Goal: Task Accomplishment & Management: Use online tool/utility

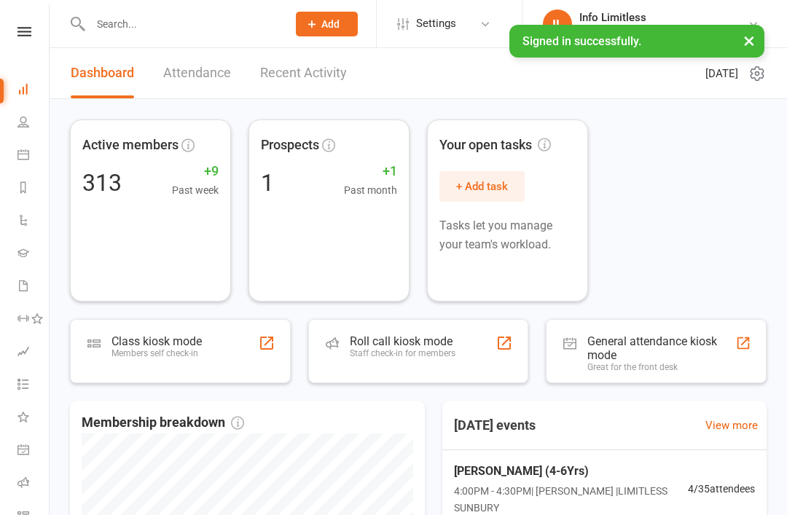
click at [28, 168] on link "Calendar" at bounding box center [33, 156] width 33 height 33
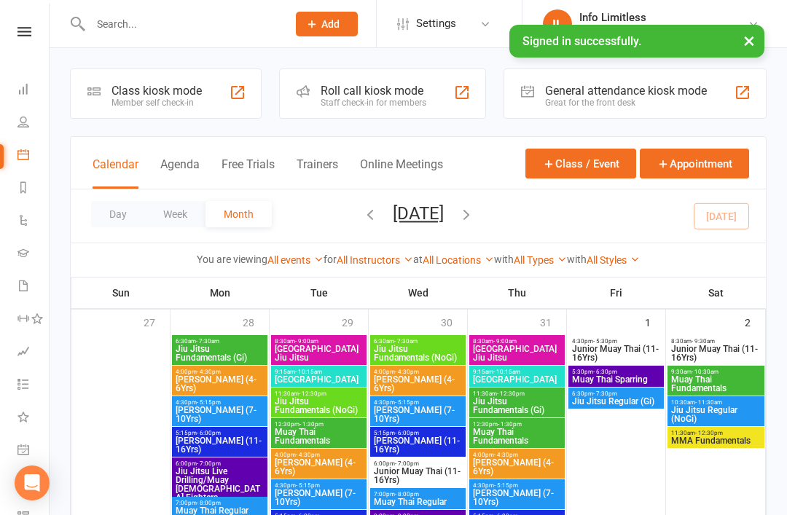
click at [176, 87] on div "Class kiosk mode" at bounding box center [156, 91] width 90 height 14
click at [190, 100] on div "Member self check-in" at bounding box center [156, 103] width 90 height 10
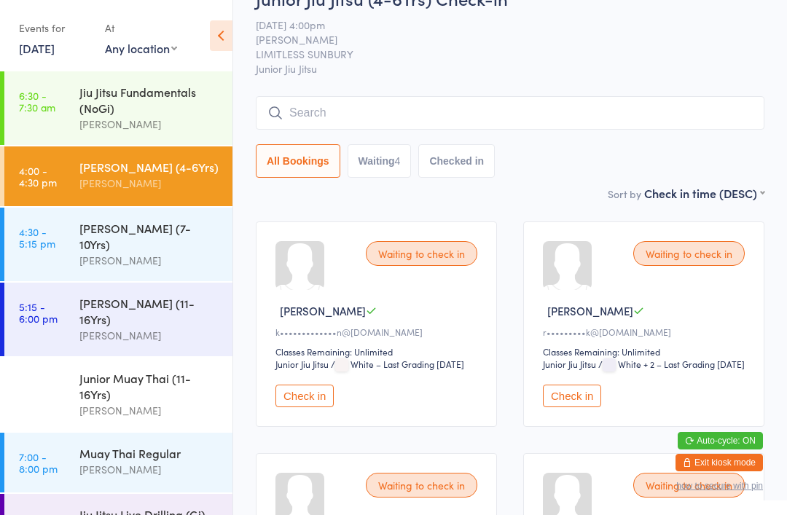
scroll to position [34, 0]
click at [433, 117] on input "search" at bounding box center [510, 114] width 508 height 34
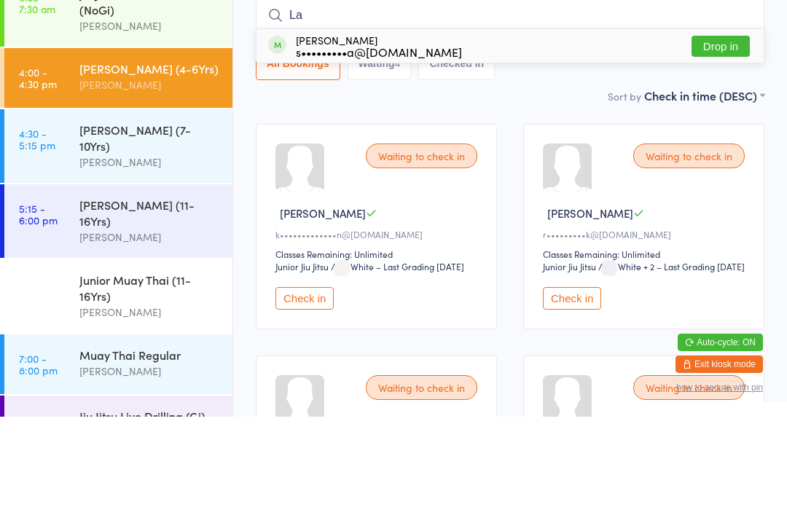
type input "L"
type input "D"
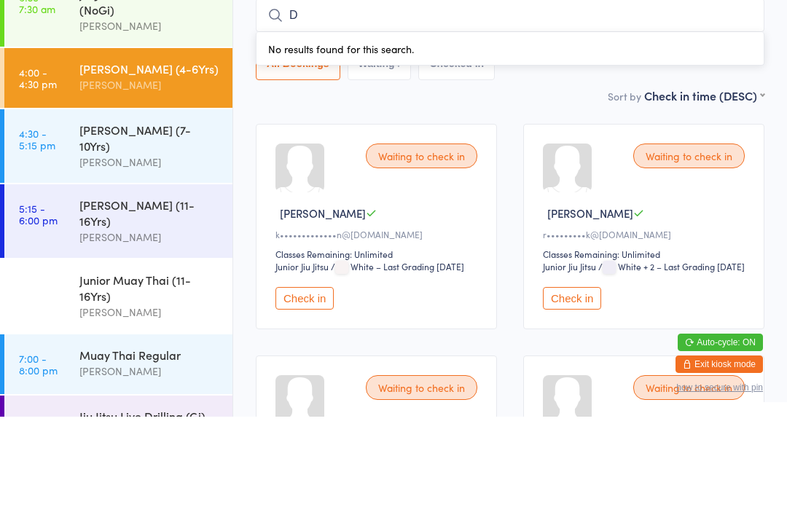
scroll to position [0, 0]
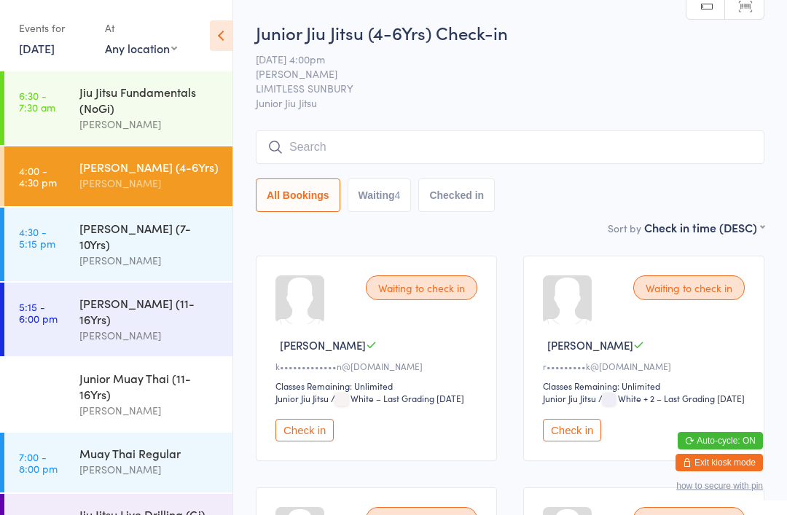
click at [338, 154] on input "search" at bounding box center [510, 147] width 508 height 34
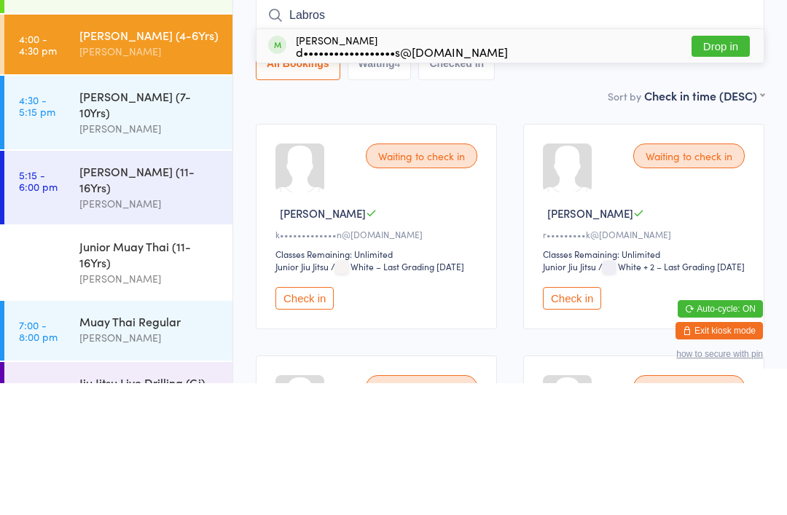
type input "Labros"
click at [730, 168] on button "Drop in" at bounding box center [720, 178] width 58 height 21
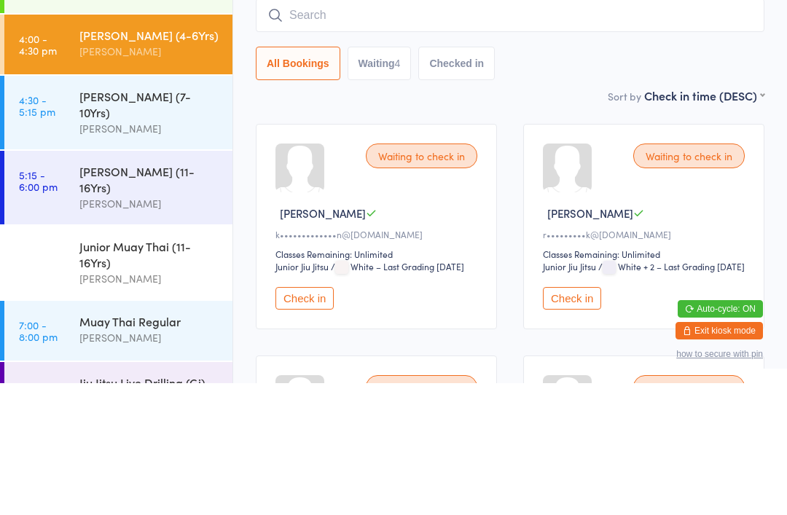
scroll to position [132, 0]
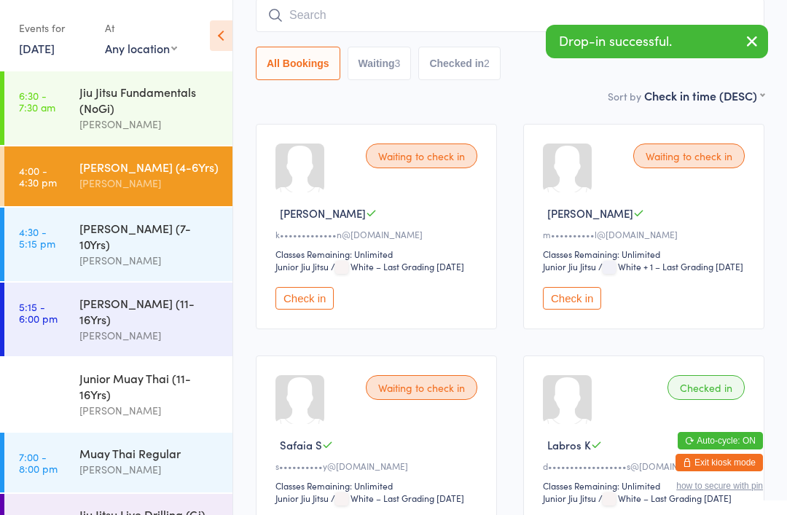
click at [482, 80] on button "Checked in 2" at bounding box center [459, 64] width 82 height 34
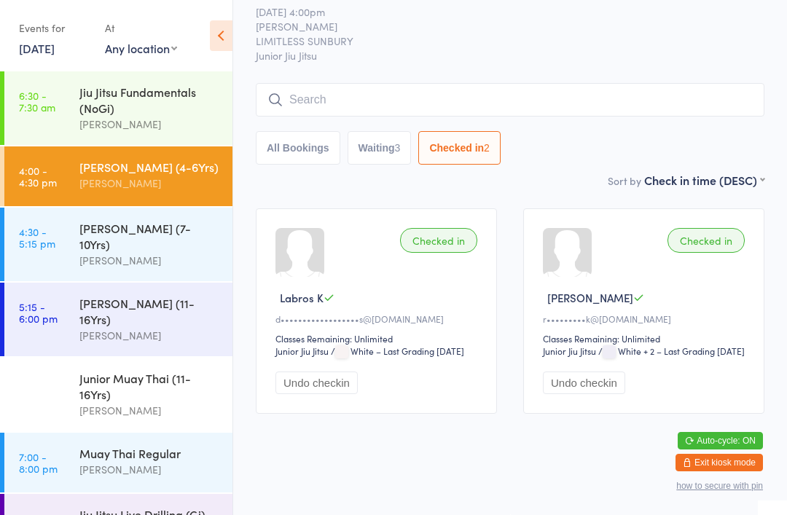
click at [480, 83] on input "search" at bounding box center [510, 100] width 508 height 34
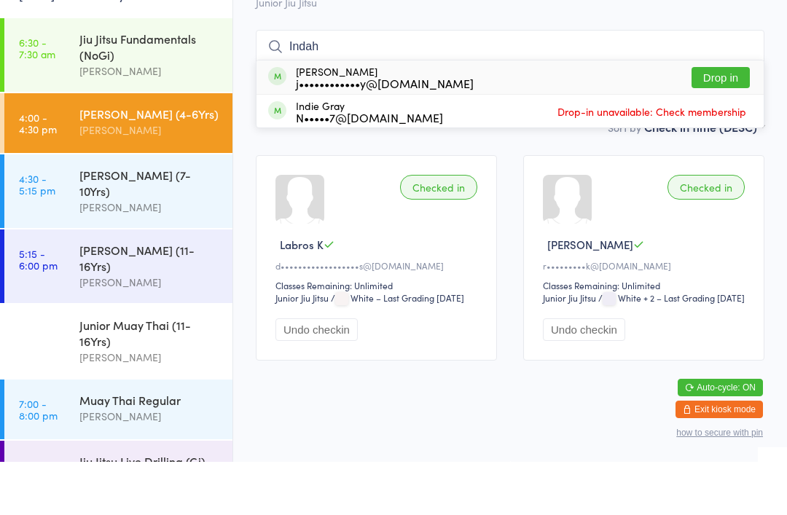
type input "Indah"
click at [725, 120] on button "Drop in" at bounding box center [720, 130] width 58 height 21
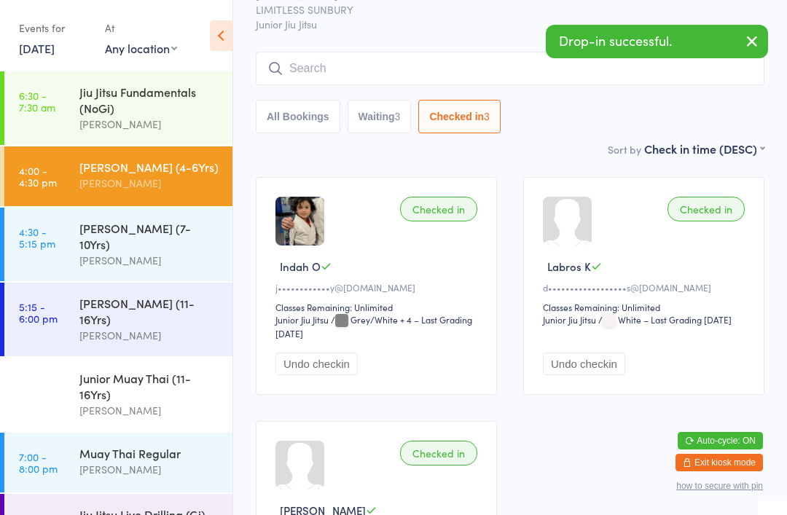
click at [464, 131] on button "Checked in 3" at bounding box center [459, 117] width 82 height 34
click at [386, 114] on button "Waiting 3" at bounding box center [379, 117] width 64 height 34
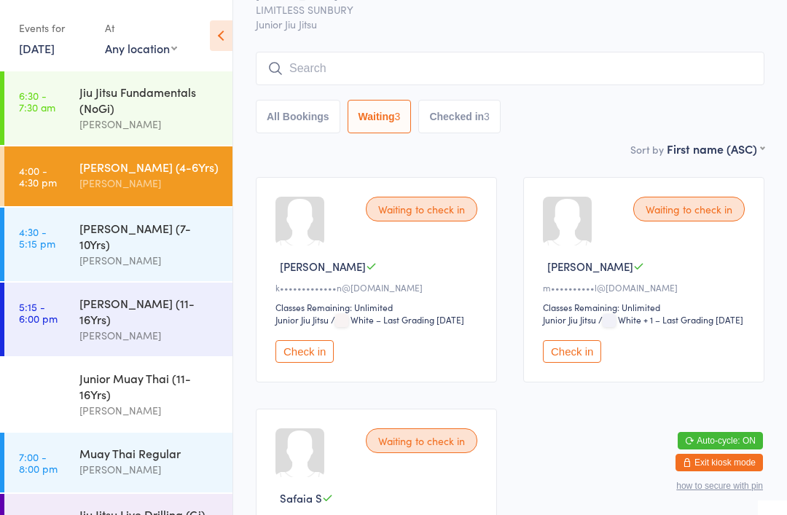
click at [302, 117] on button "All Bookings" at bounding box center [298, 117] width 84 height 34
select select "5"
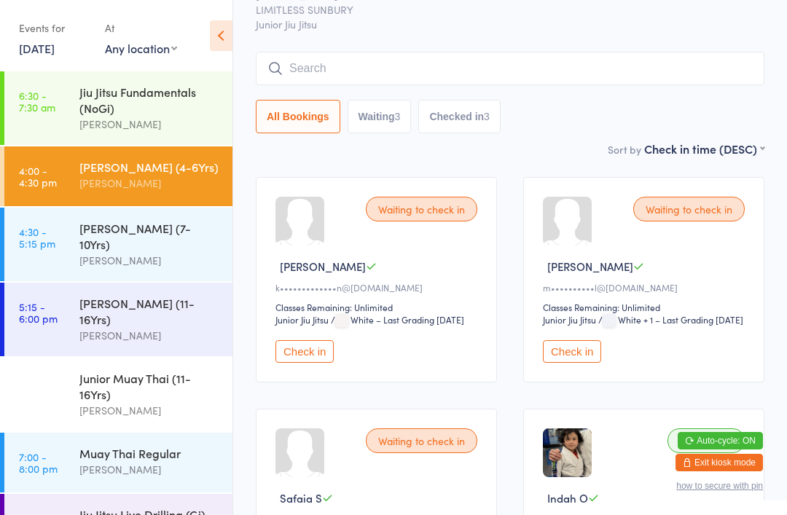
click at [207, 240] on div "[PERSON_NAME] (7-10Yrs)" at bounding box center [149, 236] width 141 height 32
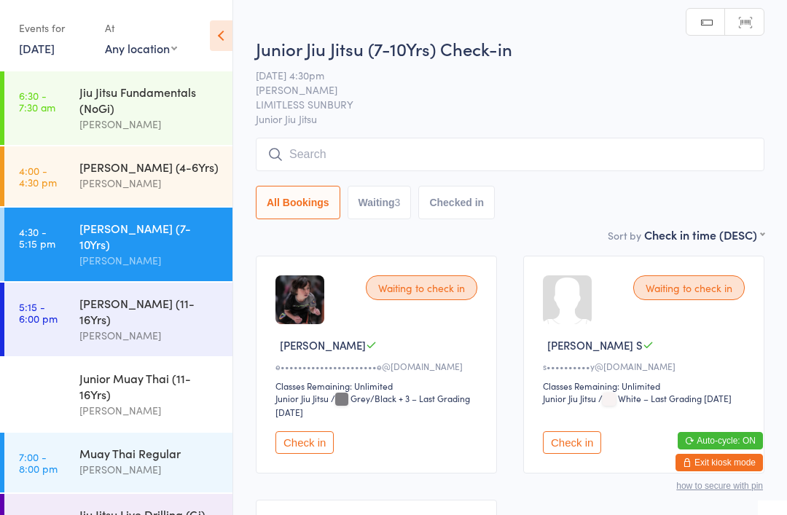
click at [318, 454] on button "Check in" at bounding box center [304, 442] width 58 height 23
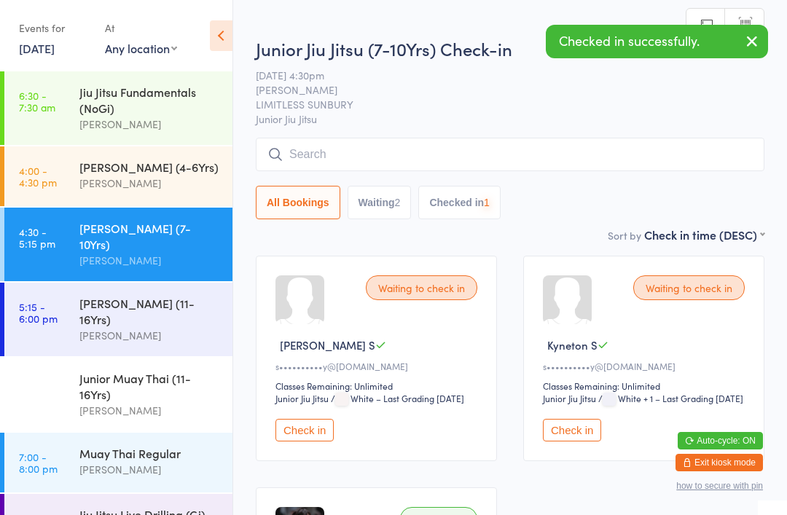
click at [487, 199] on button "Checked in 1" at bounding box center [459, 203] width 82 height 34
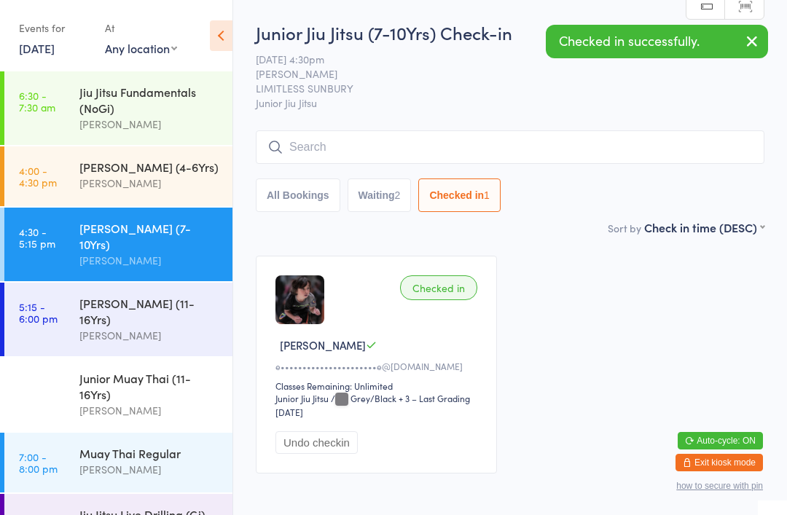
click at [161, 173] on div "[PERSON_NAME] (4-6Yrs)" at bounding box center [149, 167] width 141 height 16
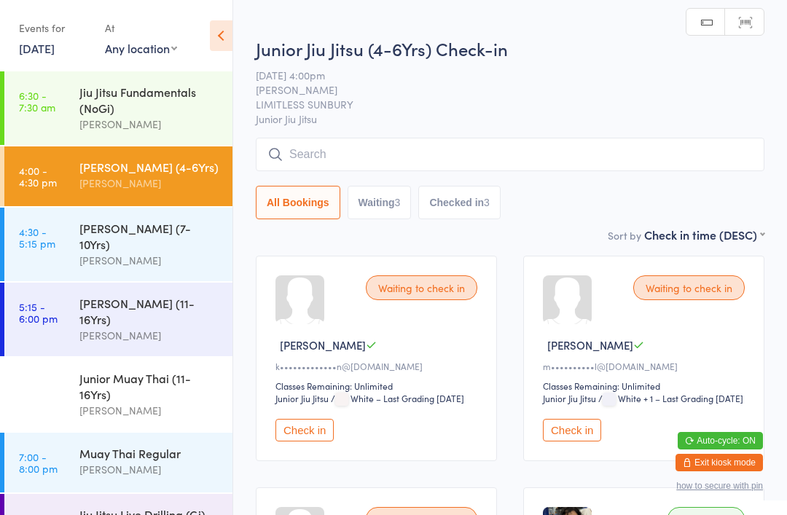
click at [487, 153] on input "search" at bounding box center [510, 155] width 508 height 34
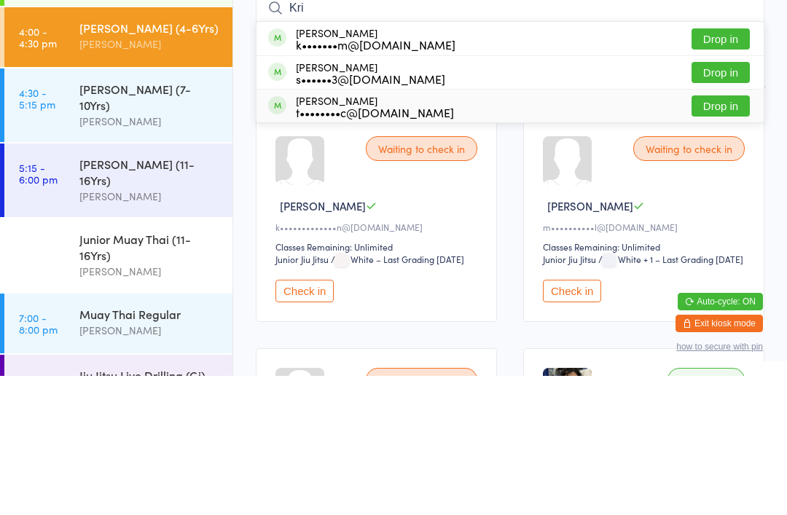
type input "Kri"
click at [401, 234] on div "[PERSON_NAME] t••••••••c@[DOMAIN_NAME]" at bounding box center [375, 245] width 158 height 23
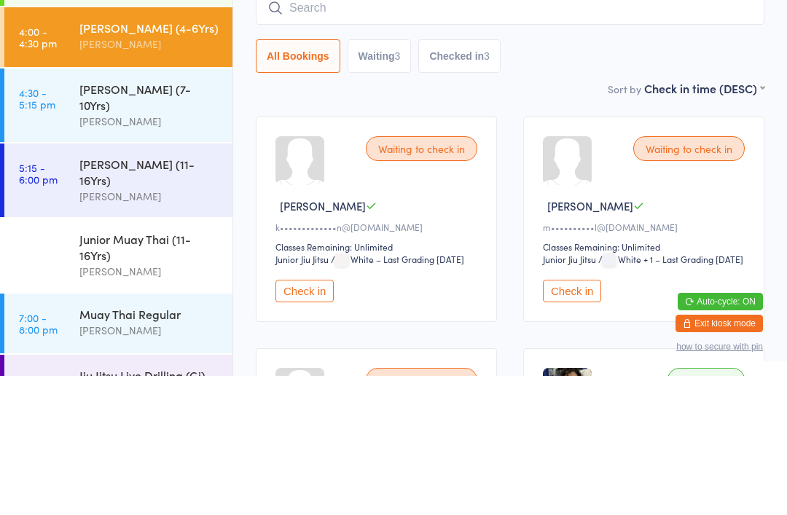
scroll to position [139, 0]
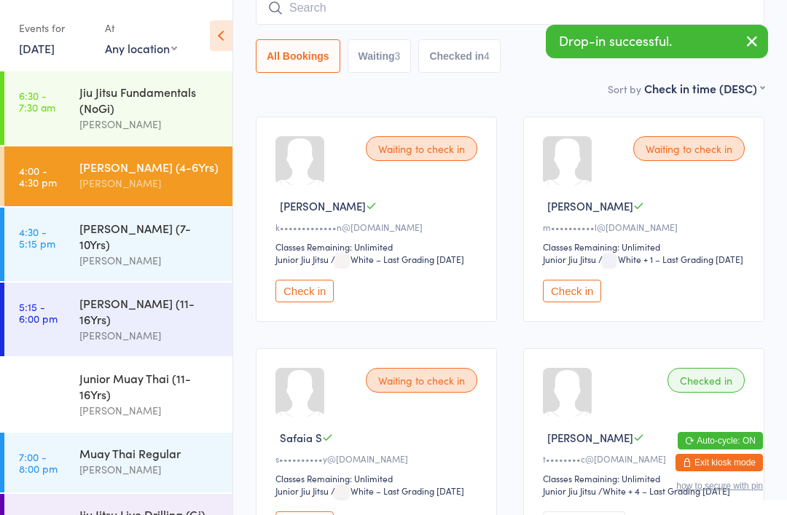
click at [403, 21] on input "search" at bounding box center [510, 8] width 508 height 34
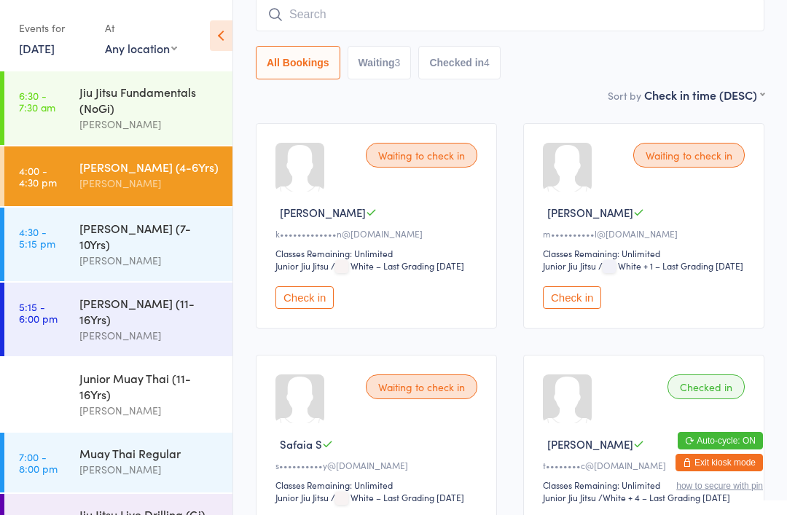
scroll to position [132, 0]
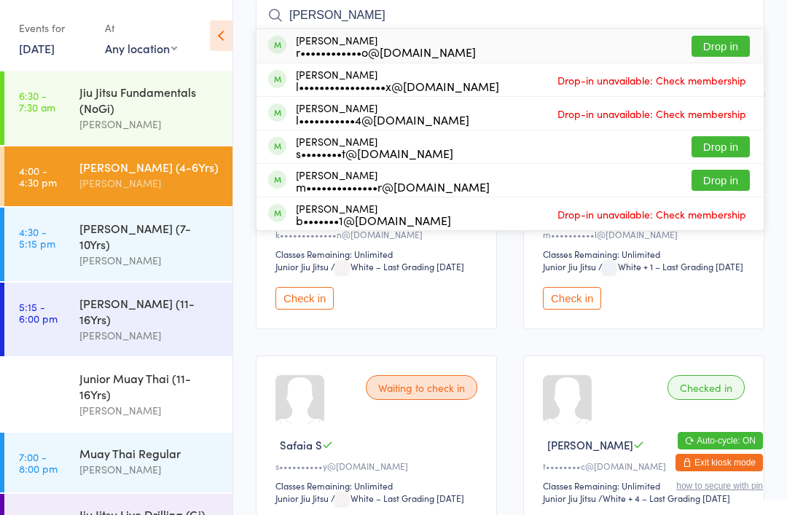
type input "[PERSON_NAME]"
click at [717, 55] on button "Drop in" at bounding box center [720, 46] width 58 height 21
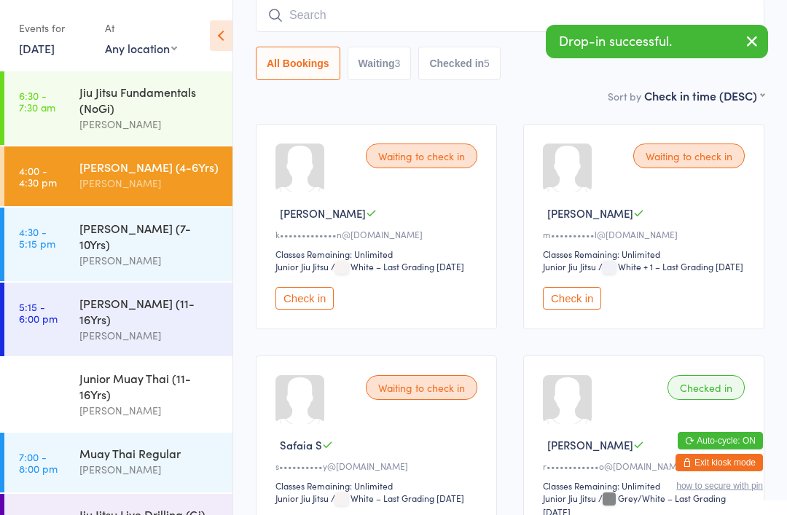
type input "a"
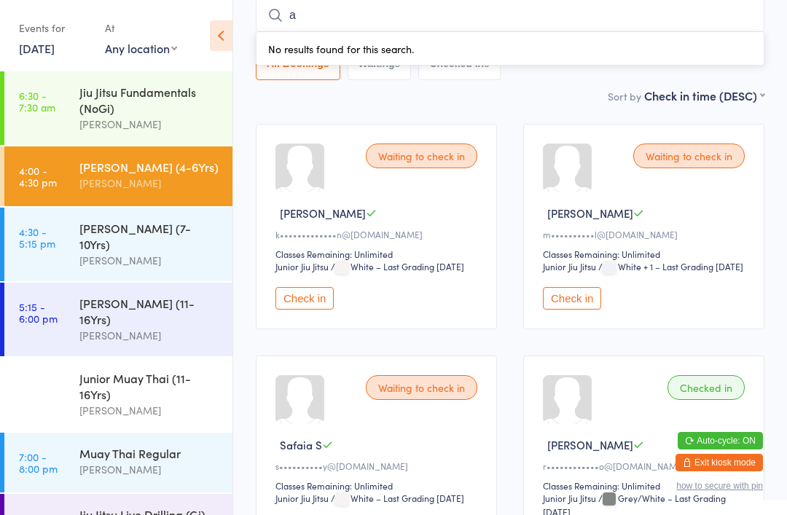
click at [387, 13] on input "a" at bounding box center [510, 16] width 508 height 34
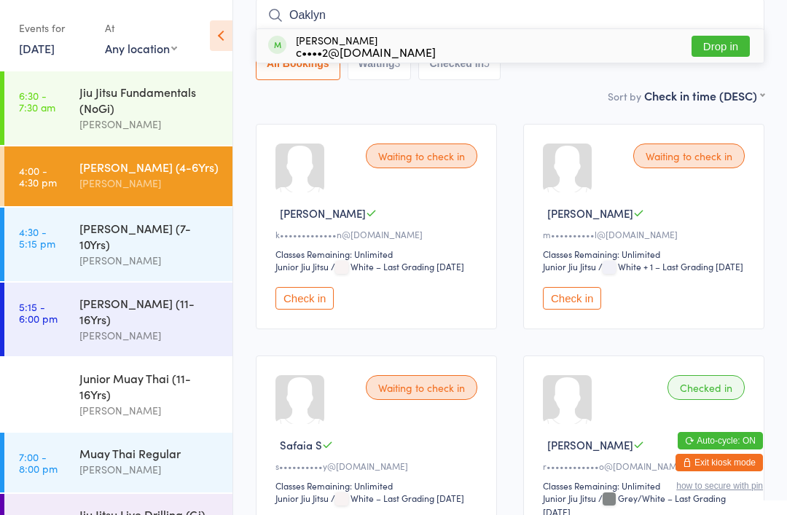
type input "Oaklyn"
click at [726, 49] on button "Drop in" at bounding box center [720, 46] width 58 height 21
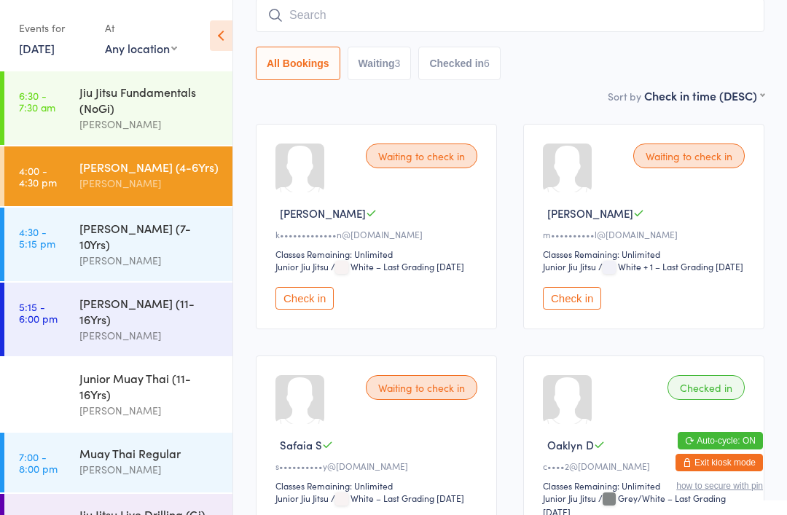
click at [370, 10] on input "search" at bounding box center [510, 16] width 508 height 34
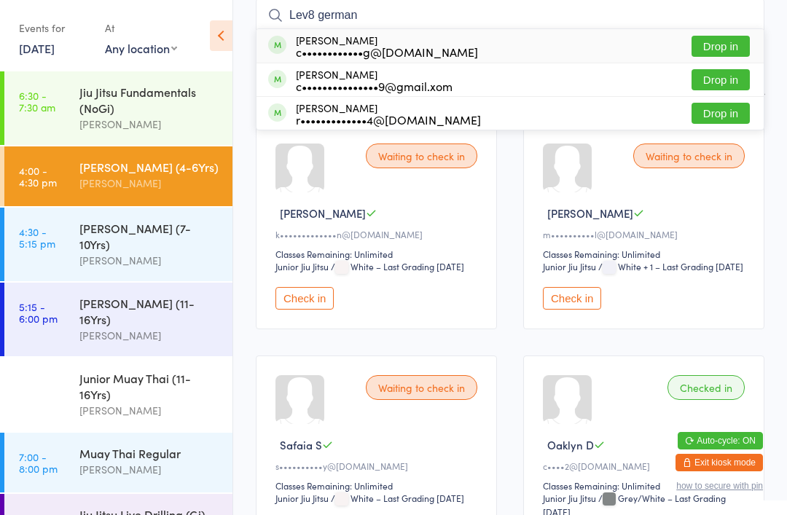
type input "Lev8 german"
click at [401, 46] on div "c••••••••••••g@[DOMAIN_NAME]" at bounding box center [387, 52] width 182 height 12
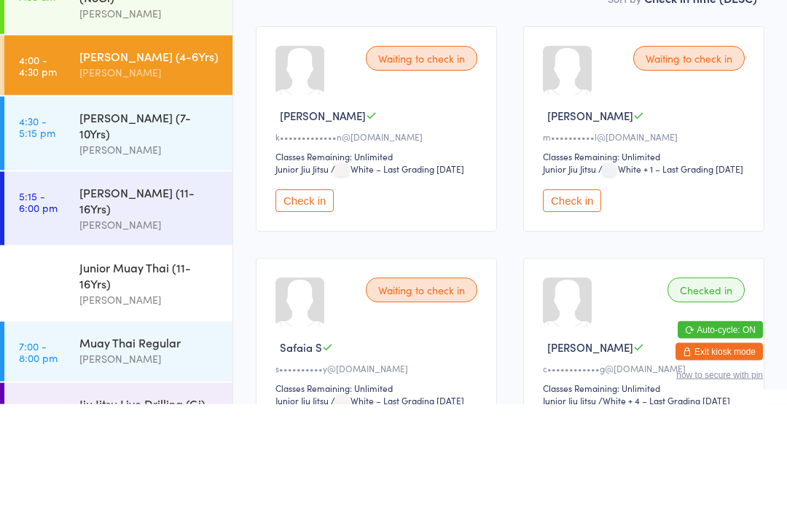
scroll to position [0, 0]
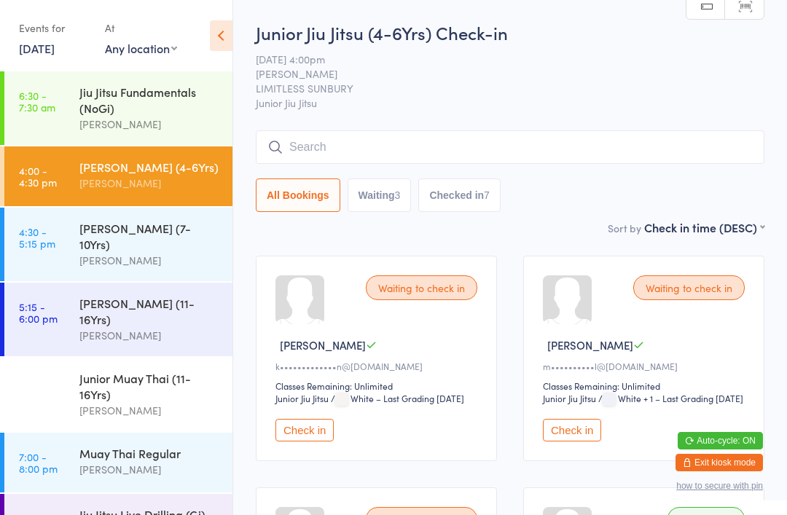
click at [307, 149] on input "search" at bounding box center [510, 147] width 508 height 34
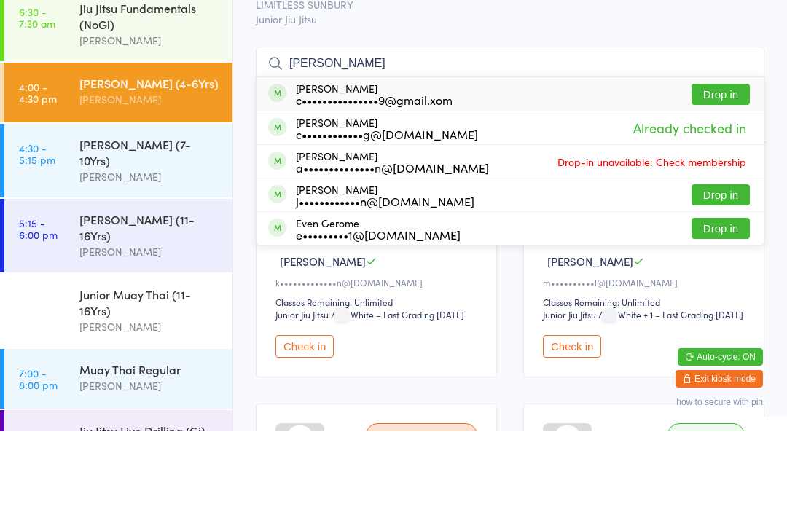
type input "[PERSON_NAME]"
click at [416, 178] on div "c•••••••••••••••9@gmail.xom" at bounding box center [374, 184] width 157 height 12
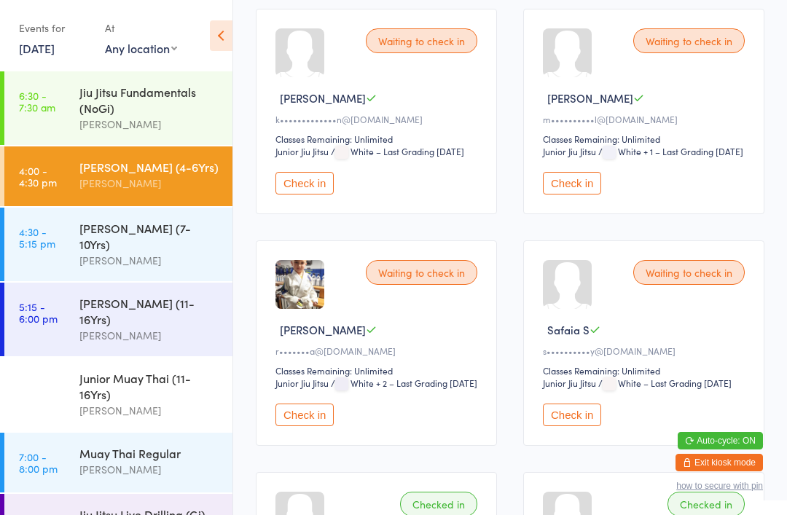
scroll to position [274, 0]
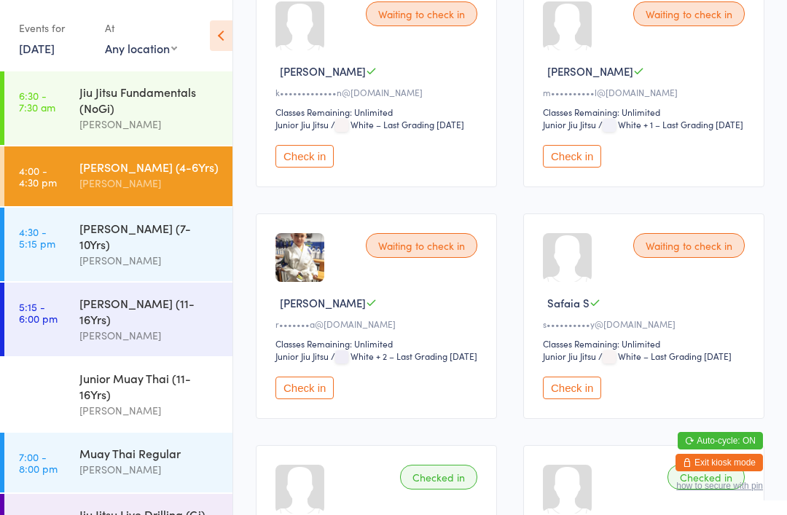
click at [293, 399] on button "Check in" at bounding box center [304, 388] width 58 height 23
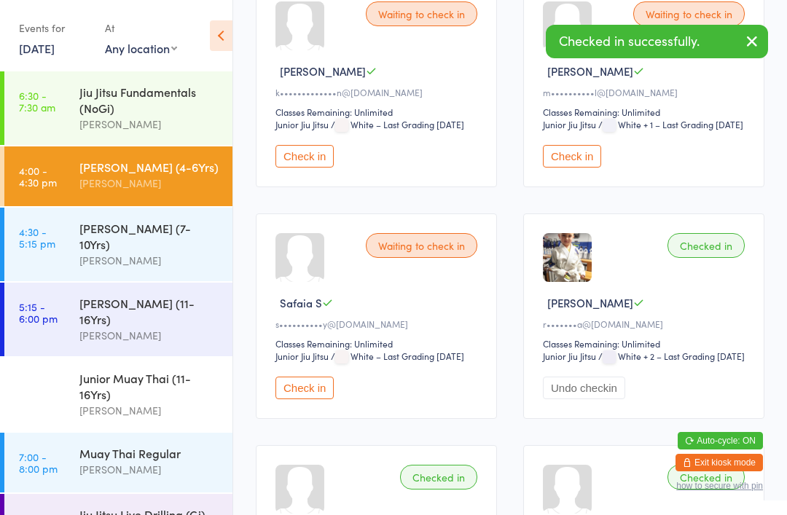
click at [304, 399] on button "Check in" at bounding box center [304, 388] width 58 height 23
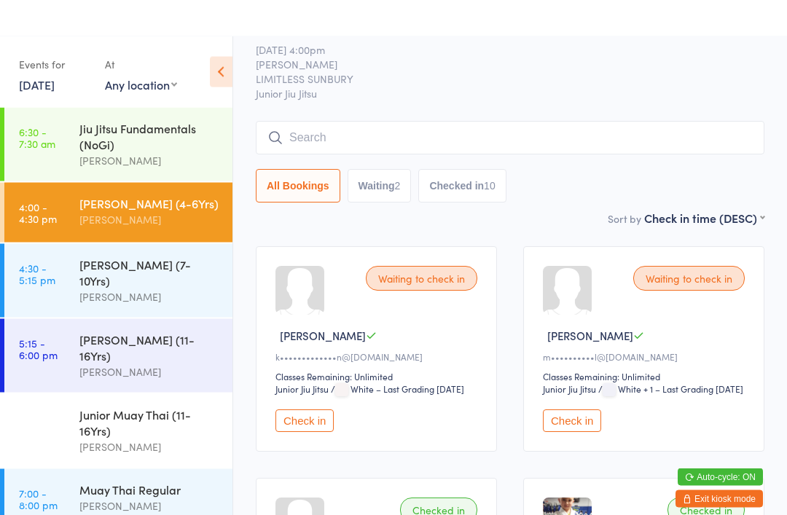
scroll to position [0, 0]
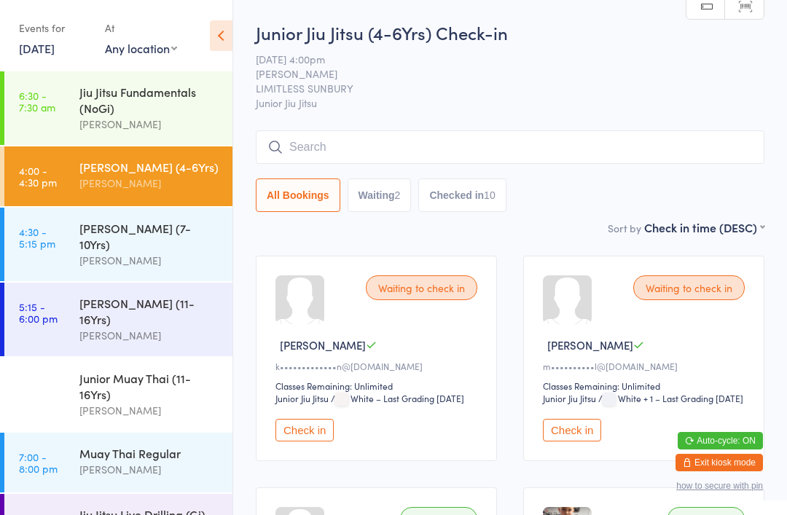
click at [330, 143] on input "search" at bounding box center [510, 147] width 508 height 34
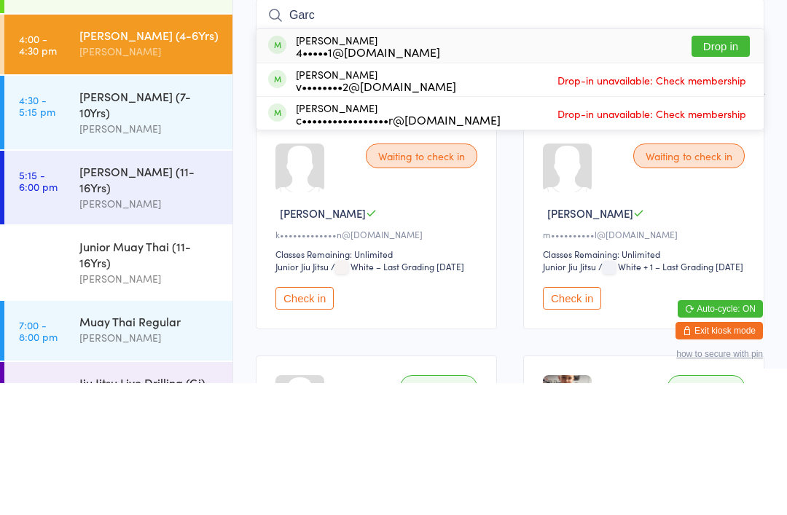
type input "Garc"
click at [395, 178] on div "4•••••1@[DOMAIN_NAME]" at bounding box center [368, 184] width 144 height 12
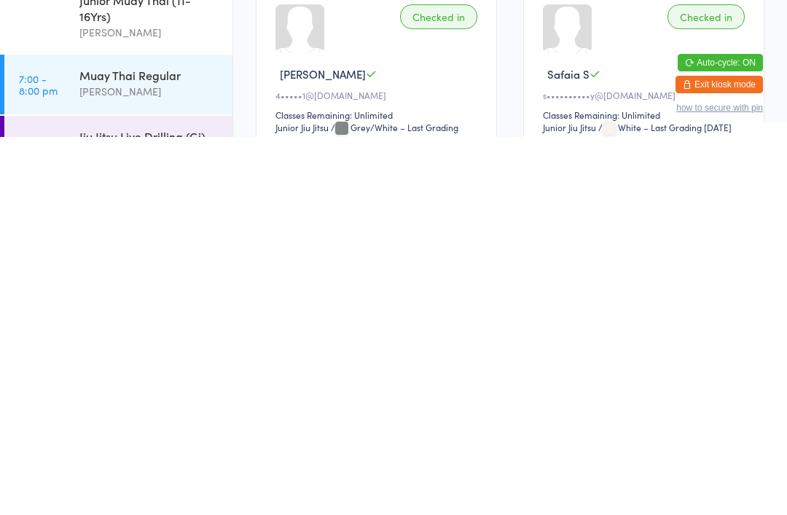
scroll to position [124, 0]
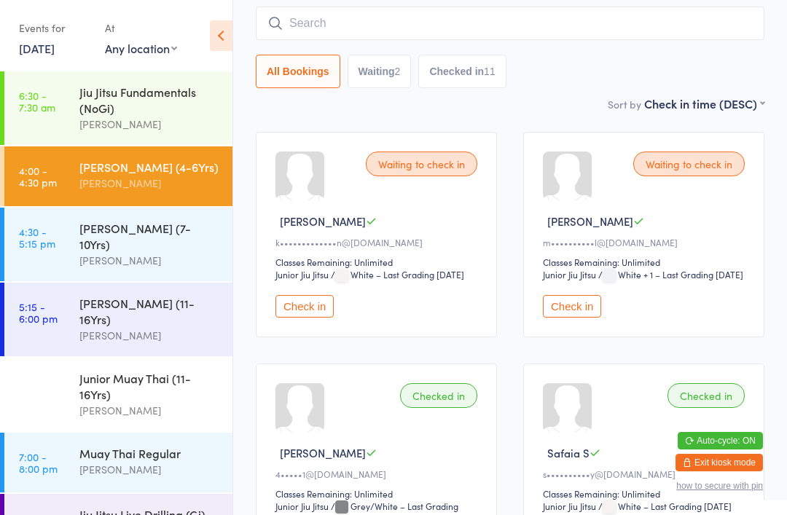
click at [382, 17] on input "search" at bounding box center [510, 24] width 508 height 34
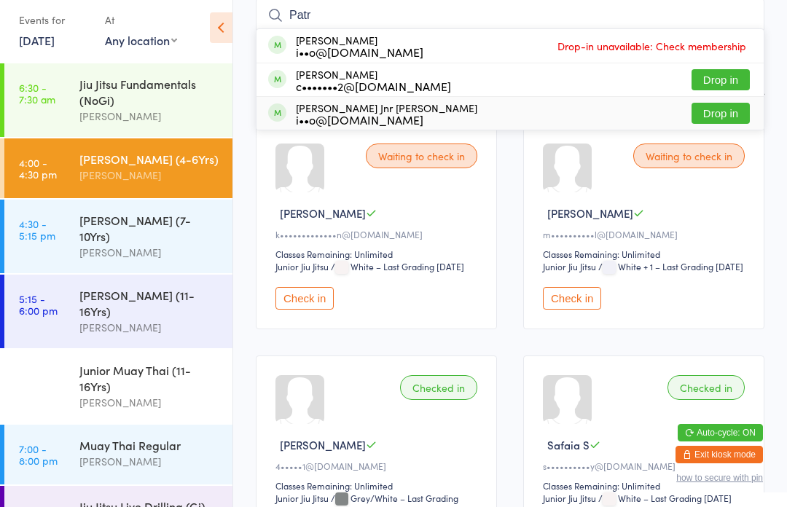
type input "Patr"
click at [460, 122] on div "i••o@[DOMAIN_NAME]" at bounding box center [386, 128] width 181 height 12
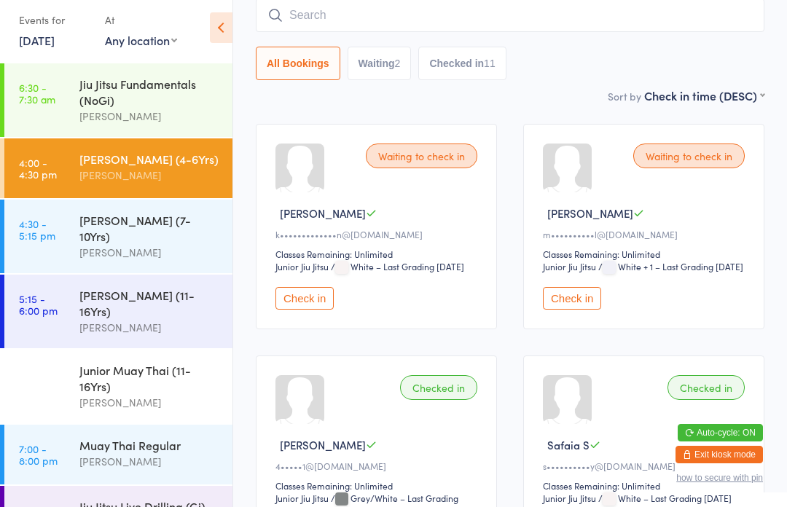
scroll to position [132, 0]
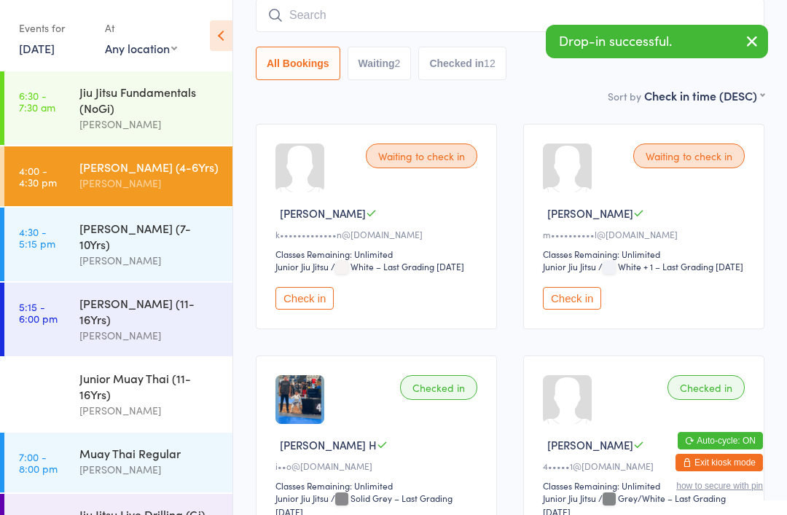
click at [391, 25] on input "search" at bounding box center [510, 16] width 508 height 34
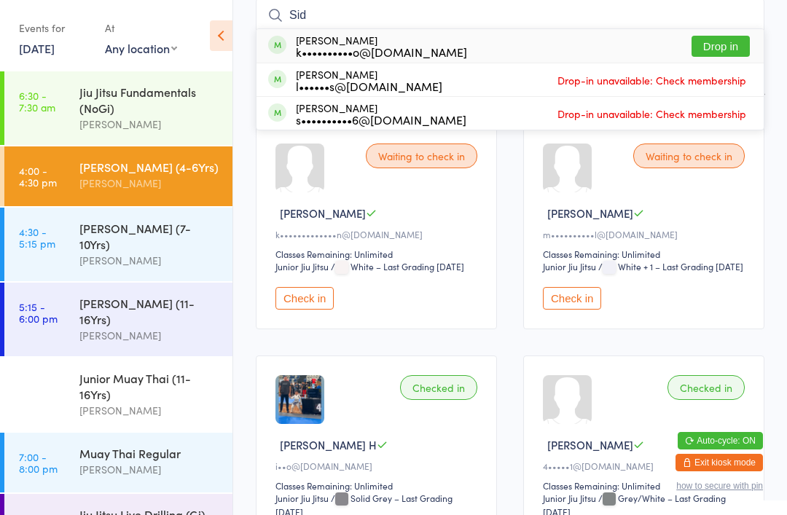
type input "Sid"
click at [721, 50] on button "Drop in" at bounding box center [720, 46] width 58 height 21
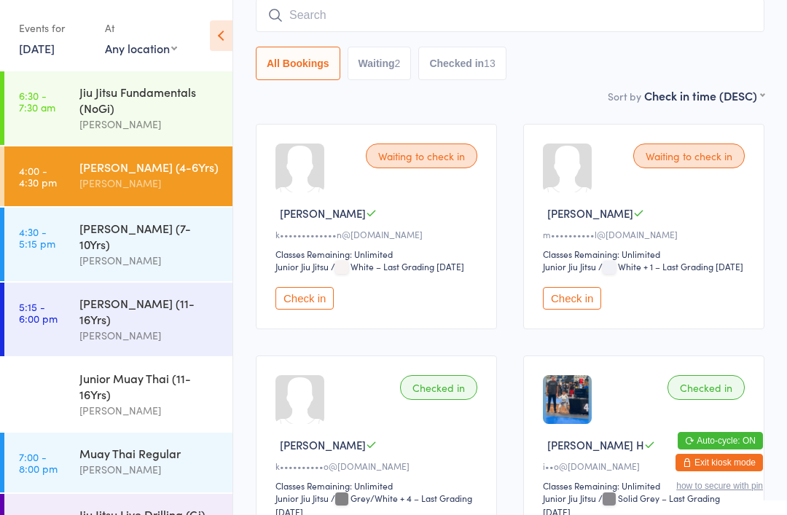
click at [432, 15] on input "search" at bounding box center [510, 16] width 508 height 34
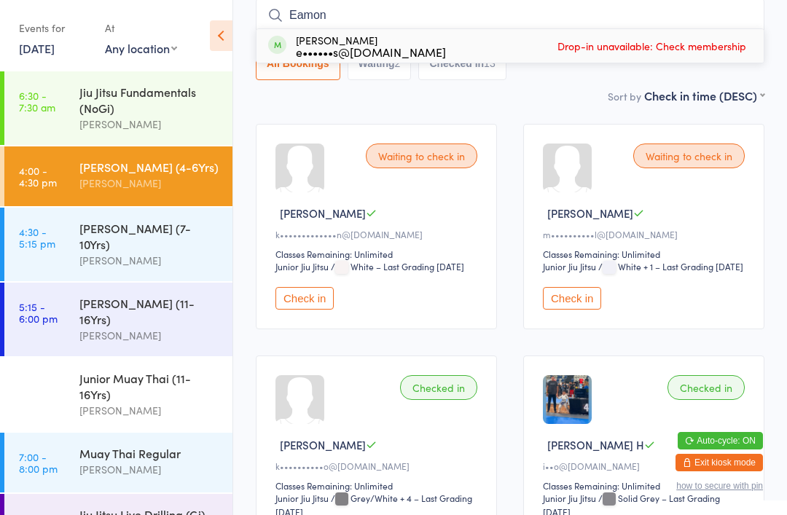
type input "Eamon"
click at [395, 58] on div "e••••••s@[DOMAIN_NAME]" at bounding box center [371, 52] width 150 height 12
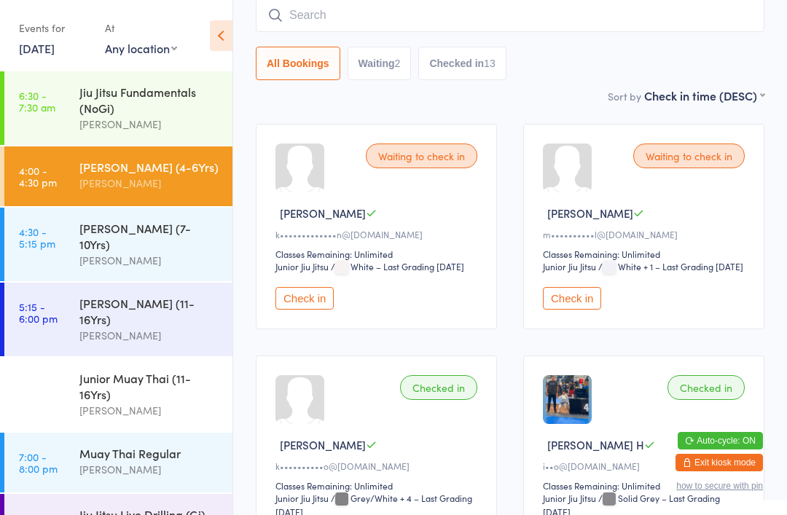
click at [25, 253] on link "4:30 - 5:15 pm [PERSON_NAME] (7-10Yrs) [PERSON_NAME]" at bounding box center [118, 245] width 228 height 74
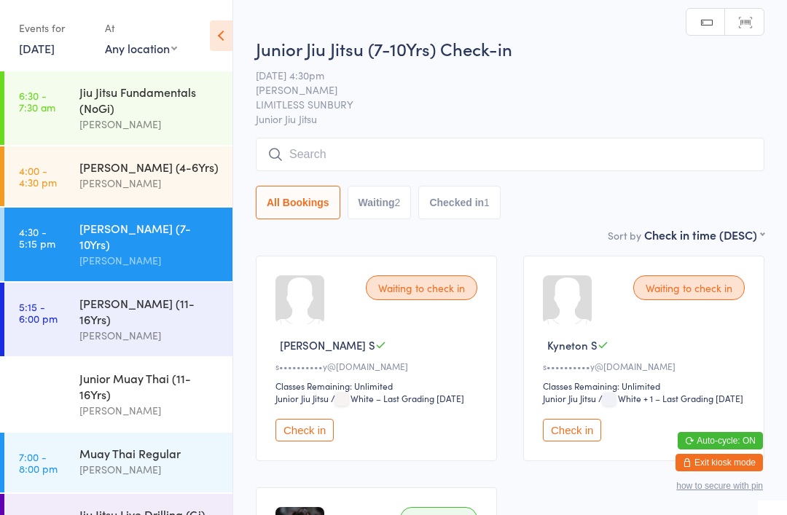
click at [299, 164] on input "search" at bounding box center [510, 155] width 508 height 34
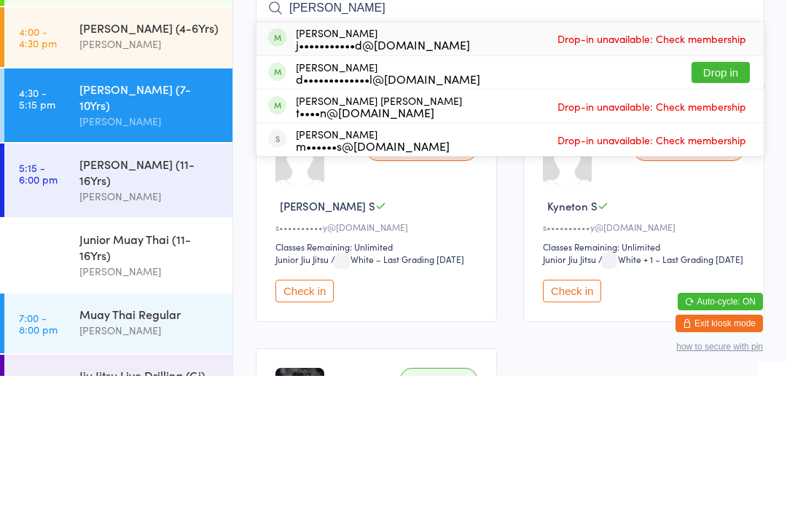
type input "[PERSON_NAME]"
click at [719, 201] on button "Drop in" at bounding box center [720, 211] width 58 height 21
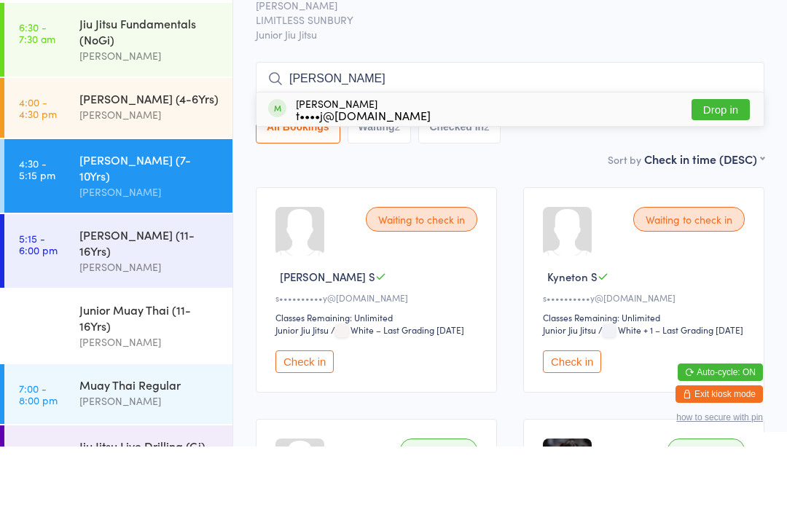
type input "[PERSON_NAME]"
click at [720, 168] on button "Drop in" at bounding box center [720, 178] width 58 height 21
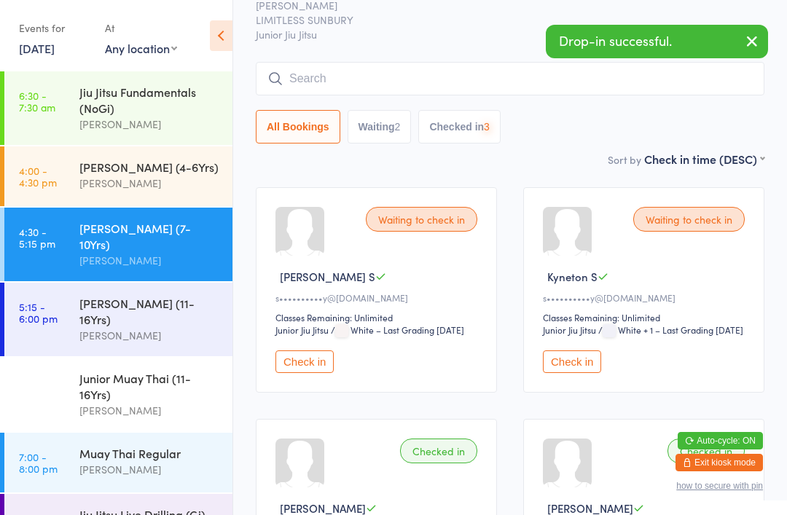
click at [398, 72] on input "search" at bounding box center [510, 79] width 508 height 34
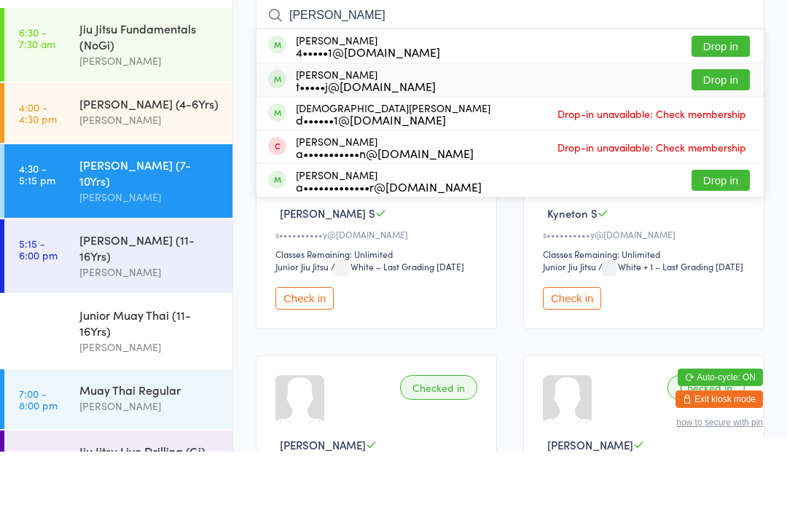
type input "[PERSON_NAME]"
click at [723, 133] on button "Drop in" at bounding box center [720, 143] width 58 height 21
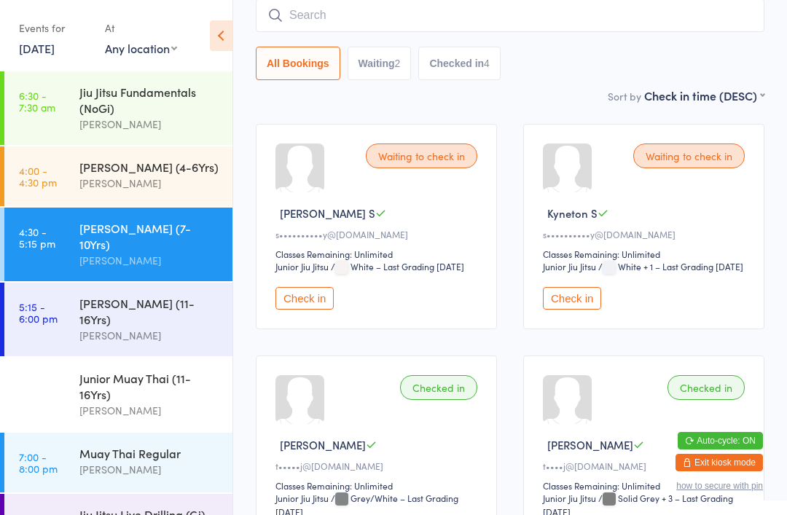
click at [337, 5] on input "search" at bounding box center [510, 16] width 508 height 34
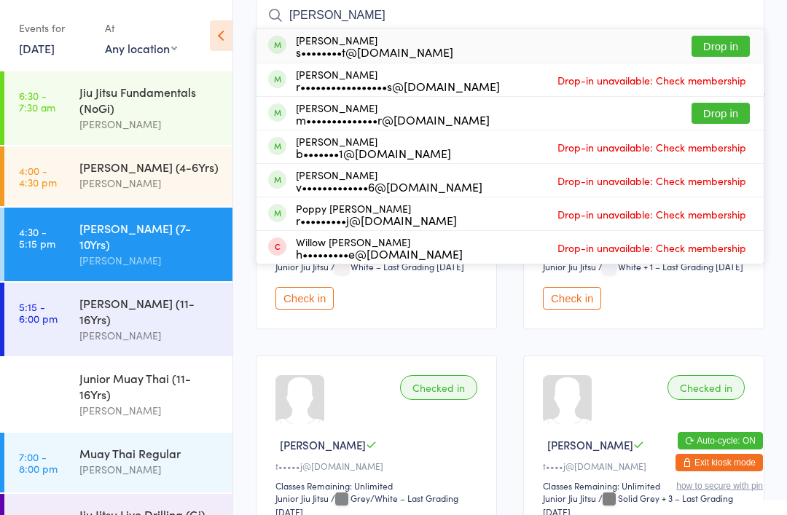
type input "[PERSON_NAME]"
click at [730, 40] on button "Drop in" at bounding box center [720, 46] width 58 height 21
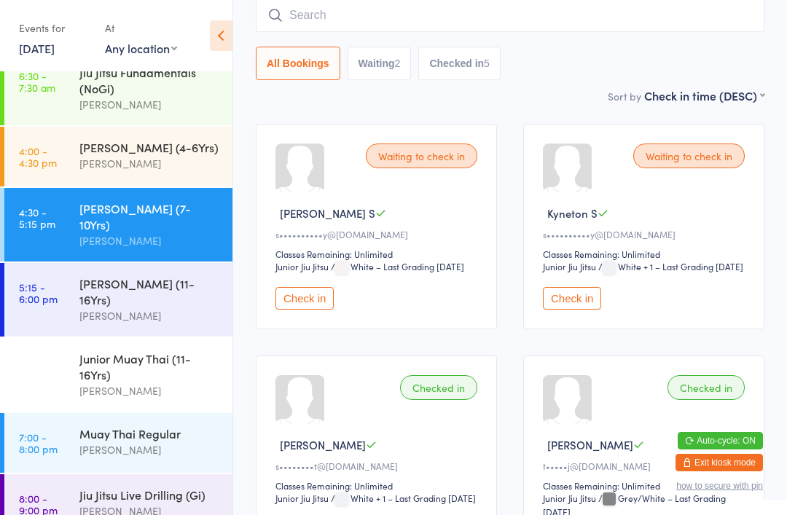
scroll to position [18, 0]
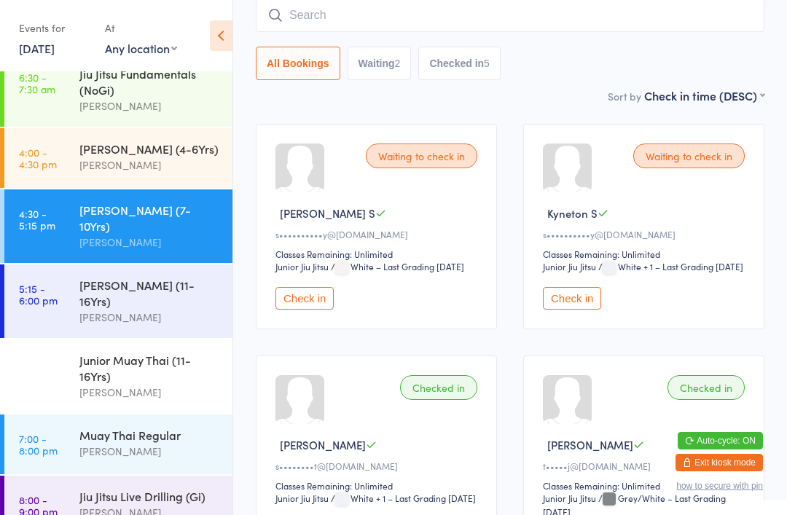
click at [356, 44] on div "All Bookings Waiting 2 Checked in 5" at bounding box center [510, 40] width 508 height 82
click at [377, 11] on input "search" at bounding box center [510, 16] width 508 height 34
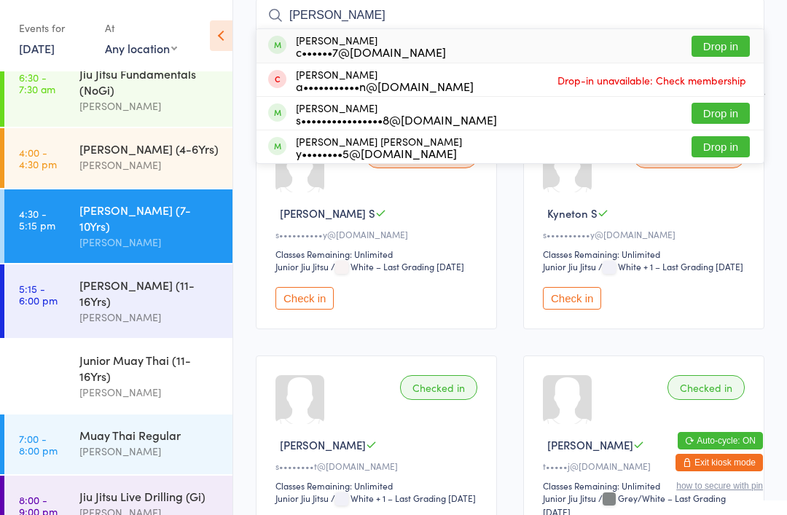
type input "[PERSON_NAME]"
click at [313, 58] on div "c••••••7@[DOMAIN_NAME]" at bounding box center [371, 52] width 150 height 12
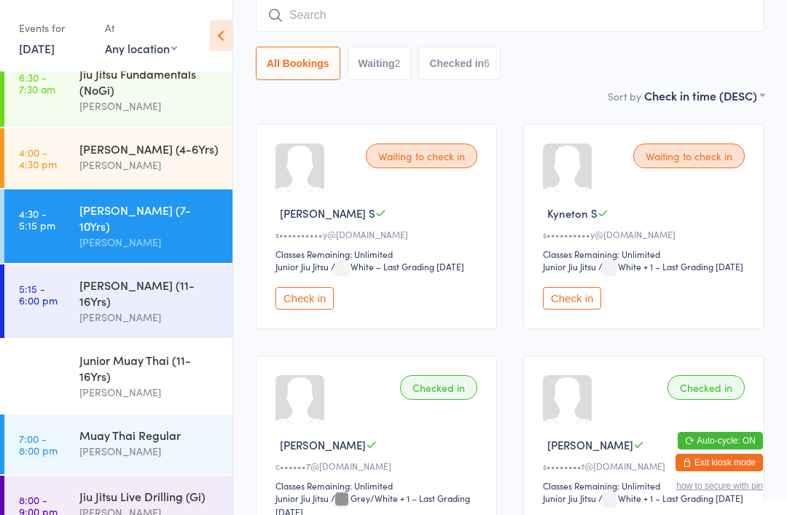
click at [453, 15] on input "search" at bounding box center [510, 16] width 508 height 34
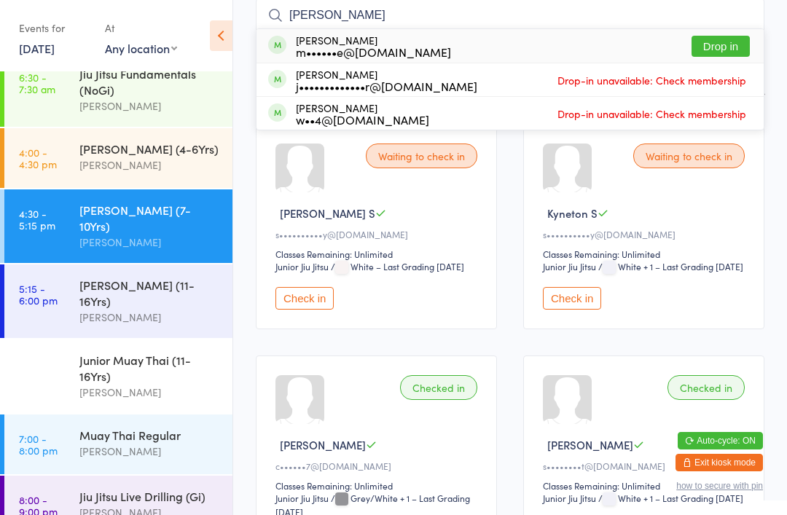
type input "[PERSON_NAME]"
click at [737, 40] on button "Drop in" at bounding box center [720, 46] width 58 height 21
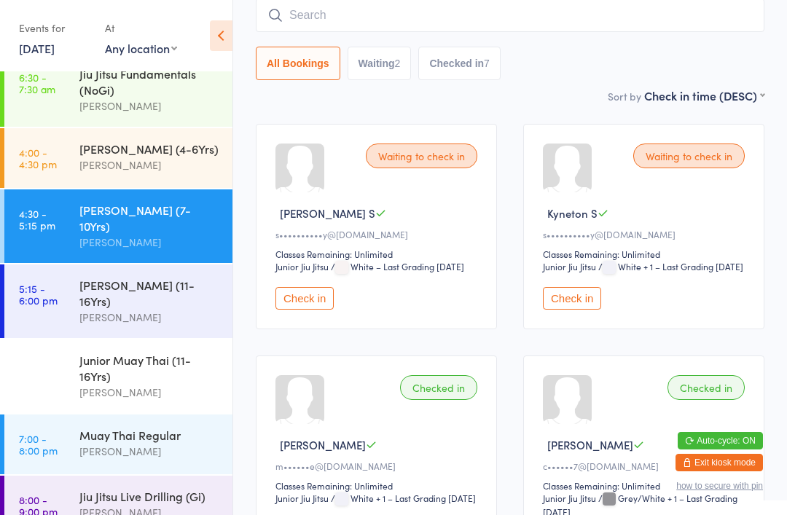
click at [356, 17] on input "search" at bounding box center [510, 16] width 508 height 34
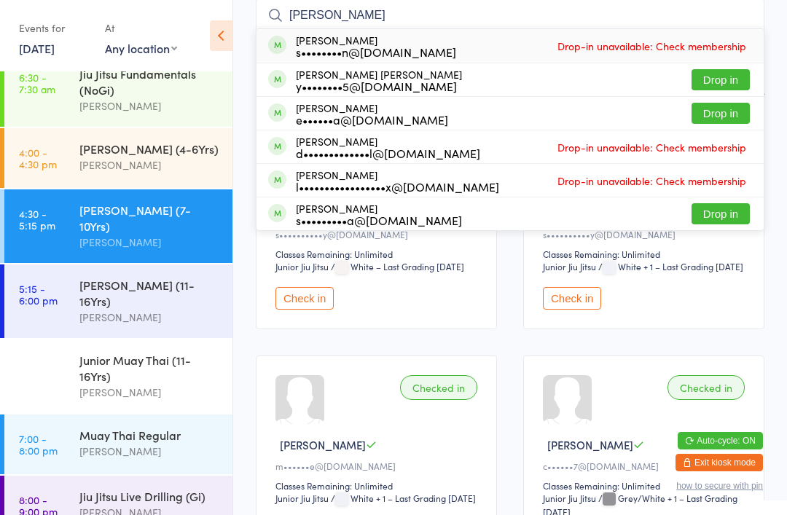
type input "[PERSON_NAME]"
click at [725, 84] on button "Drop in" at bounding box center [720, 79] width 58 height 21
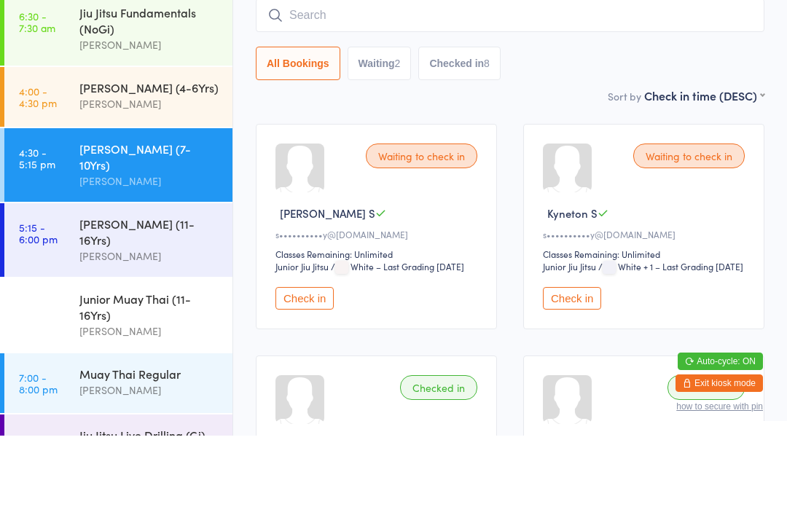
scroll to position [52, 0]
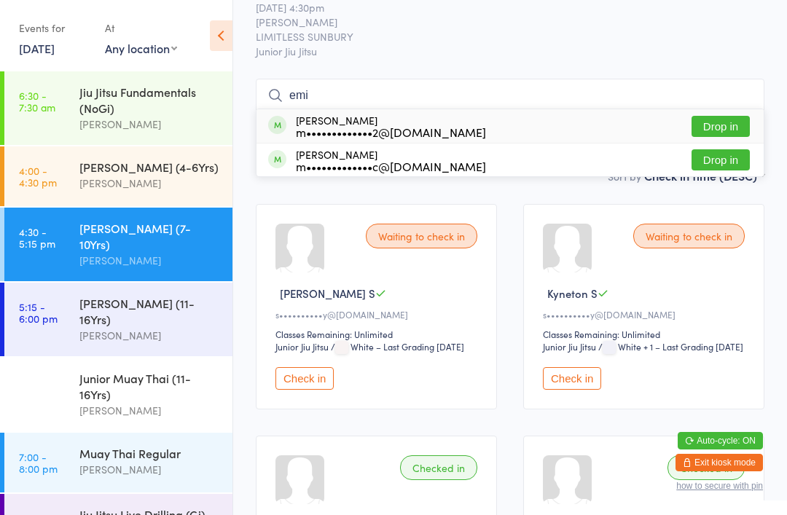
type input "emi"
click at [735, 127] on button "Drop in" at bounding box center [720, 126] width 58 height 21
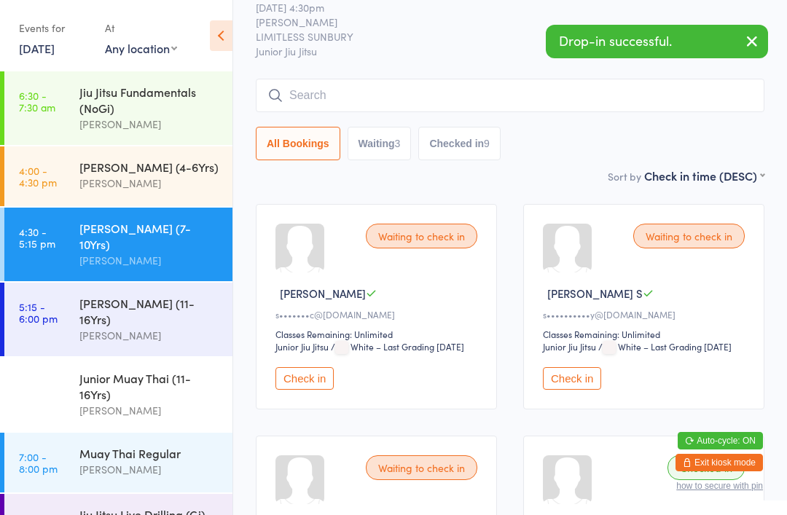
click at [449, 92] on input "search" at bounding box center [510, 96] width 508 height 34
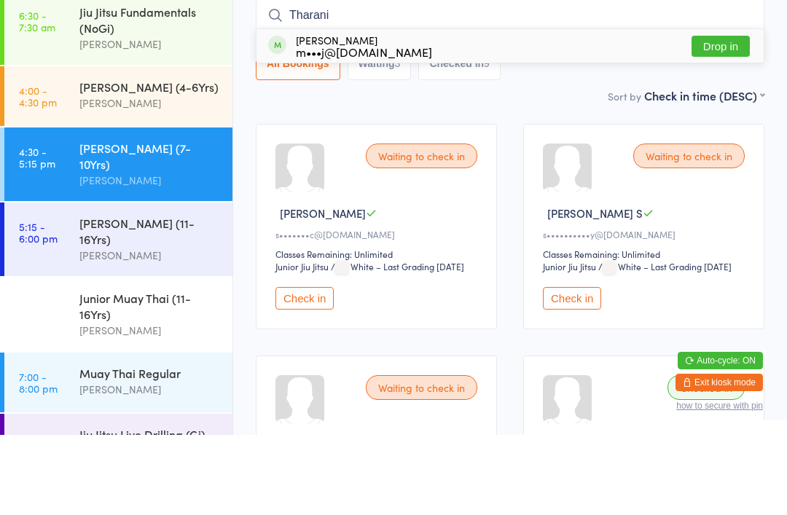
type input "Tharani"
click at [723, 116] on button "Drop in" at bounding box center [720, 126] width 58 height 21
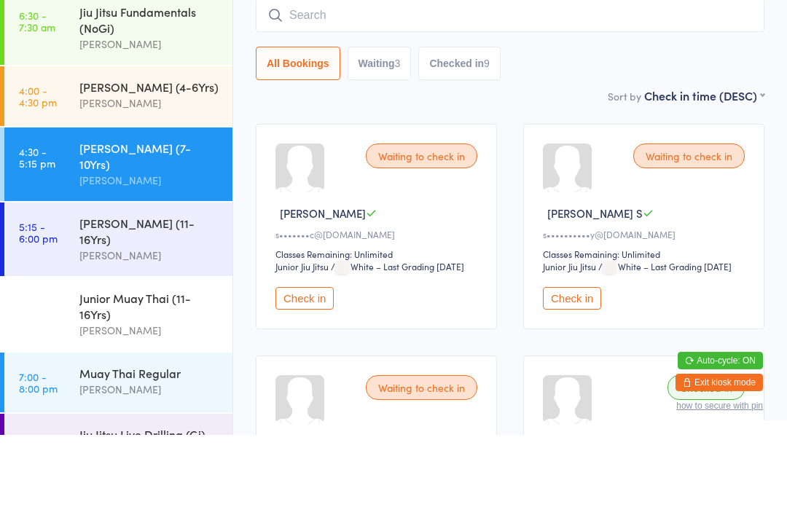
scroll to position [132, 0]
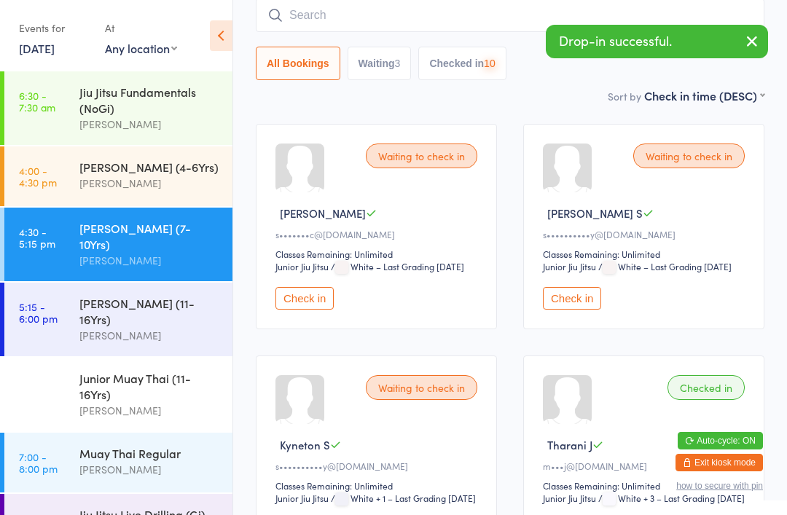
click at [465, 11] on input "search" at bounding box center [510, 16] width 508 height 34
click at [758, 39] on icon "button" at bounding box center [751, 41] width 17 height 18
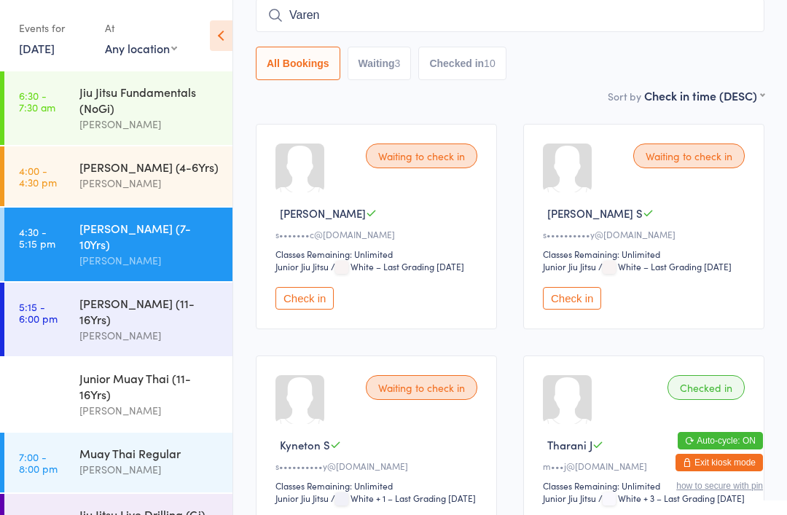
click at [653, 24] on input "Varen" at bounding box center [510, 16] width 508 height 34
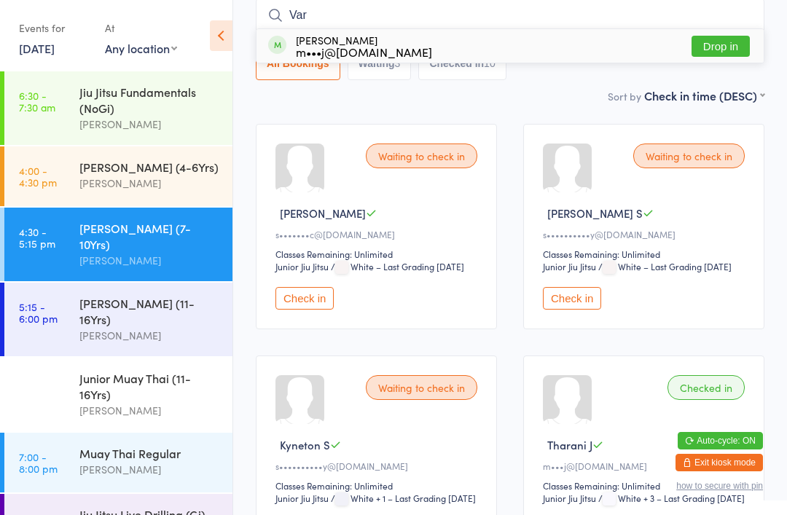
type input "Var"
click at [723, 39] on button "Drop in" at bounding box center [720, 46] width 58 height 21
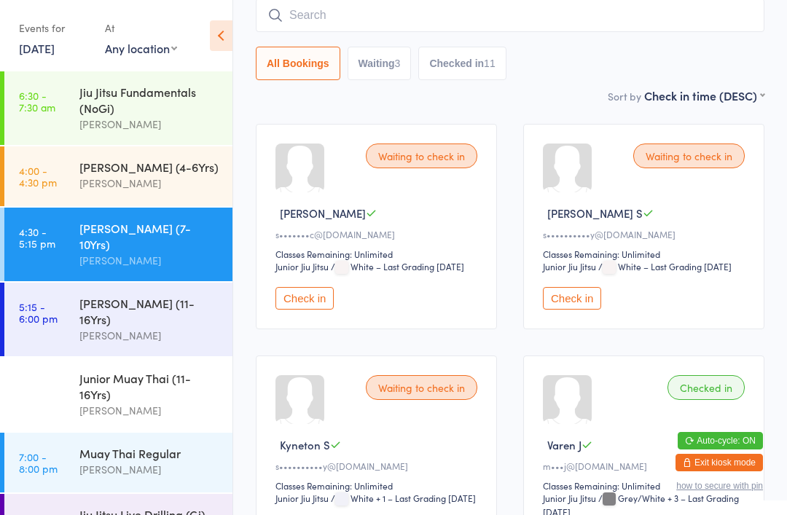
click at [435, 4] on input "search" at bounding box center [510, 16] width 508 height 34
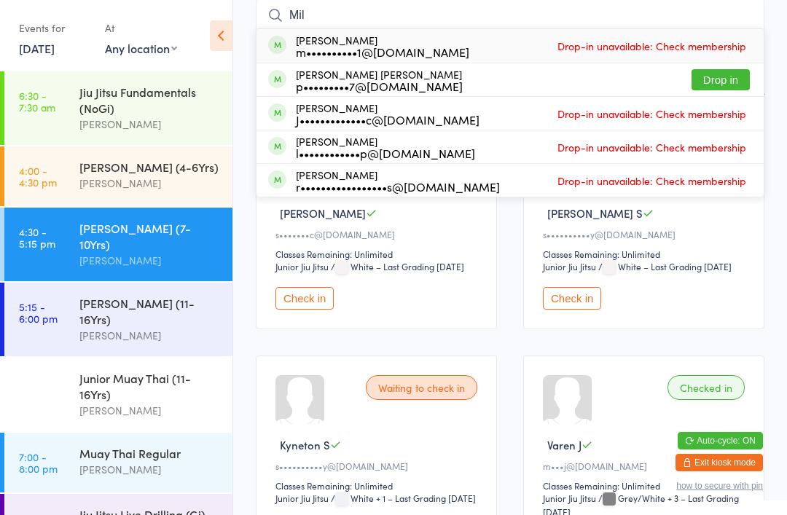
type input "Mil"
click at [731, 88] on button "Drop in" at bounding box center [720, 79] width 58 height 21
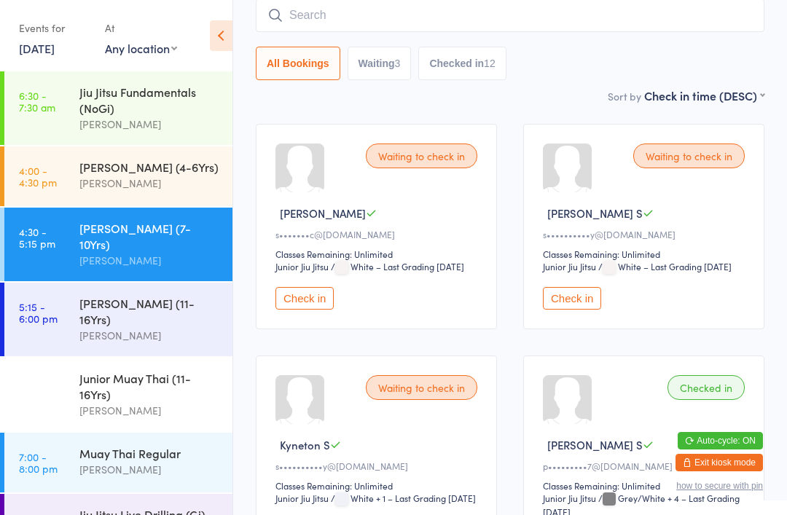
click at [440, 13] on input "search" at bounding box center [510, 16] width 508 height 34
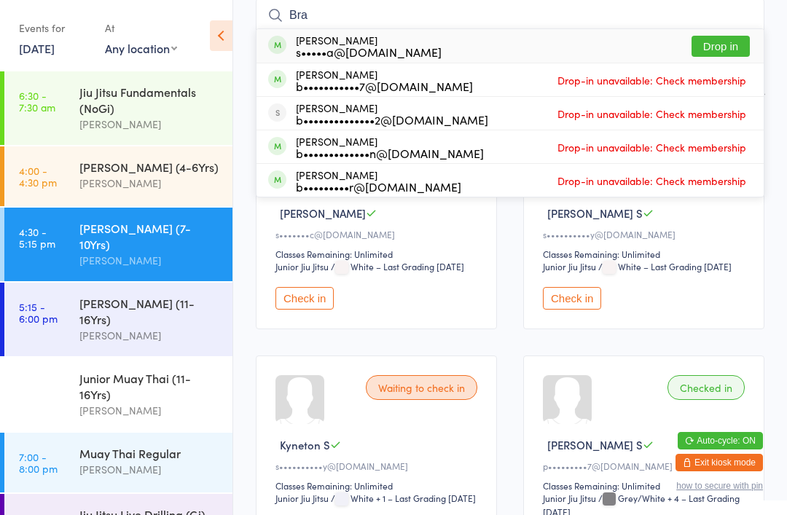
type input "Bra"
click at [342, 58] on div "s•••••a@[DOMAIN_NAME]" at bounding box center [369, 52] width 146 height 12
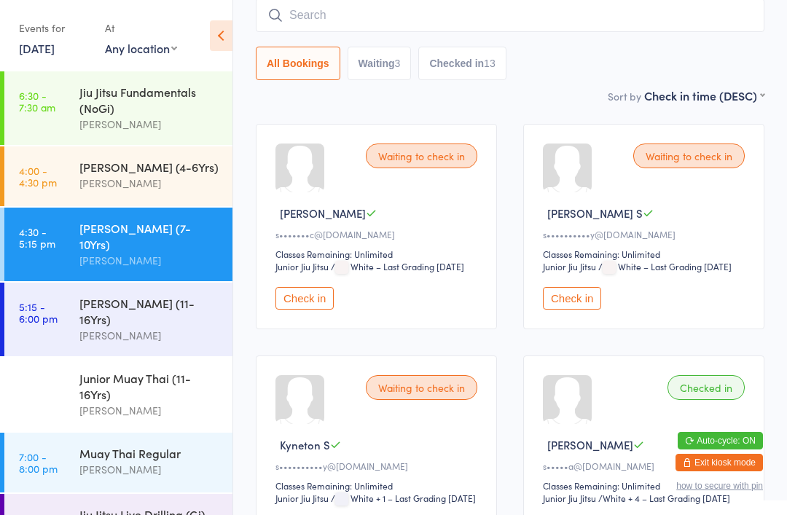
click at [422, 15] on input "search" at bounding box center [510, 16] width 508 height 34
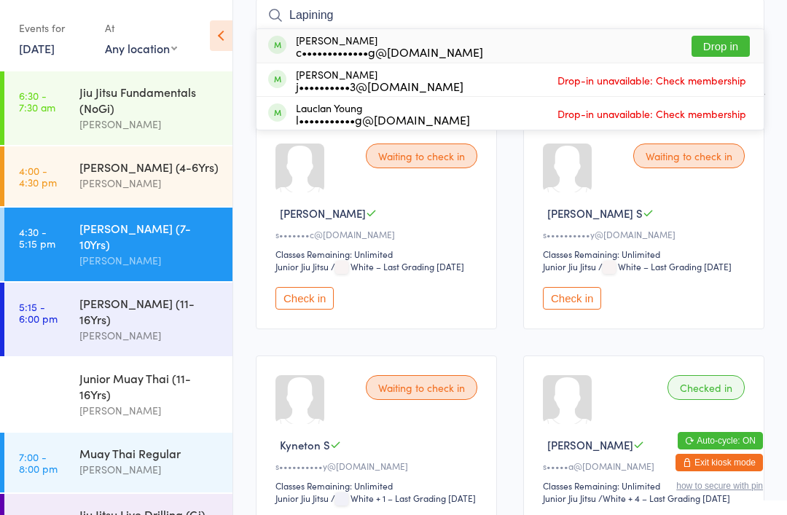
type input "Lapining"
click at [505, 38] on div "[PERSON_NAME] c•••••••••••••g@[DOMAIN_NAME] Drop in" at bounding box center [509, 46] width 507 height 34
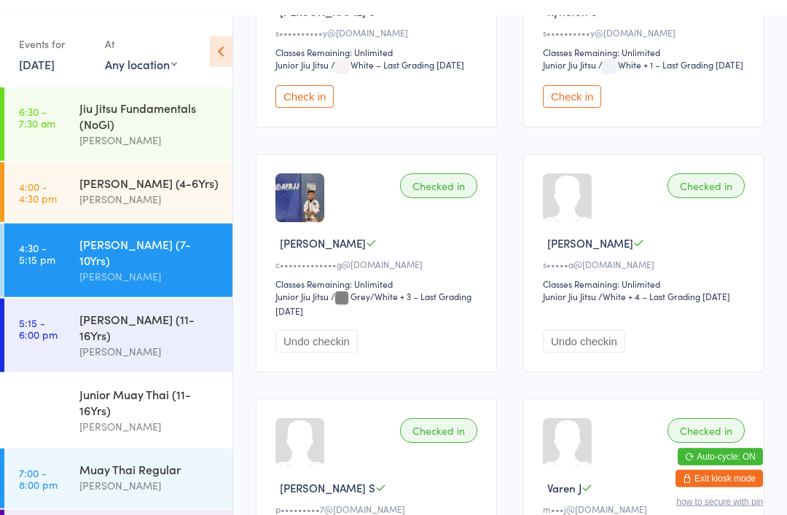
scroll to position [0, 0]
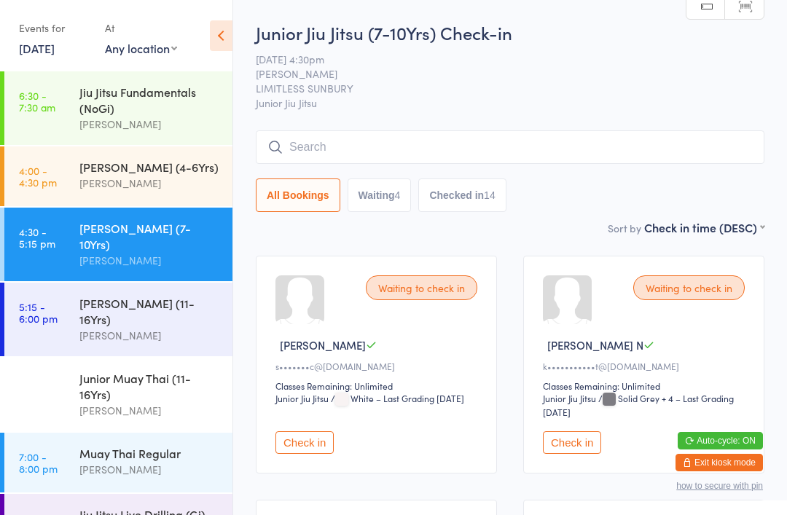
click at [580, 138] on input "search" at bounding box center [510, 147] width 508 height 34
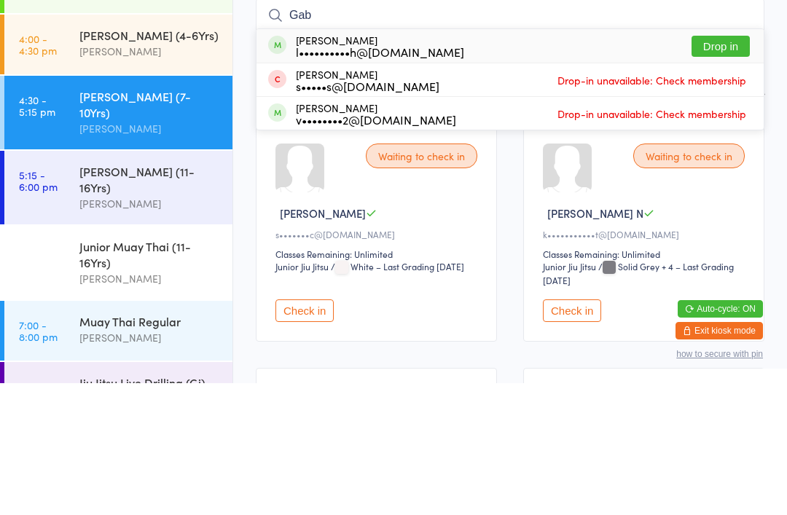
type input "Gab"
click at [442, 161] on div "[PERSON_NAME] l••••••••••h@[DOMAIN_NAME] Drop in" at bounding box center [509, 178] width 507 height 34
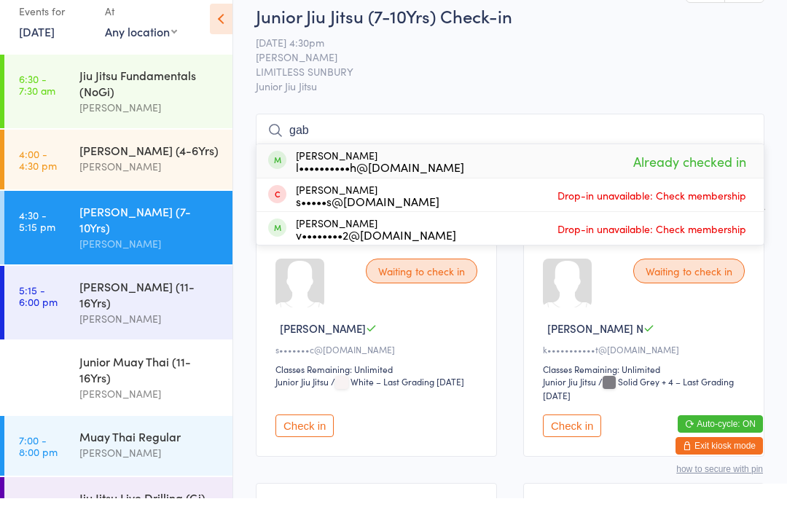
type input "gab"
click at [408, 166] on div "[PERSON_NAME] l••••••••••h@[DOMAIN_NAME]" at bounding box center [380, 177] width 168 height 23
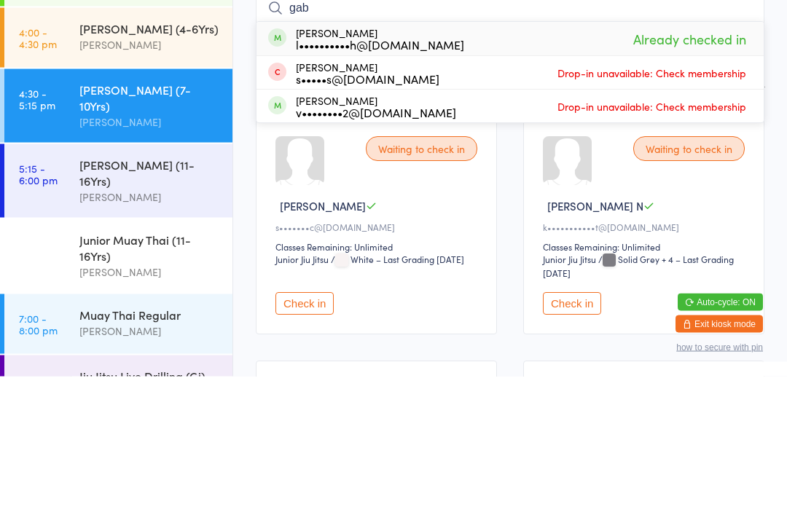
type input "gab"
click at [375, 178] on div "l••••••••••h@[DOMAIN_NAME]" at bounding box center [380, 184] width 168 height 12
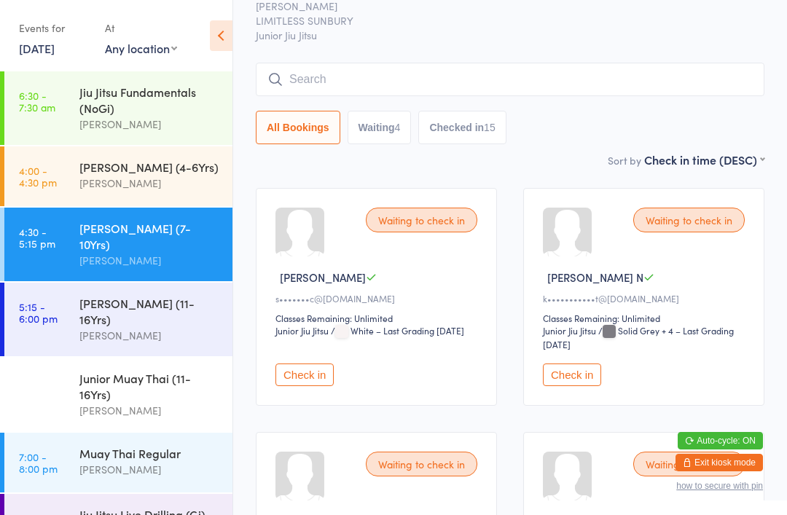
scroll to position [78, 0]
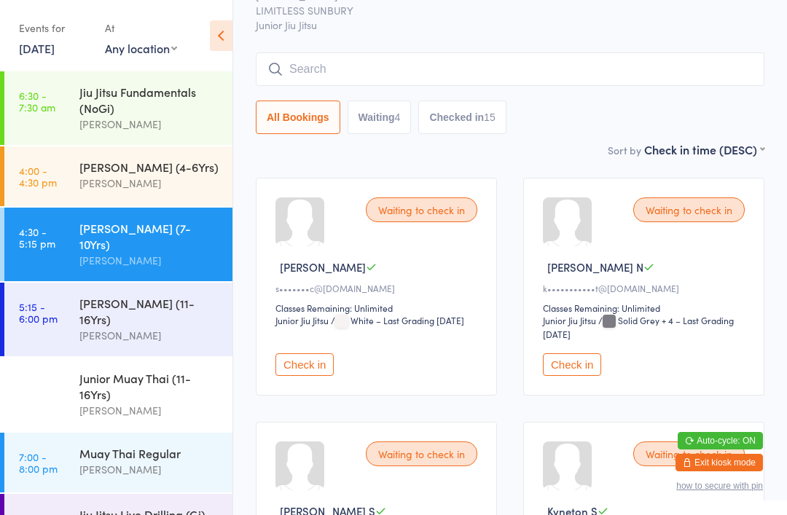
click at [500, 85] on input "search" at bounding box center [510, 69] width 508 height 34
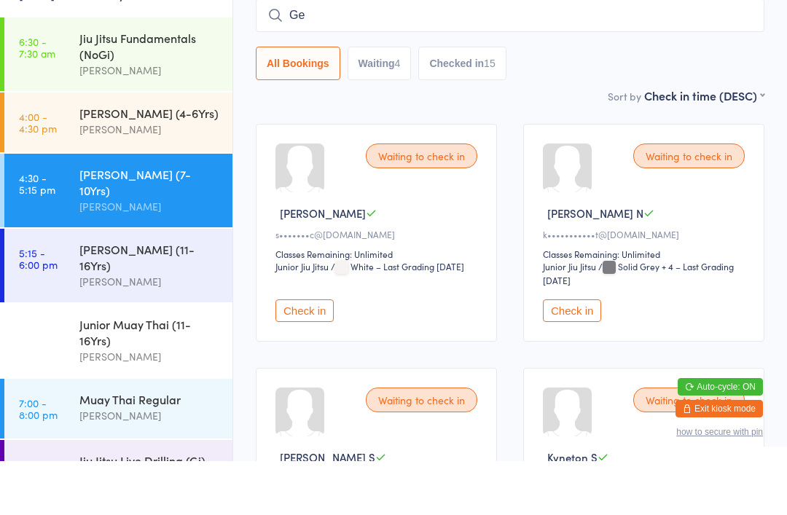
type input "G"
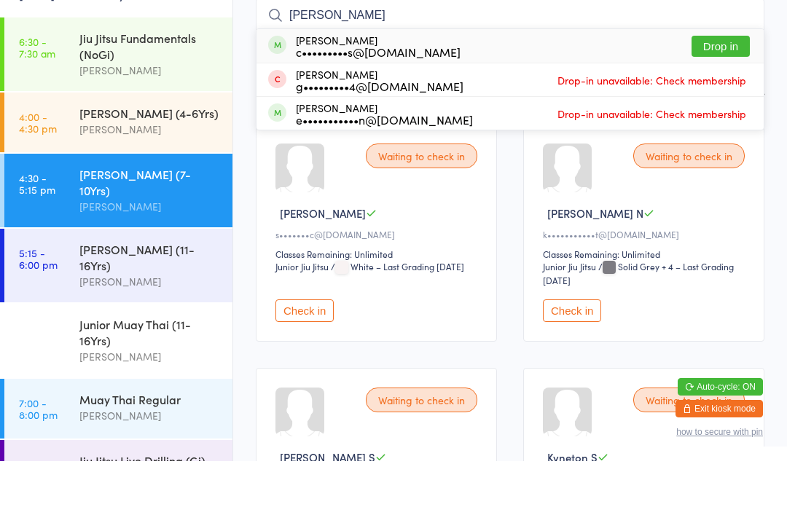
type input "[PERSON_NAME]"
click at [720, 90] on button "Drop in" at bounding box center [720, 100] width 58 height 21
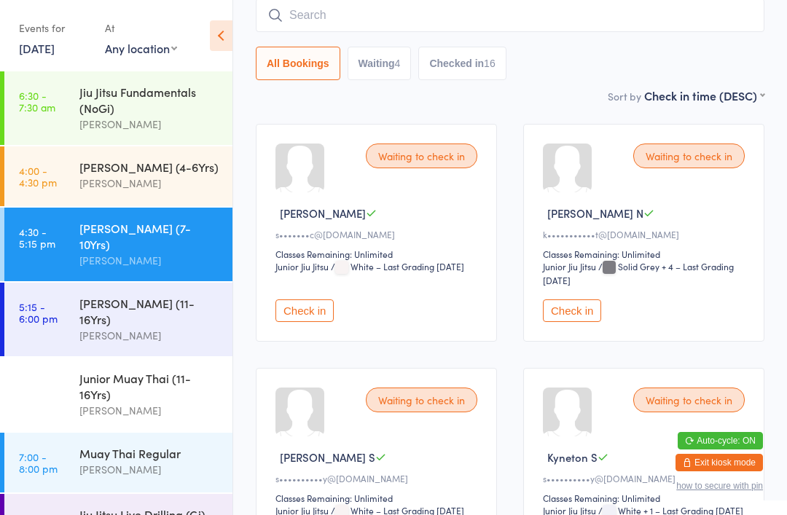
click at [551, 13] on input "search" at bounding box center [510, 16] width 508 height 34
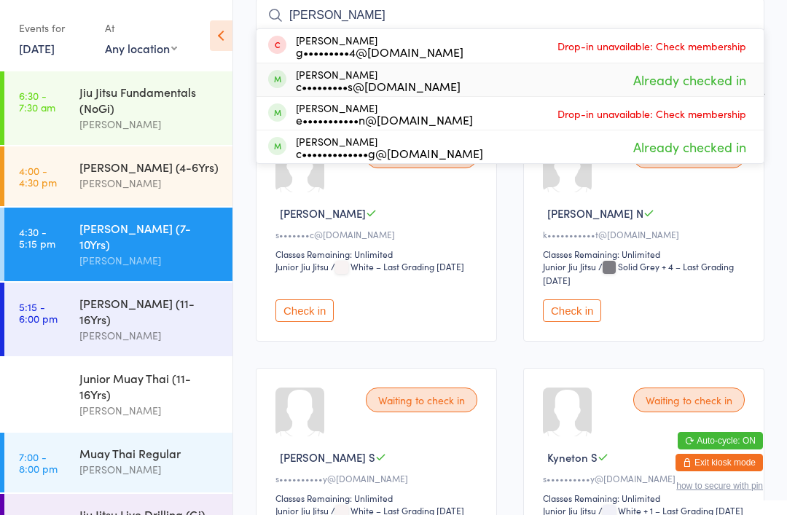
type input "[PERSON_NAME]"
click at [468, 84] on div "[PERSON_NAME] c•••••••••s@[DOMAIN_NAME] Already checked in" at bounding box center [509, 79] width 507 height 33
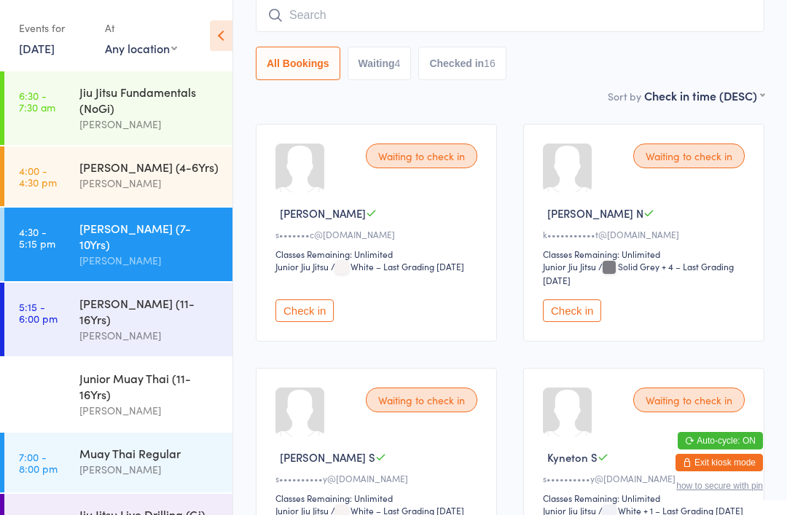
click at [475, 63] on button "Checked in 16" at bounding box center [461, 64] width 87 height 34
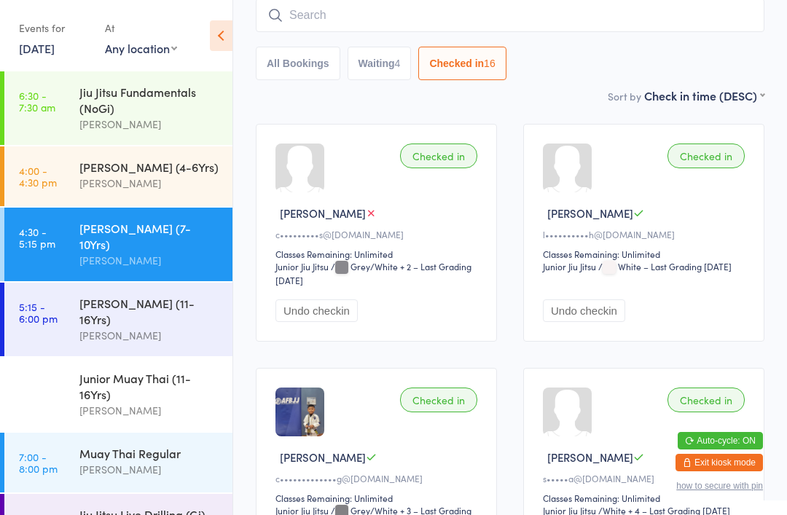
click at [453, 220] on div "[PERSON_NAME]" at bounding box center [378, 212] width 206 height 15
click at [476, 153] on div "Checked in [PERSON_NAME] N c•••••••••s@[DOMAIN_NAME] Classes Remaining: Unlimit…" at bounding box center [376, 233] width 241 height 218
click at [709, 63] on div "All Bookings Waiting 4 Checked in 16" at bounding box center [510, 64] width 508 height 34
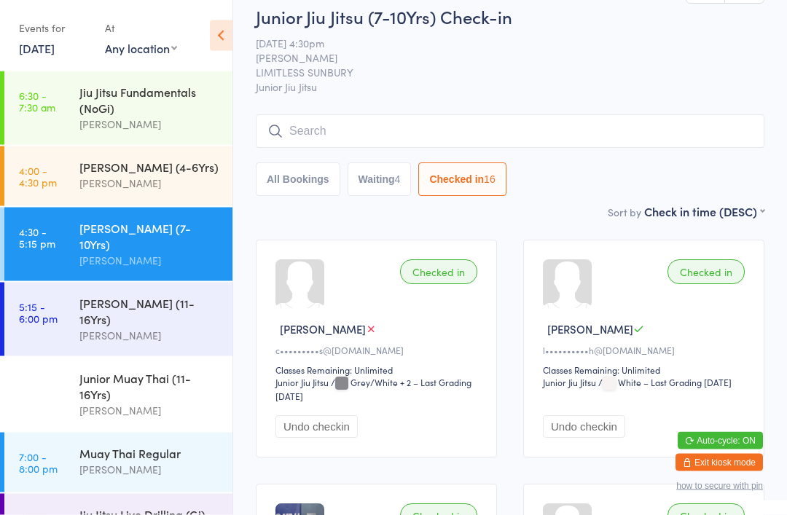
scroll to position [0, 0]
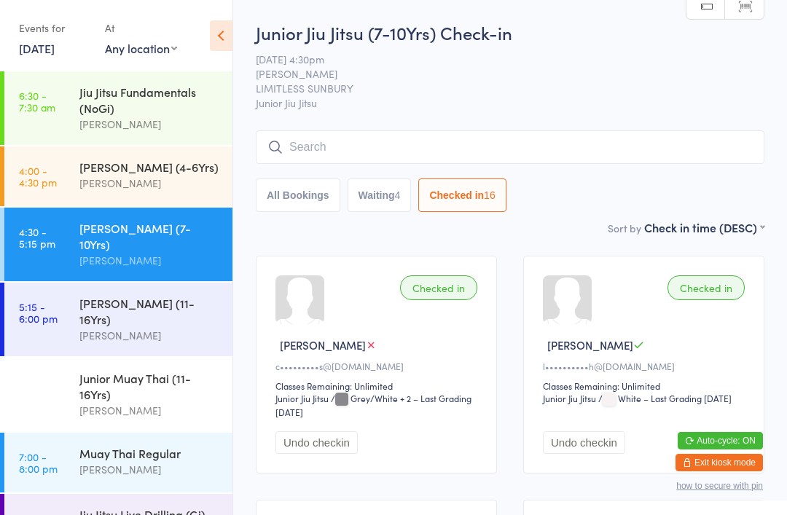
click at [422, 148] on input "search" at bounding box center [510, 147] width 508 height 34
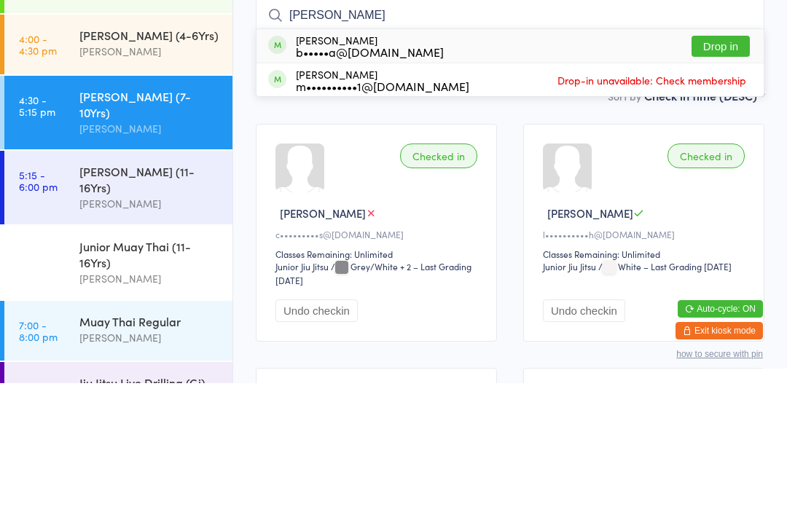
type input "[PERSON_NAME]"
click at [412, 178] on div "b•••••a@[DOMAIN_NAME]" at bounding box center [370, 184] width 148 height 12
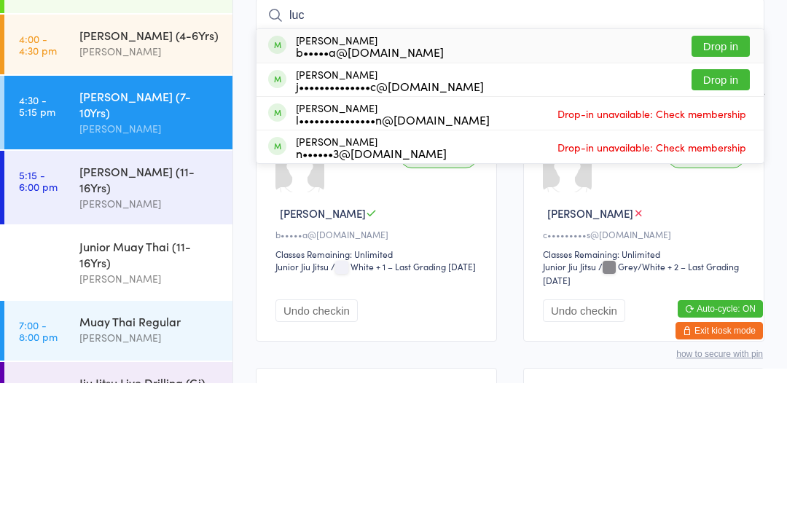
type input "luc"
click at [723, 168] on button "Drop in" at bounding box center [720, 178] width 58 height 21
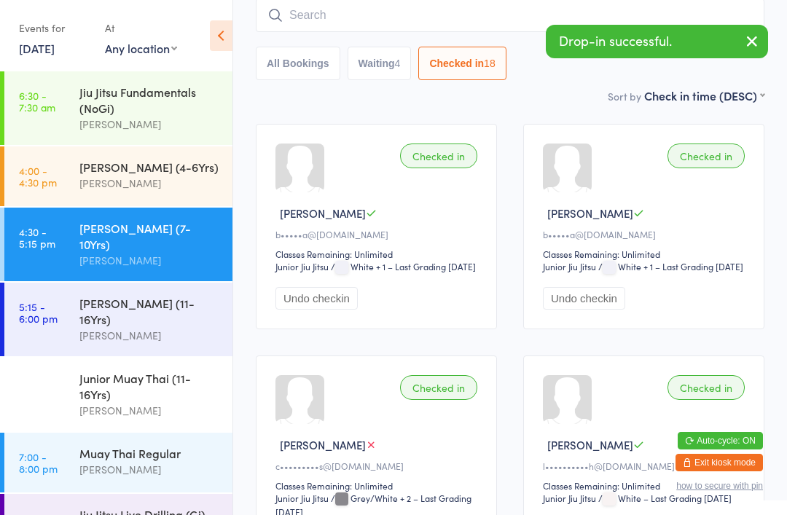
click at [334, 21] on input "search" at bounding box center [510, 16] width 508 height 34
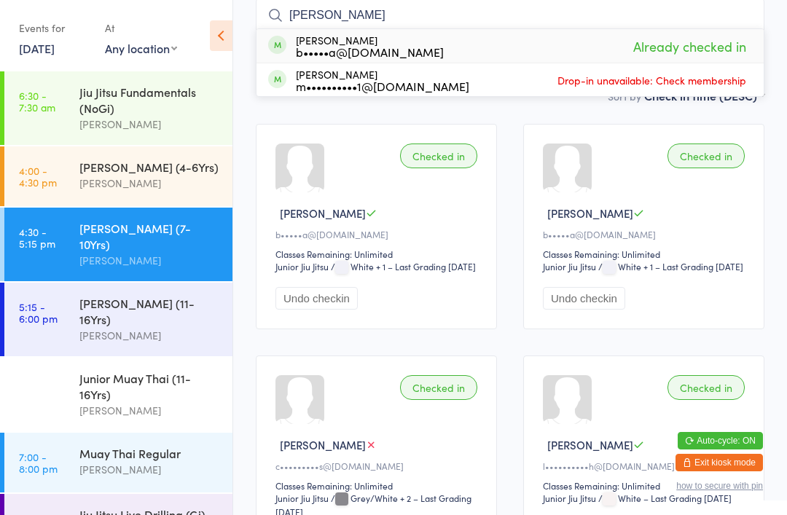
type input "[PERSON_NAME]"
click at [522, 50] on div "[PERSON_NAME] b•••••a@[DOMAIN_NAME] Already checked in" at bounding box center [509, 46] width 507 height 34
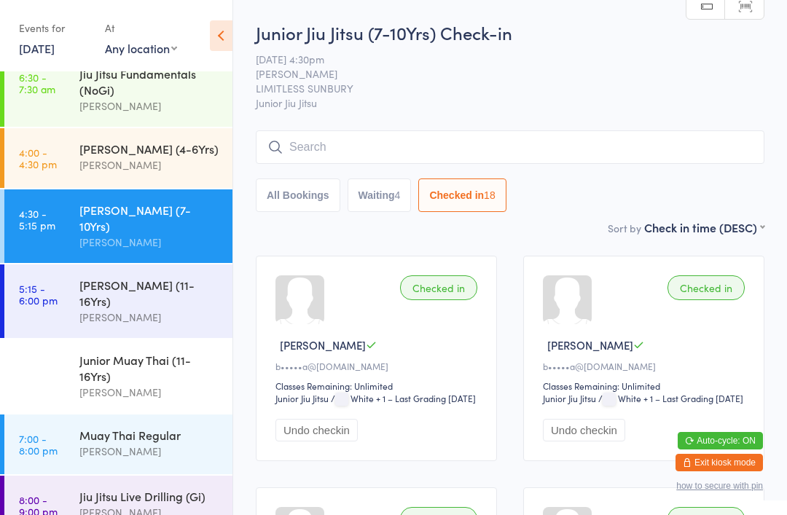
scroll to position [0, 0]
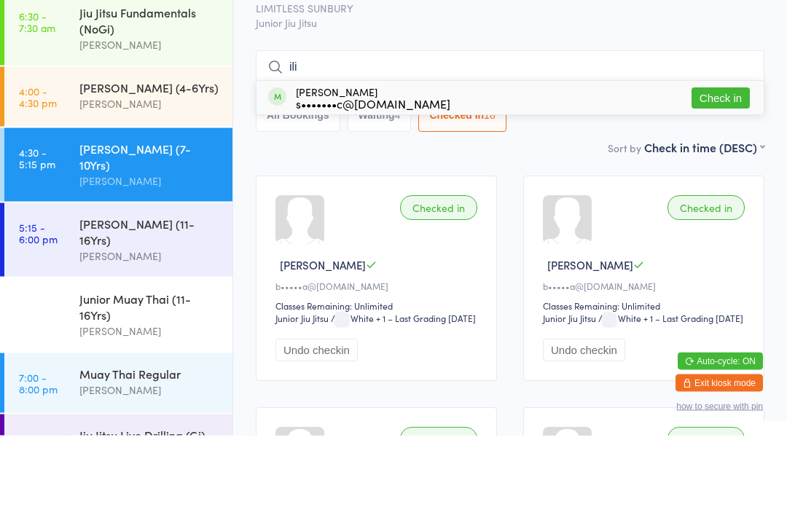
type input "ili"
click at [720, 168] on button "Check in" at bounding box center [720, 178] width 58 height 21
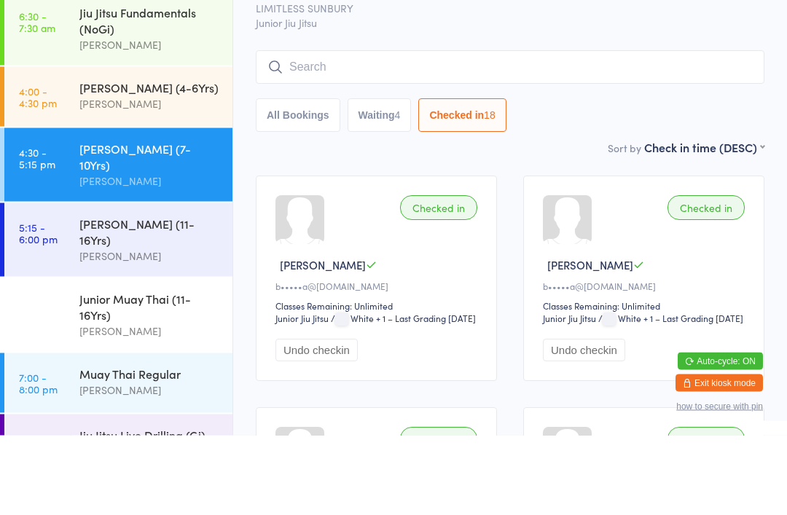
scroll to position [80, 0]
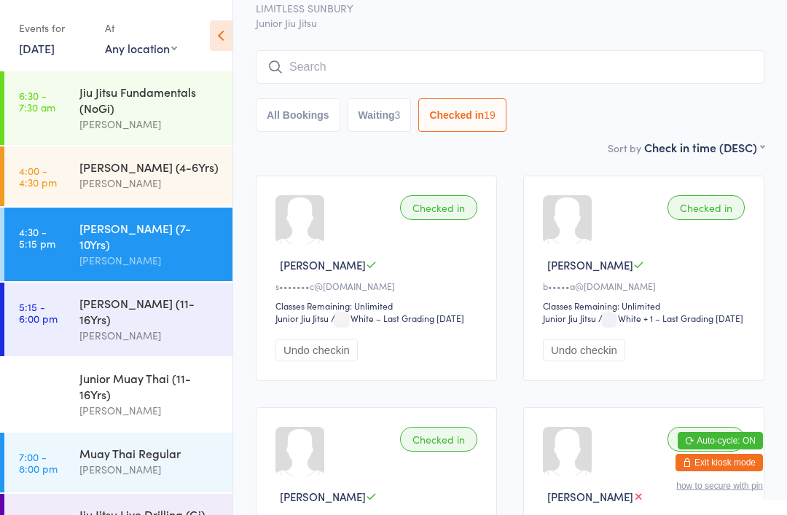
click at [508, 67] on input "search" at bounding box center [510, 67] width 508 height 34
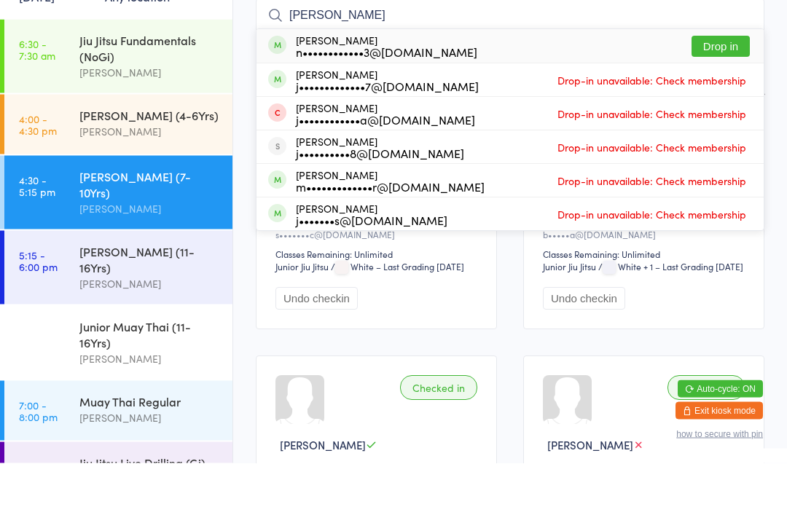
type input "[PERSON_NAME]"
click at [721, 88] on button "Drop in" at bounding box center [720, 98] width 58 height 21
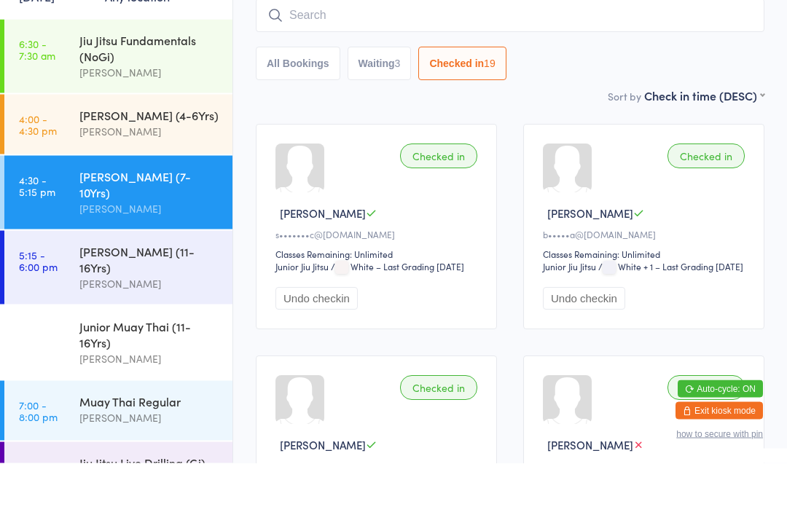
scroll to position [132, 0]
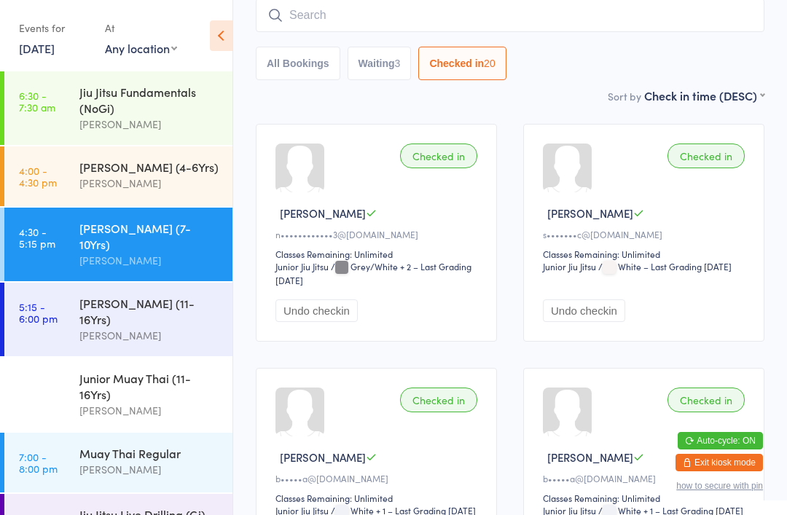
click at [348, 20] on input "search" at bounding box center [510, 16] width 508 height 34
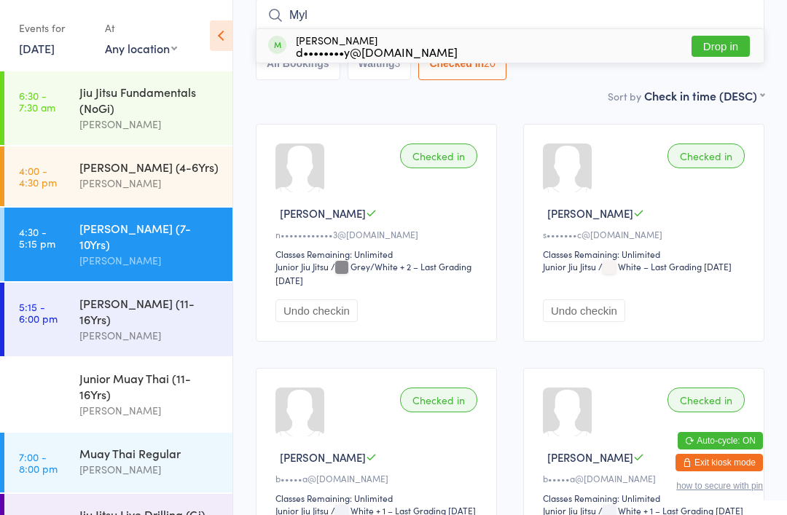
scroll to position [127, 0]
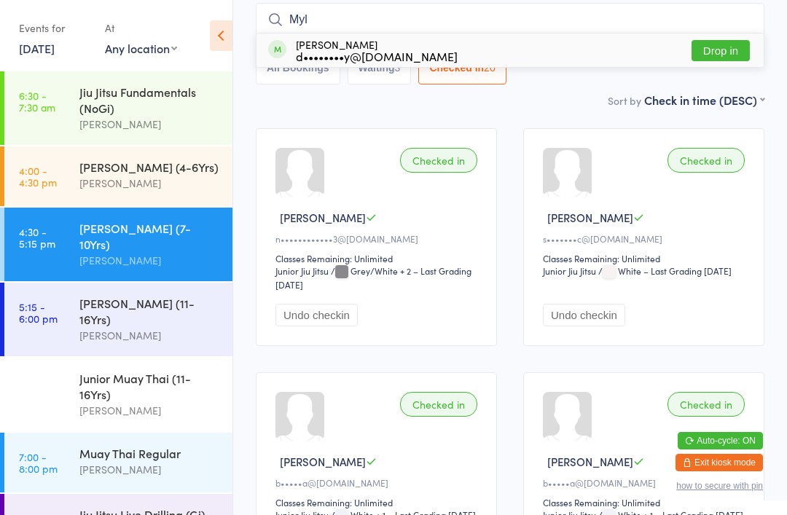
type input "Myl"
click at [717, 48] on button "Drop in" at bounding box center [720, 50] width 58 height 21
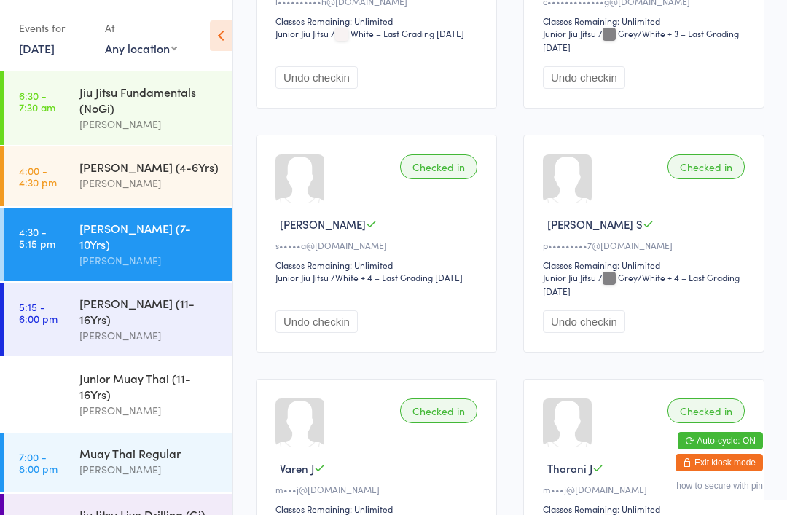
scroll to position [1125, 0]
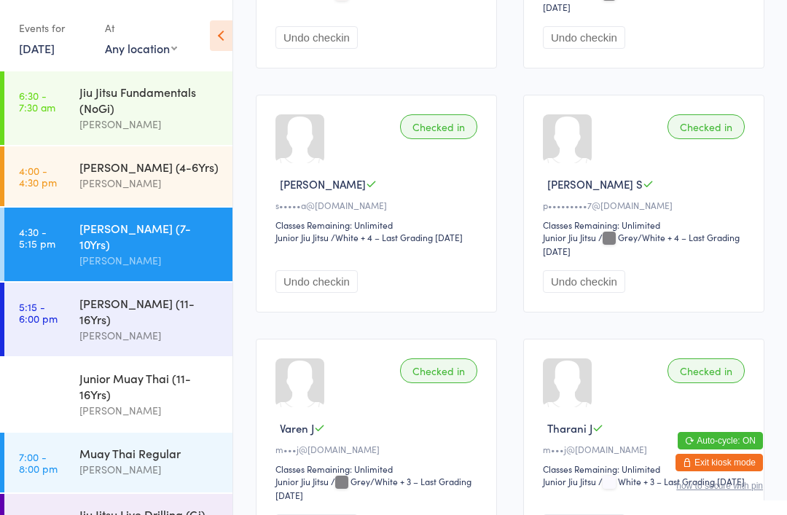
click at [161, 506] on div "Jiu Jitsu Live Drilling (Gi)" at bounding box center [149, 514] width 141 height 16
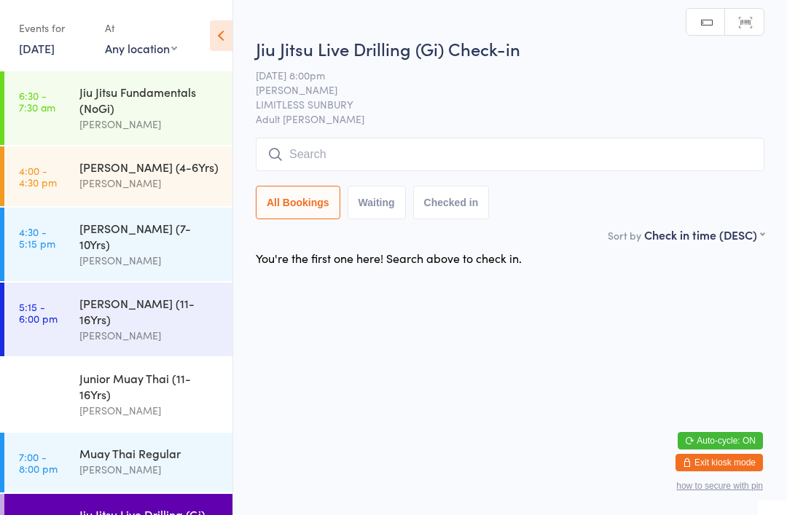
click at [393, 165] on input "search" at bounding box center [510, 155] width 508 height 34
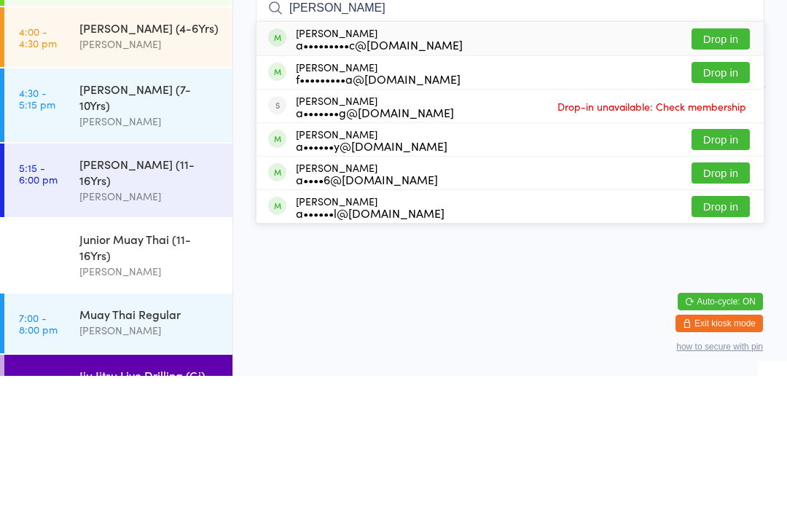
type input "[PERSON_NAME]"
click at [427, 178] on div "a•••••••••c@[DOMAIN_NAME]" at bounding box center [379, 184] width 167 height 12
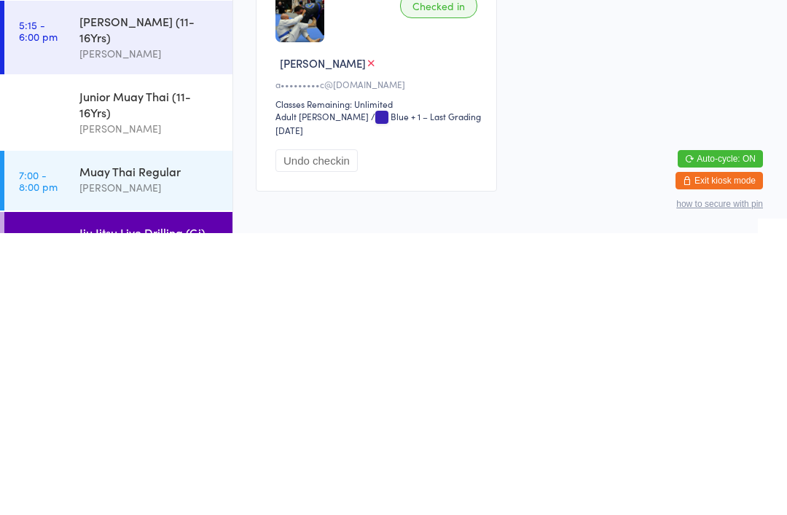
click at [331, 431] on button "Undo checkin" at bounding box center [316, 442] width 82 height 23
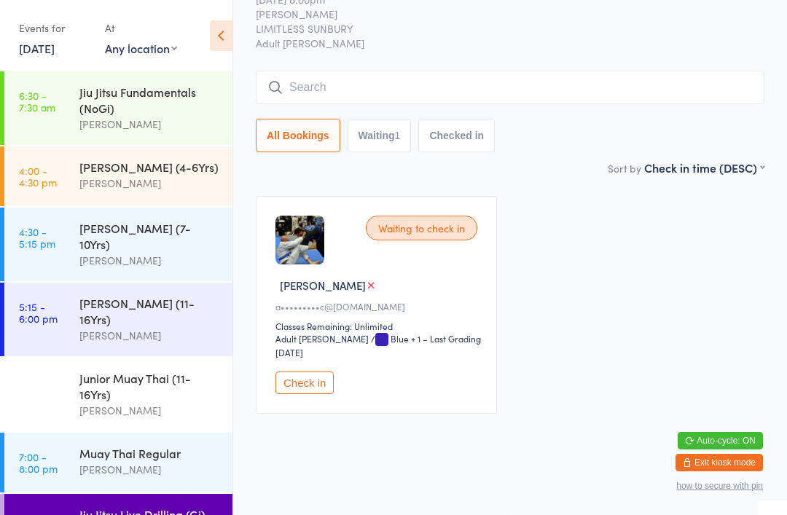
click at [295, 371] on button "Check in" at bounding box center [304, 382] width 58 height 23
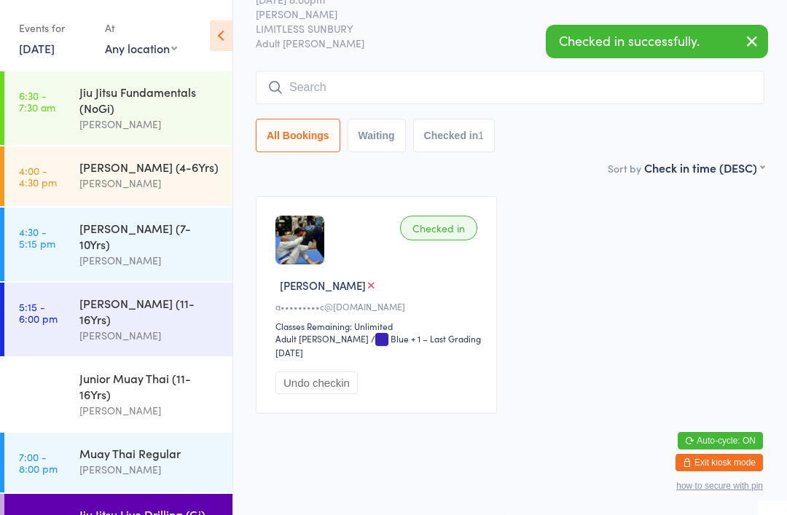
click at [320, 372] on button "Undo checkin" at bounding box center [316, 382] width 82 height 23
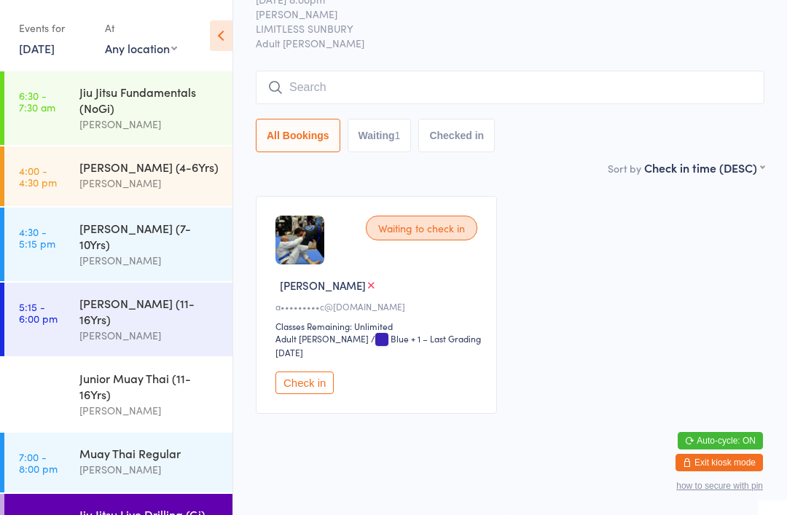
click at [307, 374] on button "Check in" at bounding box center [304, 382] width 58 height 23
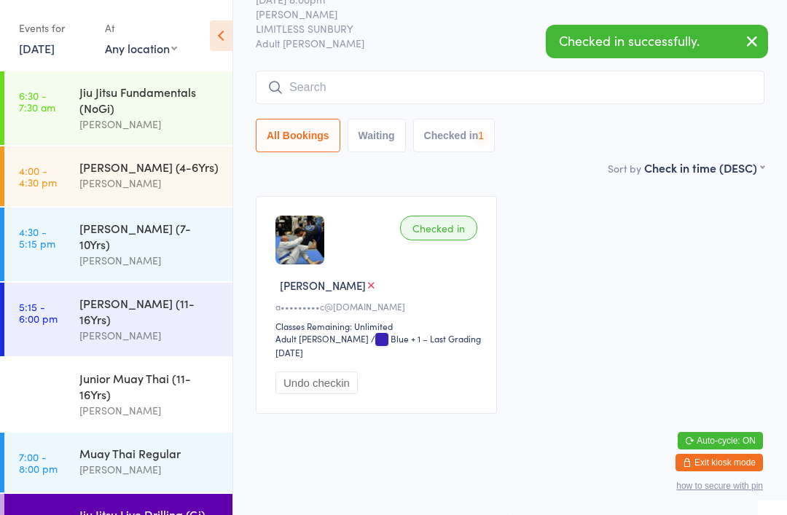
click at [310, 378] on button "Undo checkin" at bounding box center [316, 382] width 82 height 23
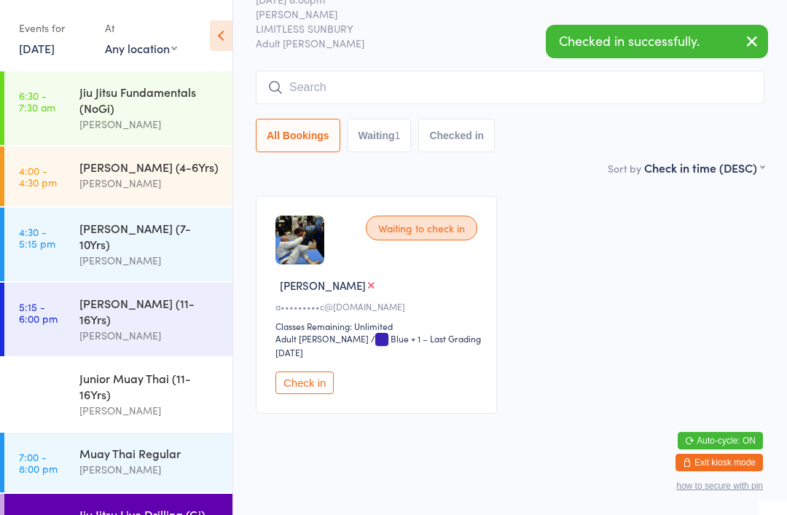
scroll to position [51, 0]
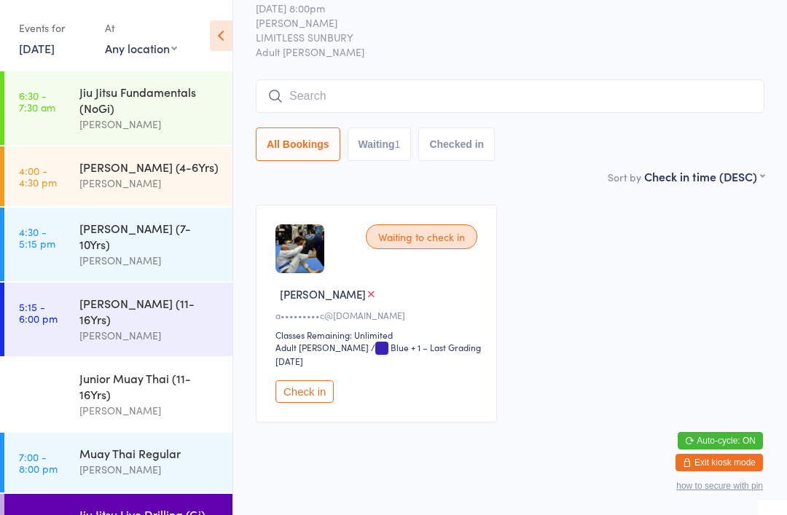
click at [302, 388] on button "Check in" at bounding box center [304, 391] width 58 height 23
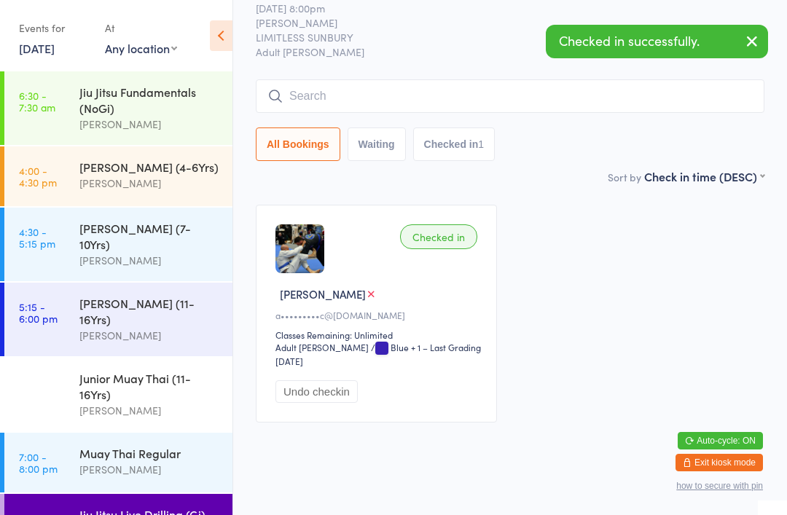
click at [304, 390] on button "Undo checkin" at bounding box center [316, 391] width 82 height 23
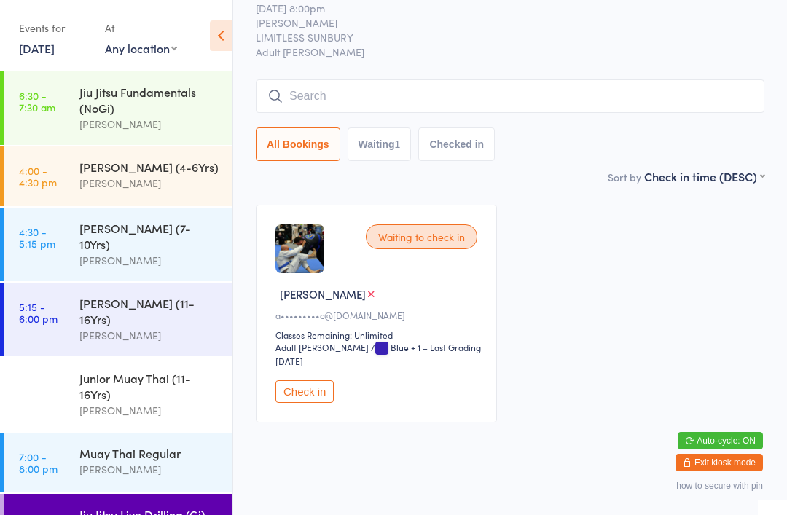
click at [173, 237] on div "[PERSON_NAME] (7-10Yrs)" at bounding box center [149, 236] width 141 height 32
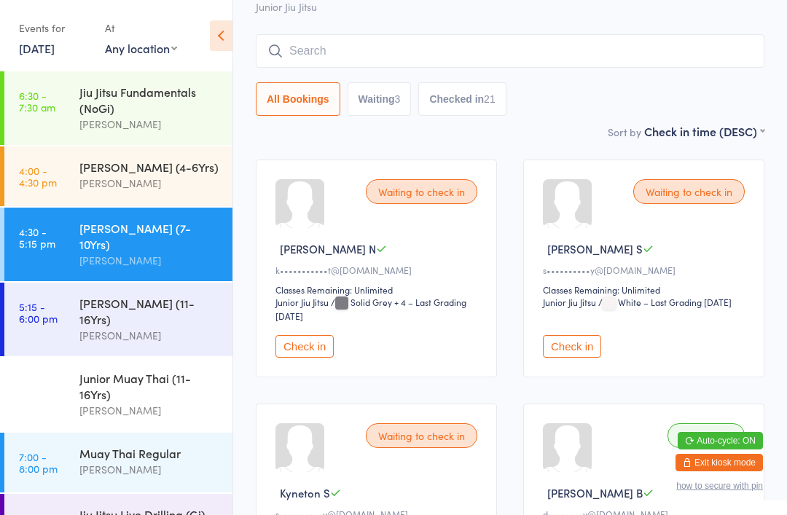
scroll to position [111, 0]
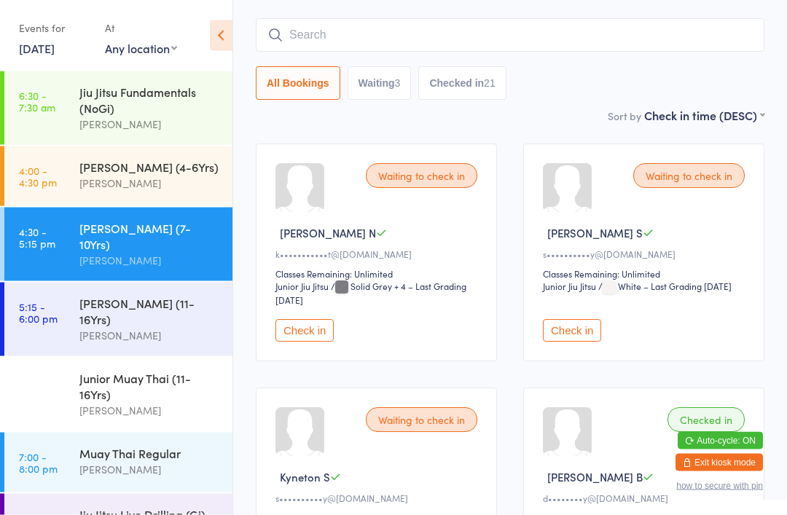
click at [304, 342] on button "Check in" at bounding box center [304, 331] width 58 height 23
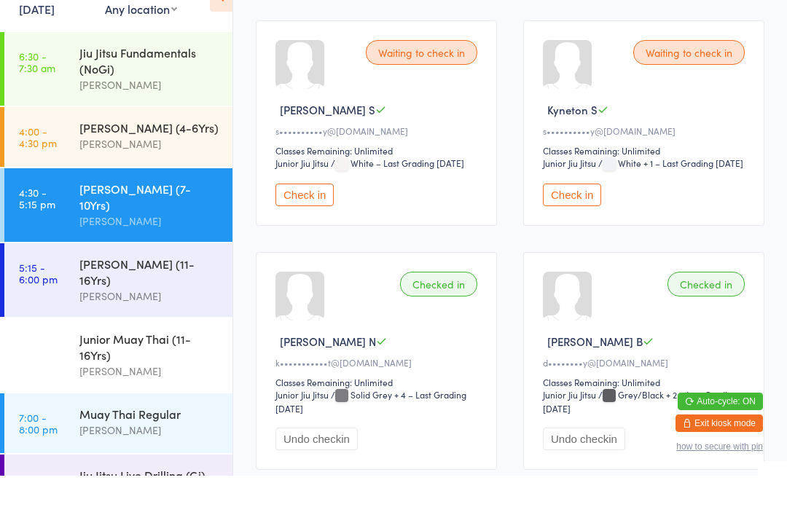
scroll to position [248, 0]
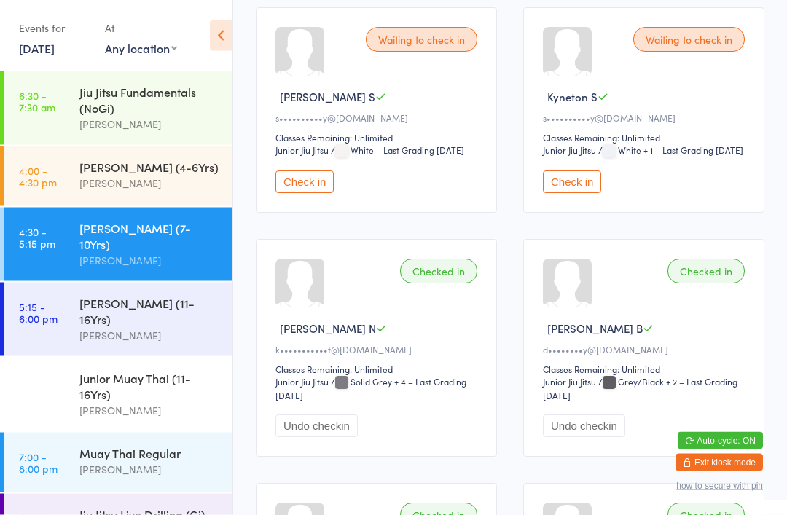
click at [590, 457] on div "Checked in [PERSON_NAME] B d••••••••y@[DOMAIN_NAME] Classes Remaining: Unlimite…" at bounding box center [643, 349] width 241 height 218
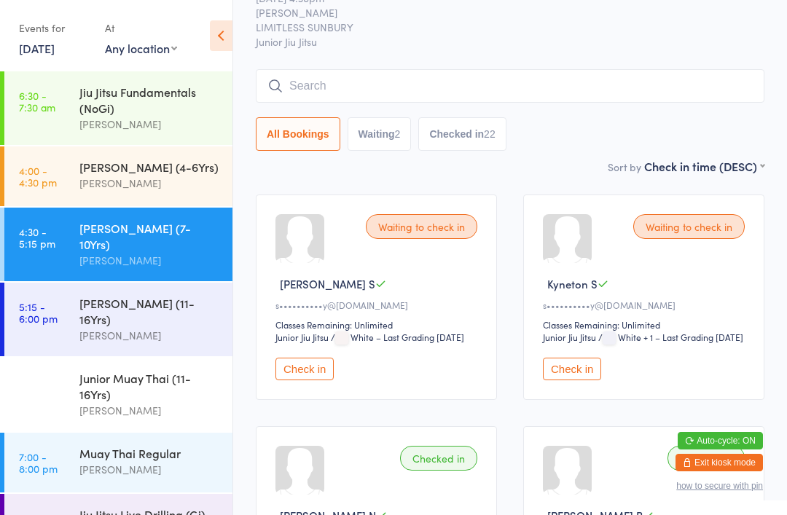
scroll to position [63, 0]
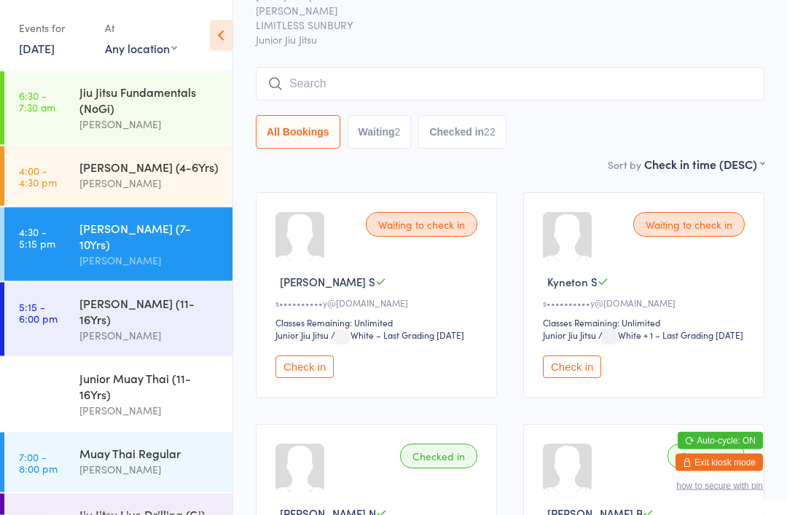
click at [465, 127] on button "Checked in 22" at bounding box center [461, 133] width 87 height 34
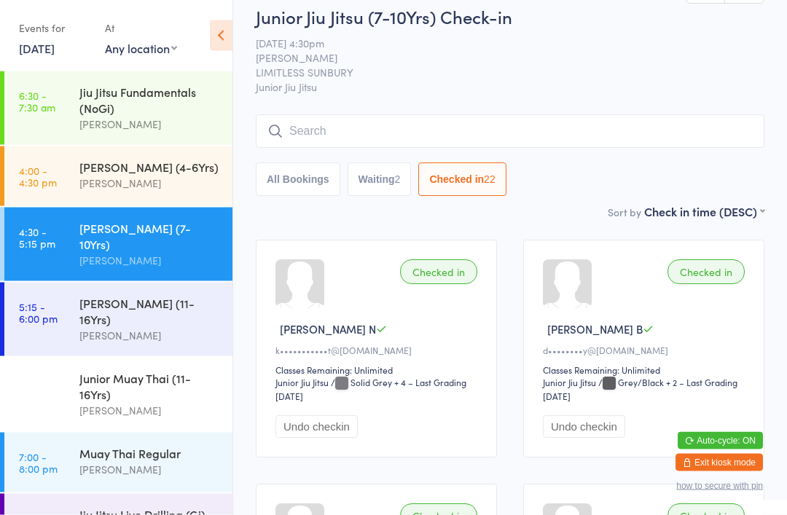
scroll to position [0, 0]
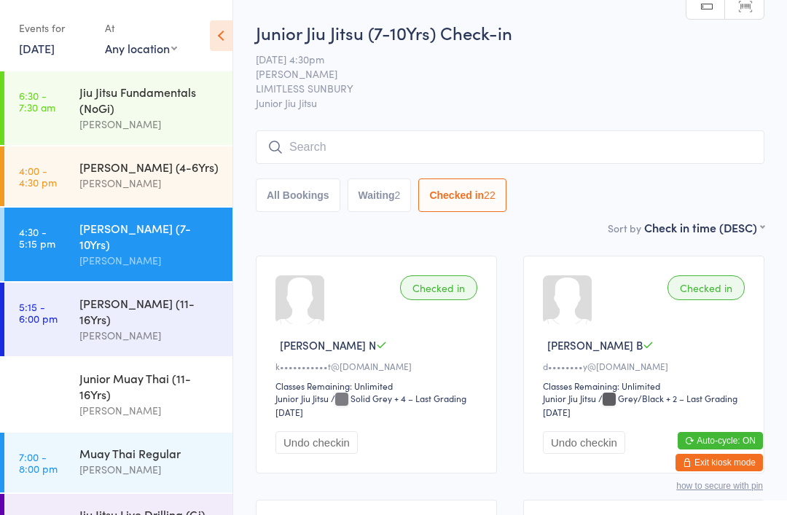
click at [379, 199] on button "Waiting 2" at bounding box center [379, 195] width 64 height 34
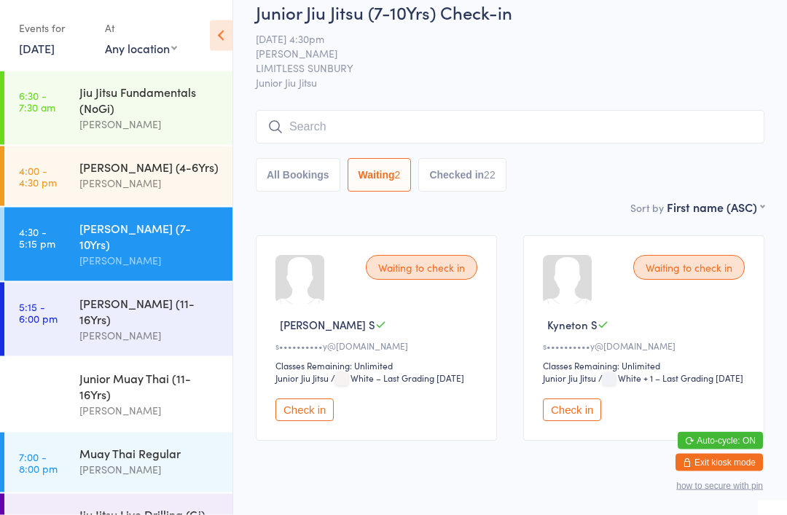
scroll to position [28, 0]
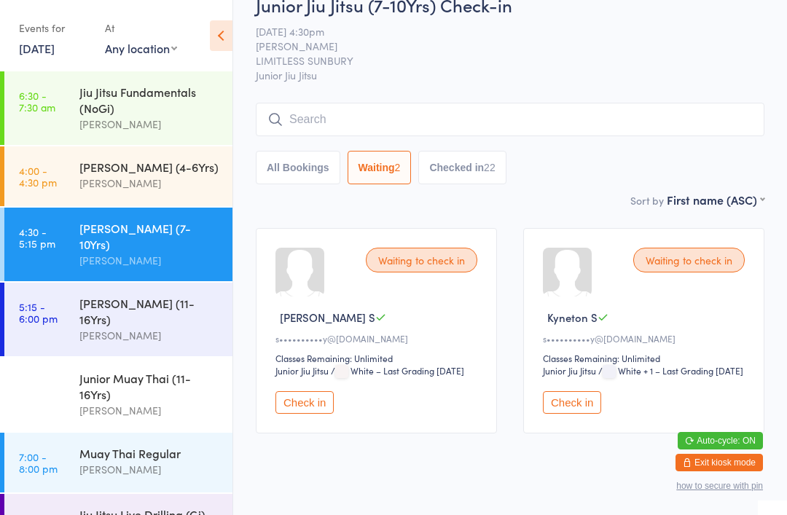
click at [581, 447] on div "Waiting to check in [PERSON_NAME] S s••••••••••y@[DOMAIN_NAME] Classes Remainin…" at bounding box center [510, 331] width 535 height 232
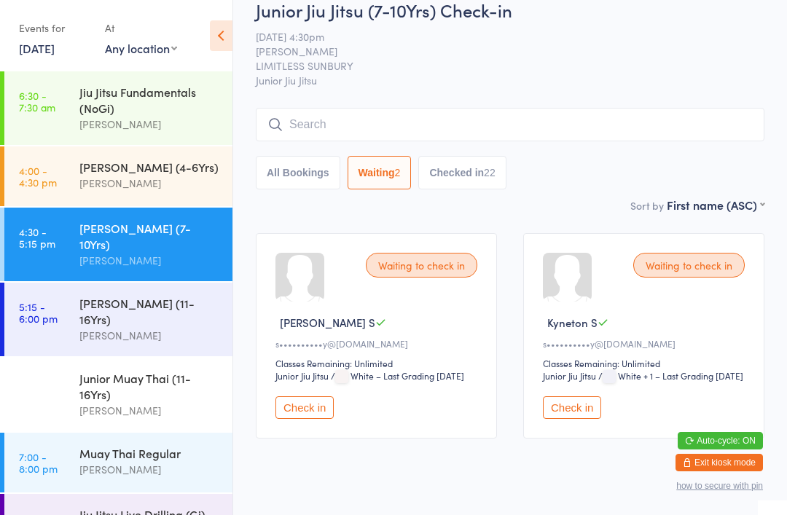
scroll to position [26, 0]
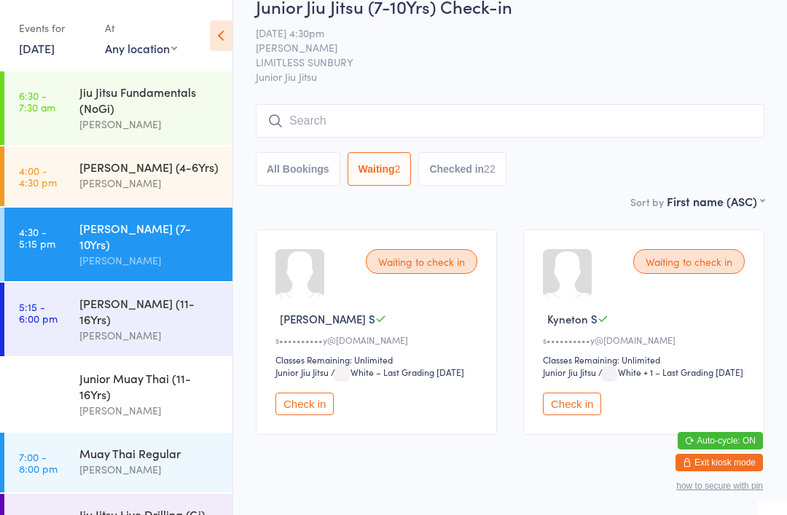
click at [438, 161] on button "Checked in 22" at bounding box center [461, 169] width 87 height 34
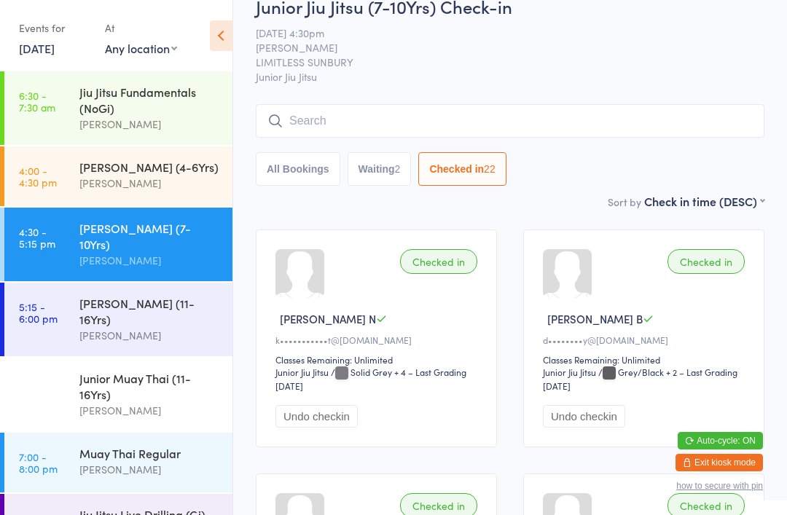
click at [379, 172] on button "Waiting 2" at bounding box center [379, 169] width 64 height 34
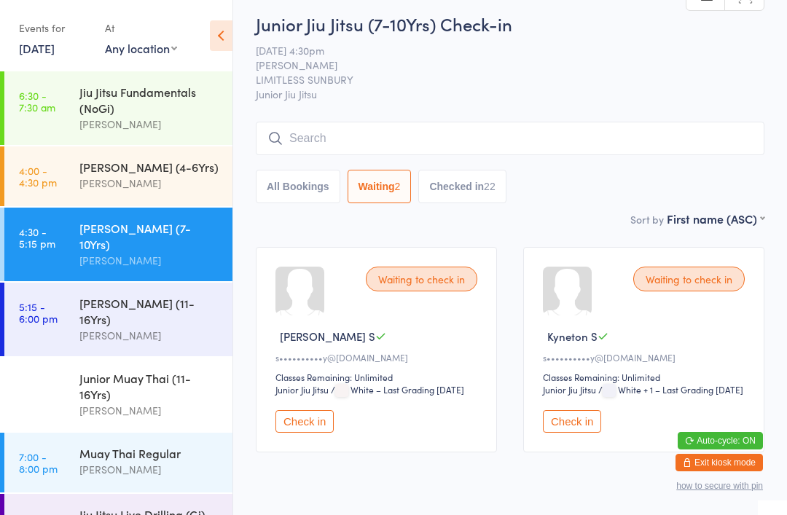
scroll to position [12, 0]
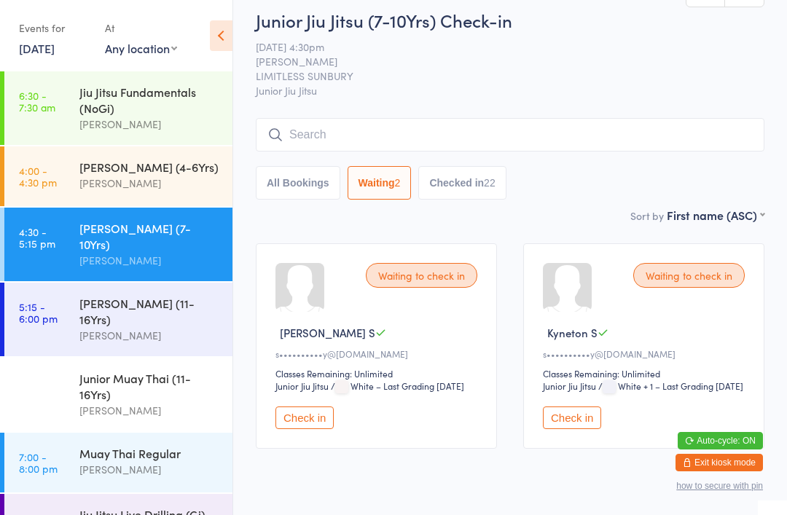
click at [316, 181] on button "All Bookings" at bounding box center [298, 183] width 84 height 34
select select "5"
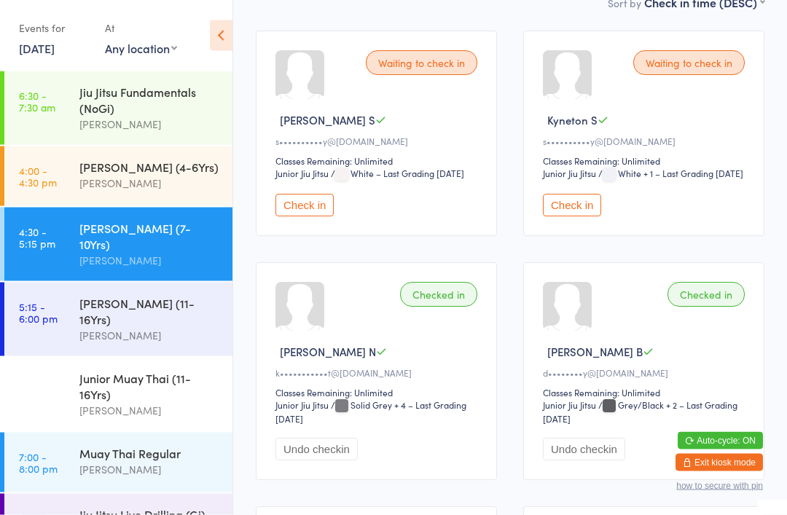
scroll to position [225, 0]
click at [118, 295] on div "[PERSON_NAME] (11-16Yrs)" at bounding box center [149, 311] width 141 height 32
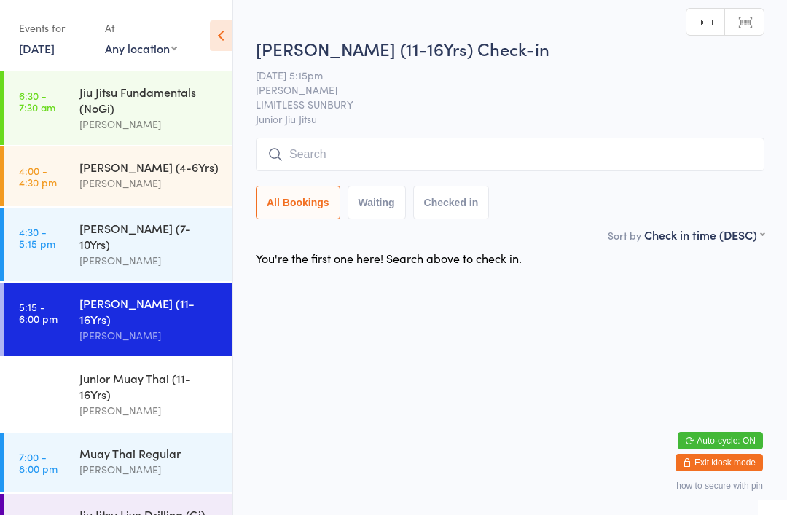
click at [433, 153] on input "search" at bounding box center [510, 155] width 508 height 34
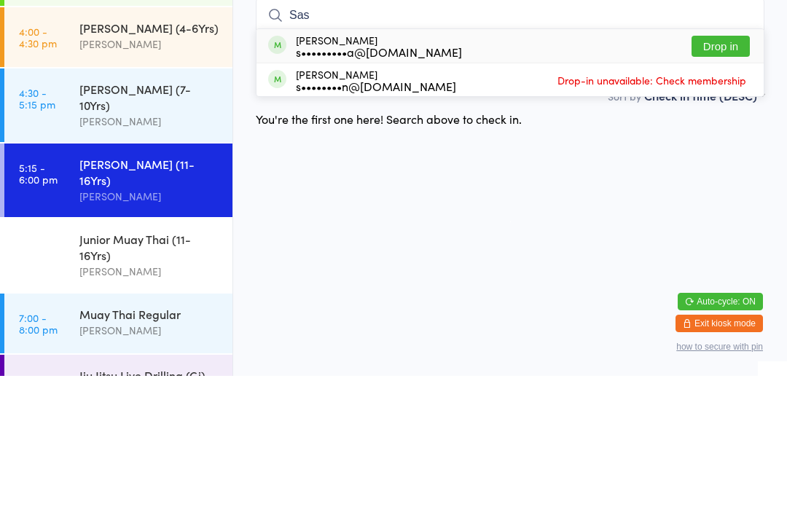
type input "Sas"
click at [721, 175] on button "Drop in" at bounding box center [720, 185] width 58 height 21
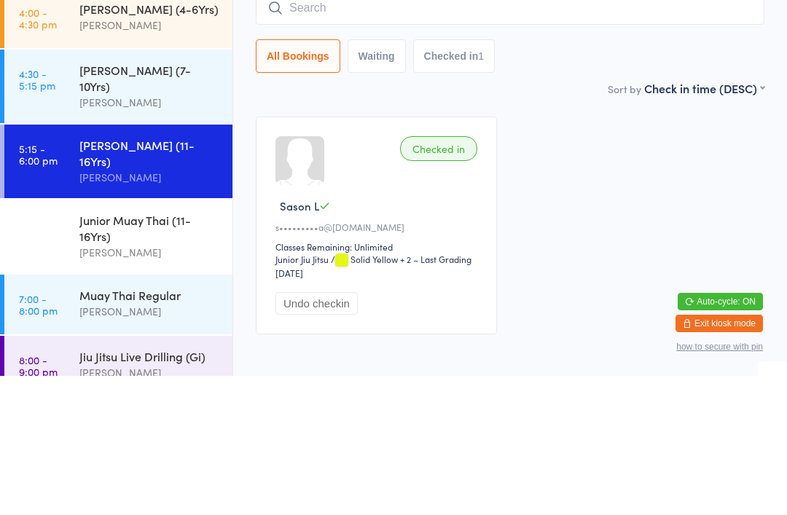
scroll to position [18, 0]
click at [140, 352] on div "Junior Muay Thai (11-16Yrs)" at bounding box center [149, 368] width 141 height 32
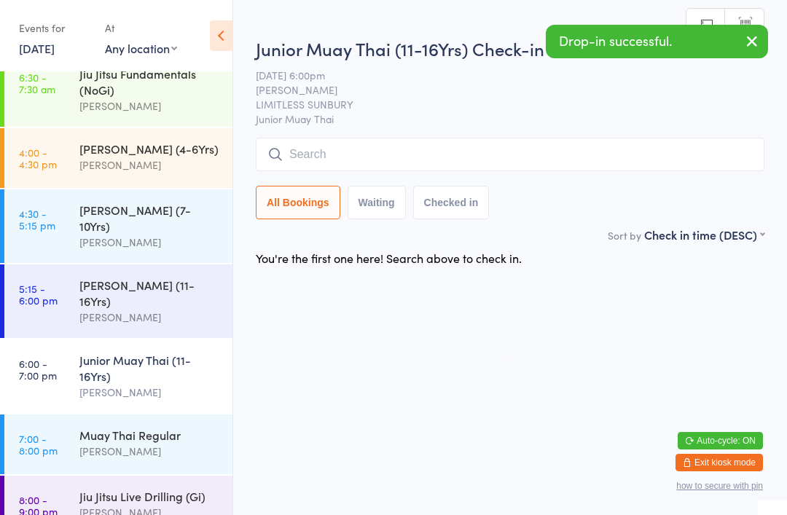
click at [353, 147] on input "search" at bounding box center [510, 155] width 508 height 34
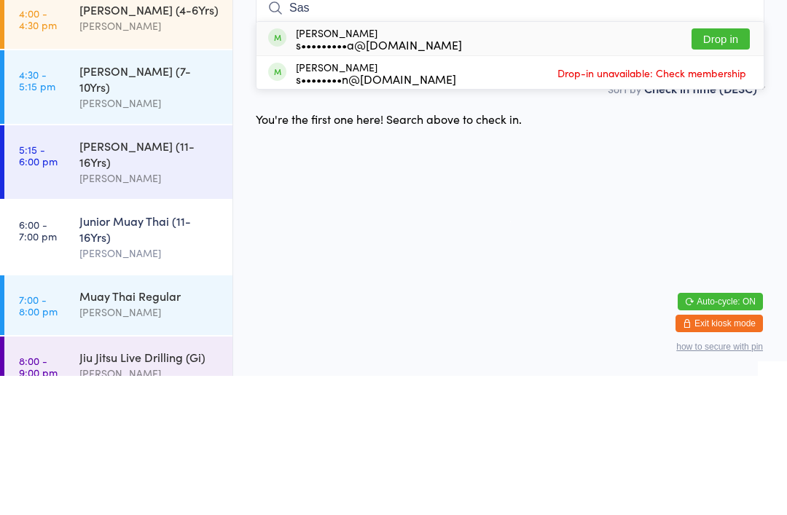
type input "Sas"
click at [728, 168] on button "Drop in" at bounding box center [720, 178] width 58 height 21
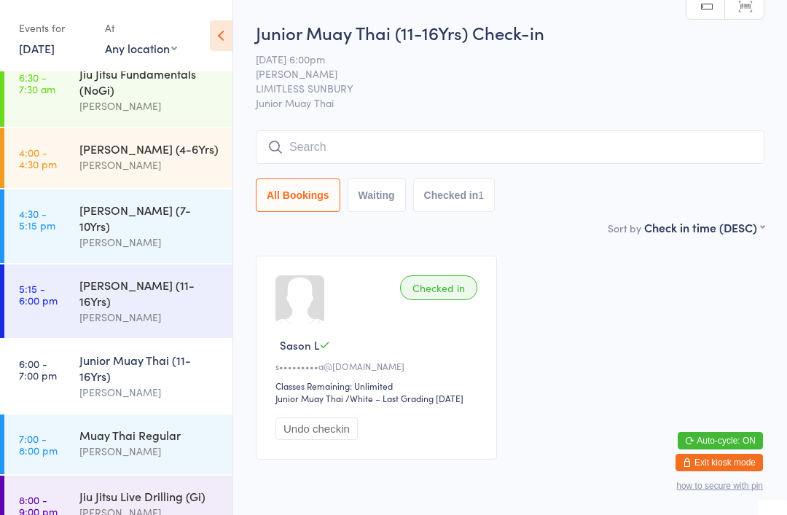
click at [149, 277] on div "[PERSON_NAME] (11-16Yrs)" at bounding box center [149, 293] width 141 height 32
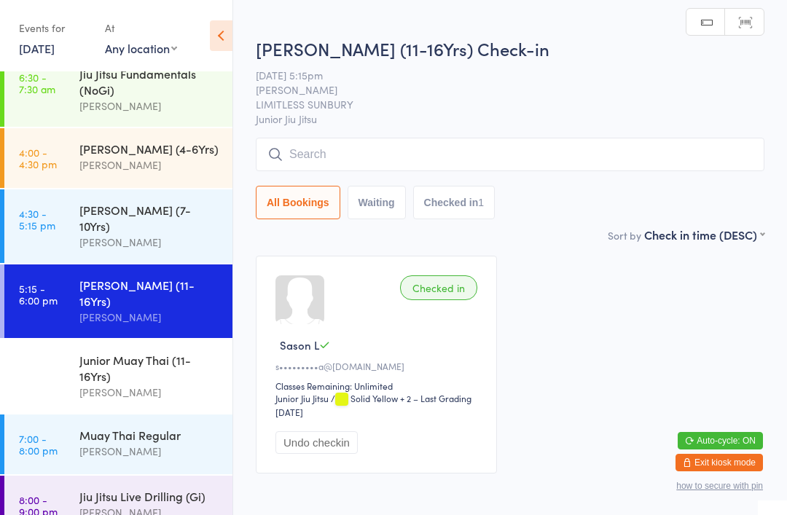
click at [408, 140] on input "search" at bounding box center [510, 155] width 508 height 34
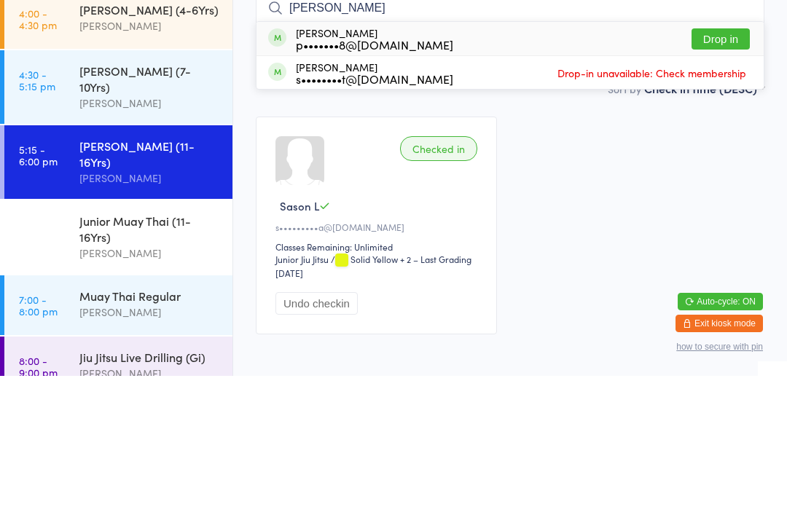
type input "[PERSON_NAME]"
click at [726, 168] on button "Drop in" at bounding box center [720, 178] width 58 height 21
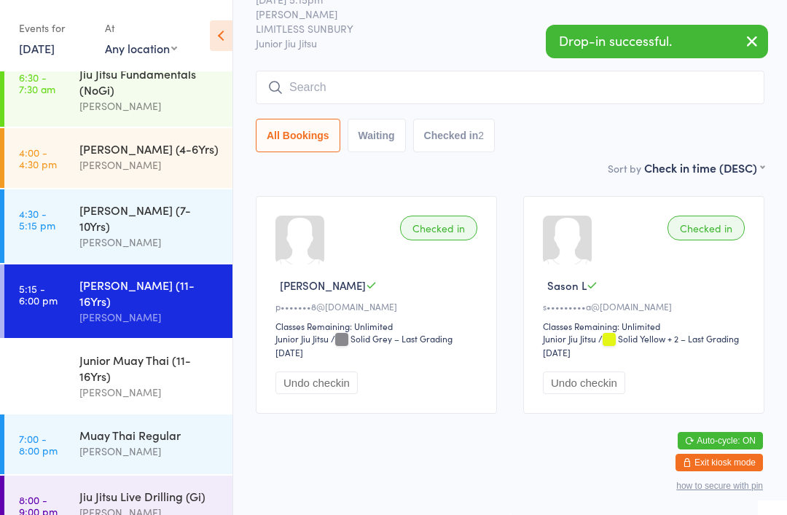
click at [156, 352] on div "Junior Muay Thai (11-16Yrs)" at bounding box center [149, 368] width 141 height 32
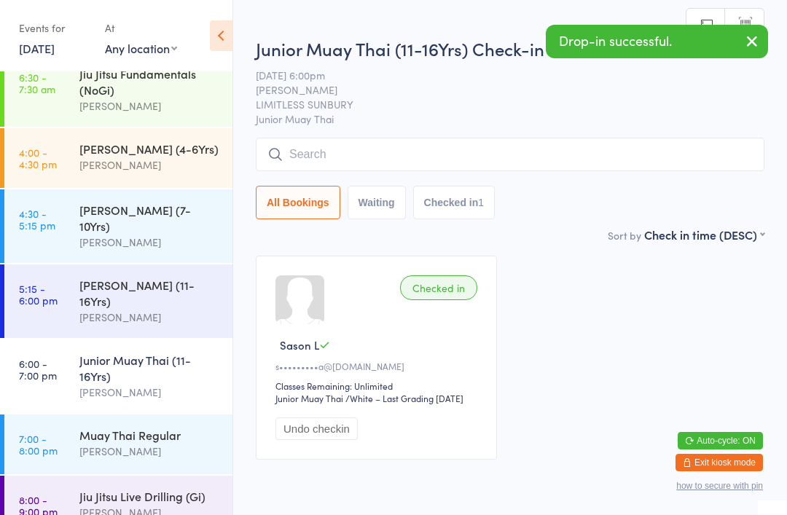
click at [420, 161] on input "search" at bounding box center [510, 155] width 508 height 34
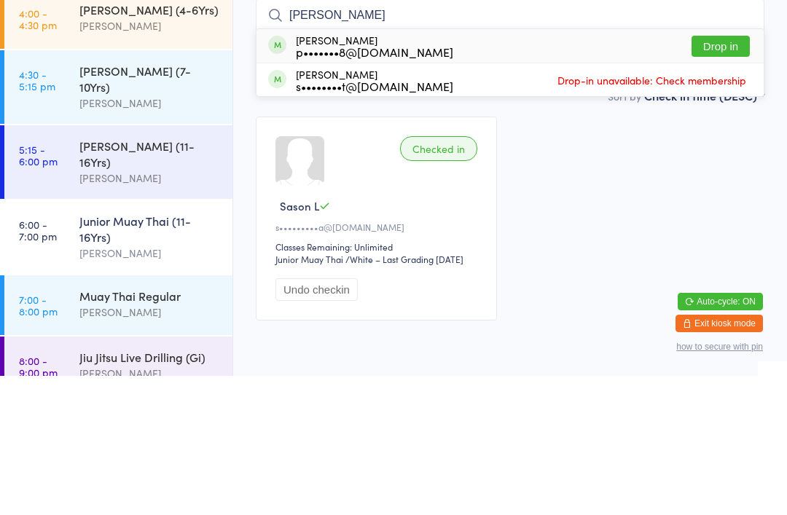
type input "[PERSON_NAME]"
click at [731, 175] on button "Drop in" at bounding box center [720, 185] width 58 height 21
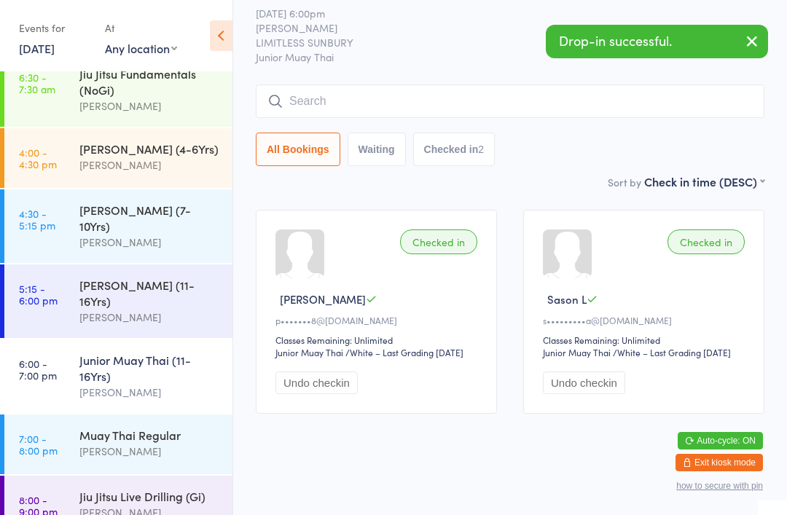
click at [301, 84] on input "search" at bounding box center [510, 101] width 508 height 34
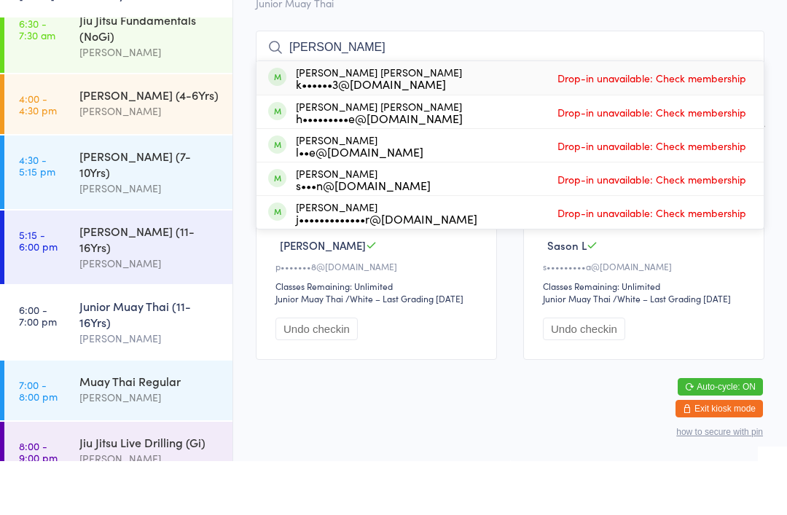
type input "[PERSON_NAME]"
click at [327, 132] on div "k••••••3@[DOMAIN_NAME]" at bounding box center [379, 138] width 166 height 12
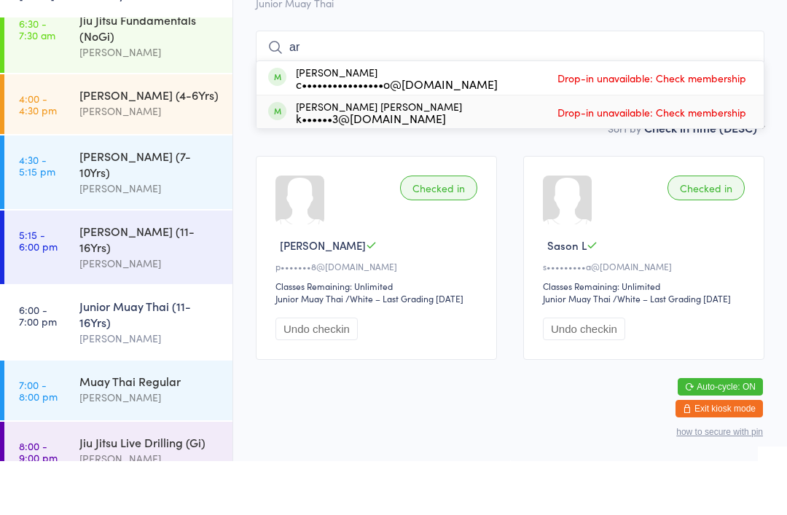
type input "ar"
click at [340, 166] on div "k••••••3@[DOMAIN_NAME]" at bounding box center [379, 172] width 166 height 12
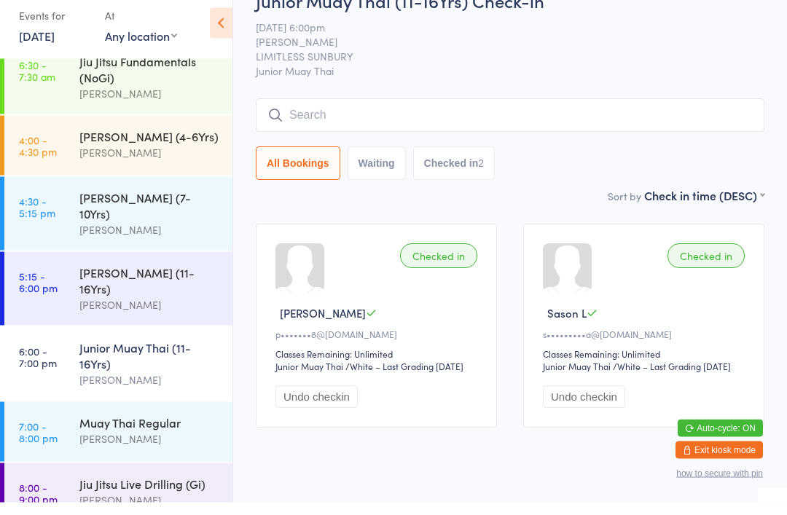
scroll to position [0, 0]
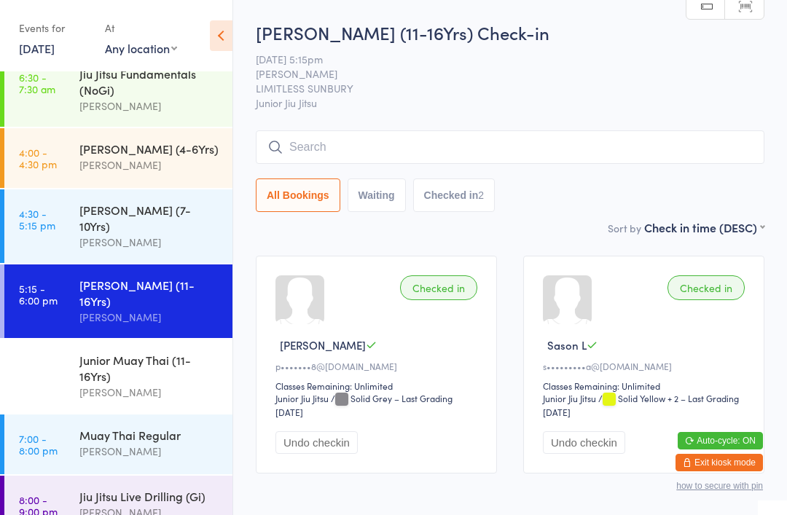
click at [348, 157] on input "search" at bounding box center [510, 147] width 508 height 34
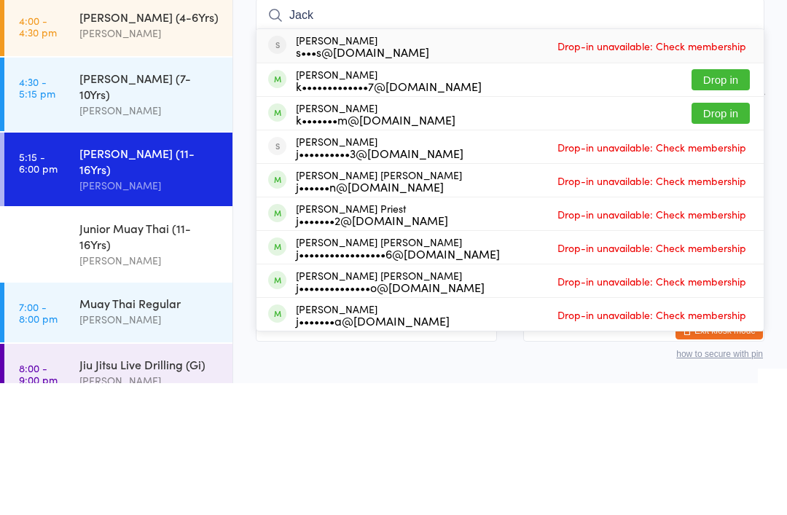
type input "Jack"
click at [722, 235] on button "Drop in" at bounding box center [720, 245] width 58 height 21
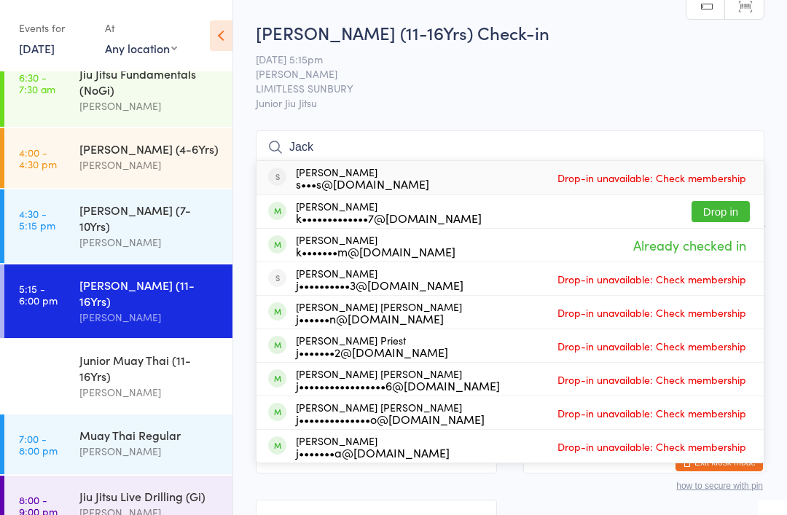
click at [326, 149] on input "Jack" at bounding box center [510, 147] width 508 height 34
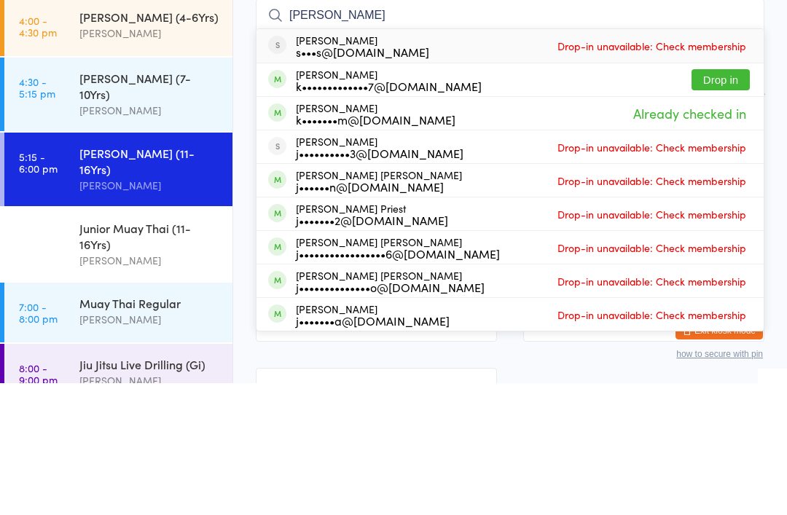
type input "J"
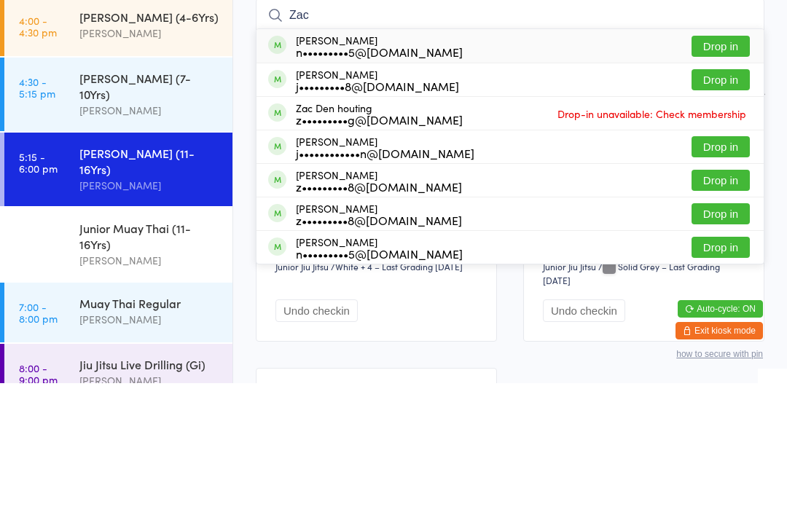
type input "Zac"
click at [710, 168] on button "Drop in" at bounding box center [720, 178] width 58 height 21
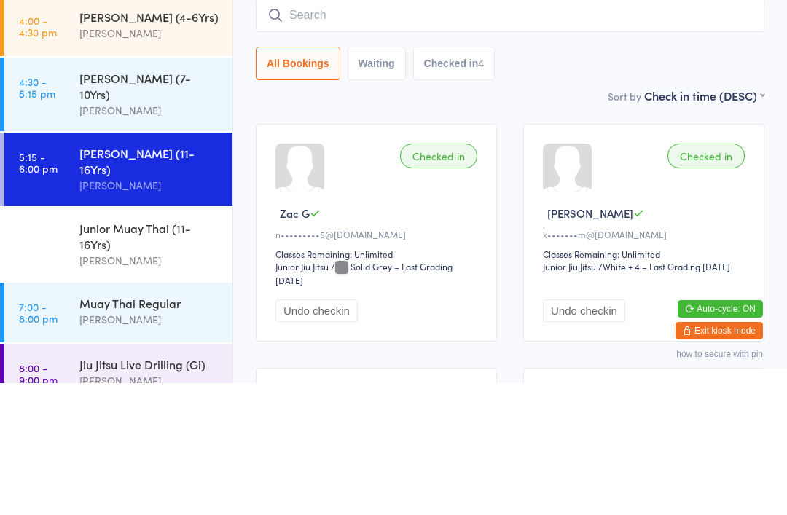
click at [101, 309] on div "[PERSON_NAME]" at bounding box center [149, 317] width 141 height 17
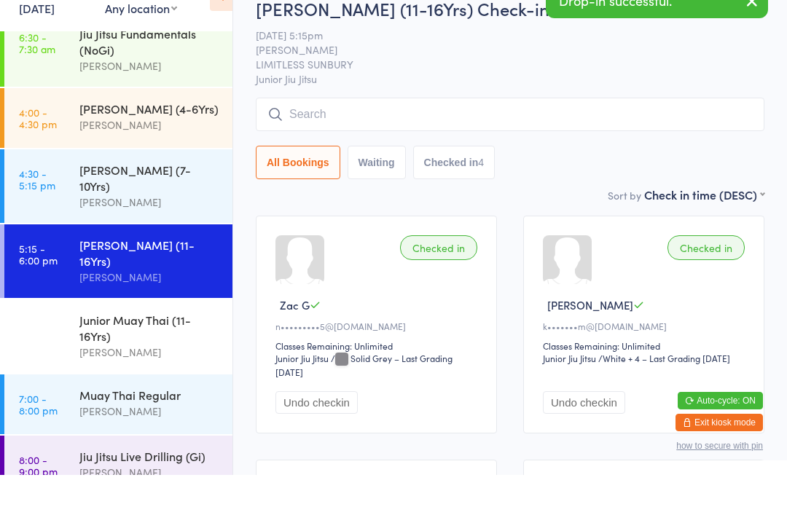
scroll to position [41, 0]
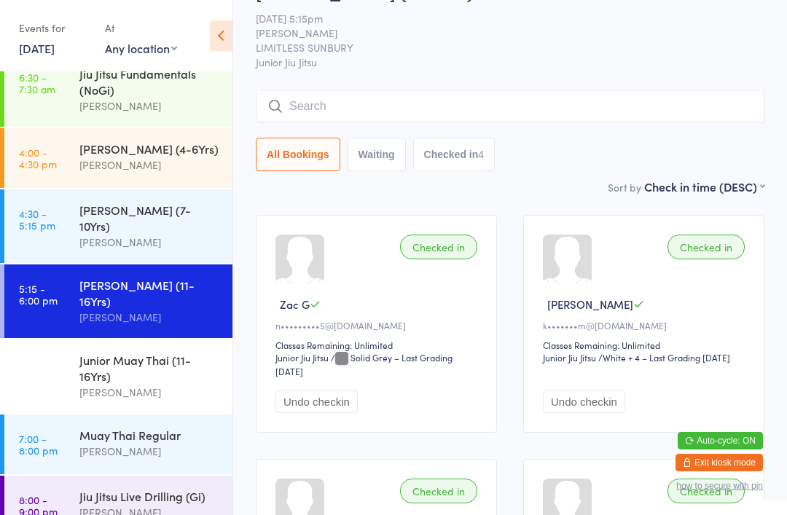
click at [451, 112] on input "search" at bounding box center [510, 107] width 508 height 34
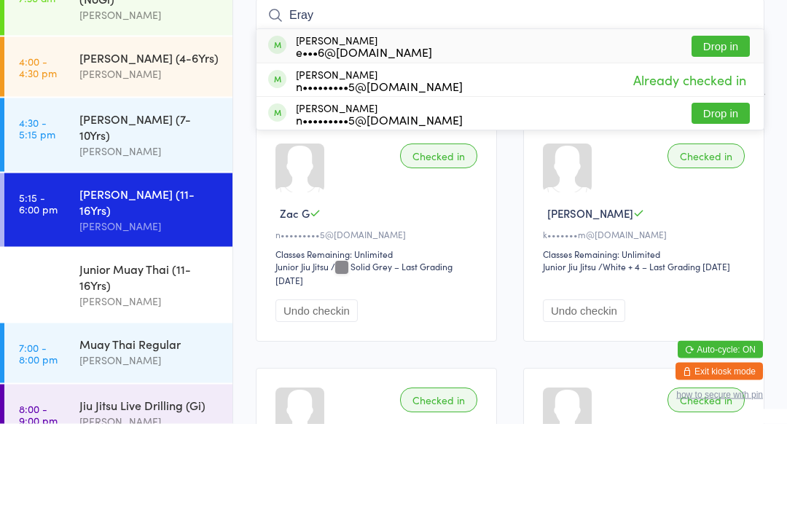
type input "Eray"
click at [726, 127] on button "Drop in" at bounding box center [720, 137] width 58 height 21
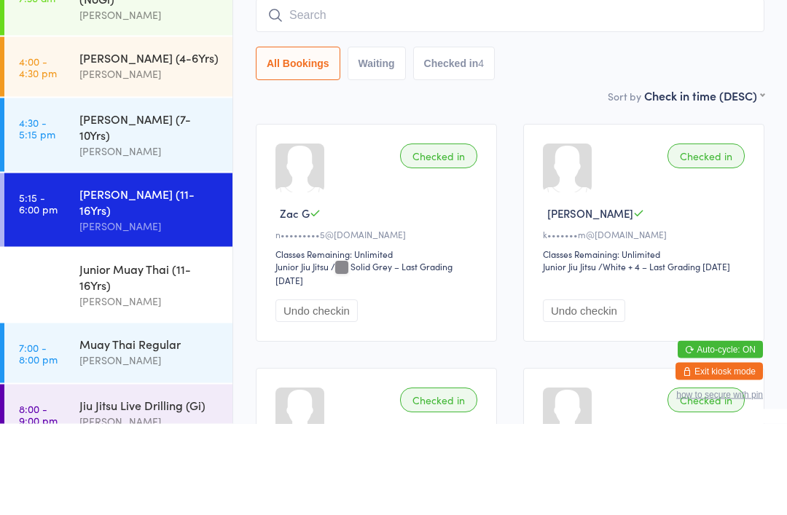
scroll to position [132, 0]
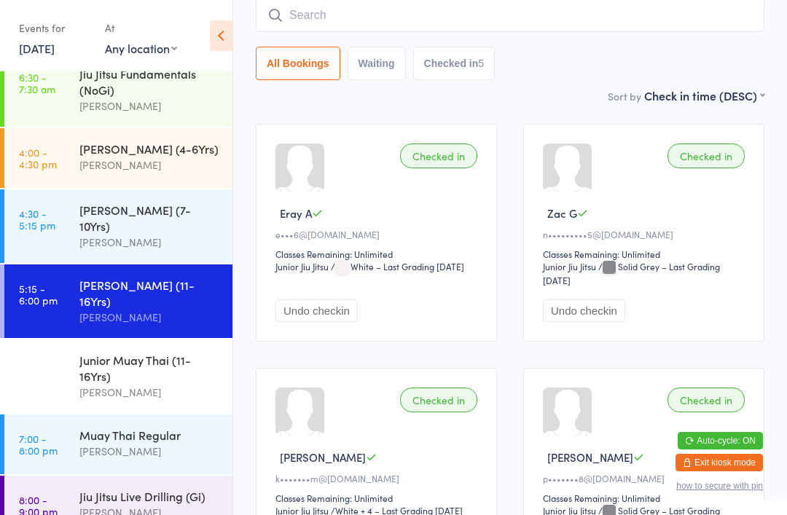
click at [302, 28] on input "search" at bounding box center [510, 16] width 508 height 34
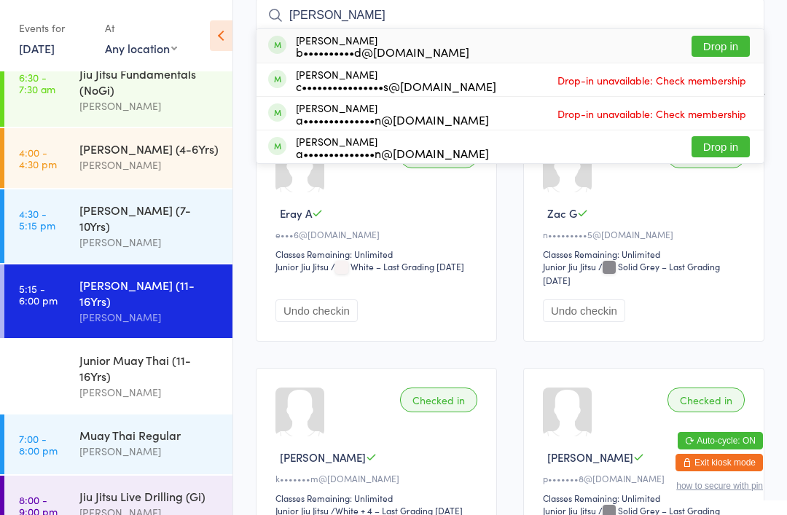
type input "[PERSON_NAME]"
click at [720, 46] on button "Drop in" at bounding box center [720, 46] width 58 height 21
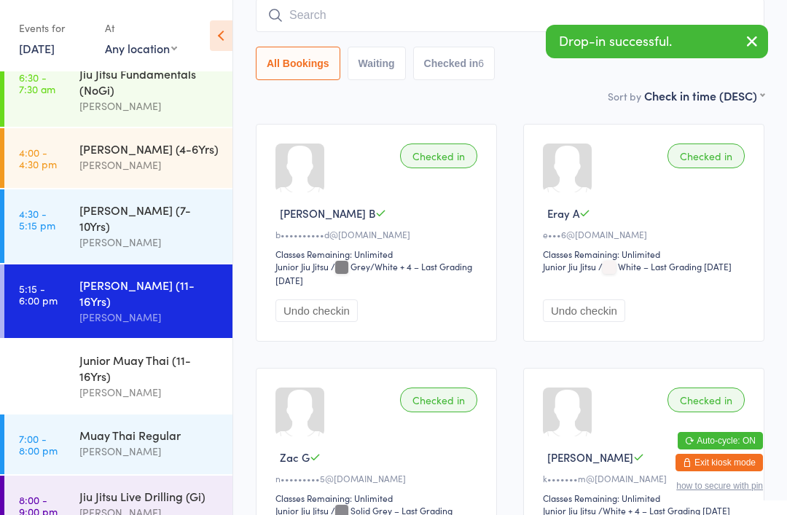
click at [98, 352] on div "Junior Muay Thai (11-16Yrs)" at bounding box center [149, 368] width 141 height 32
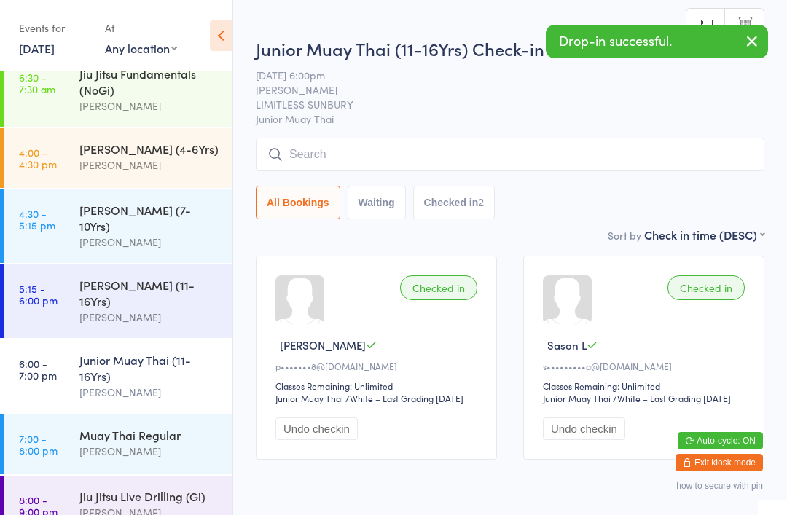
click at [335, 139] on input "search" at bounding box center [510, 155] width 508 height 34
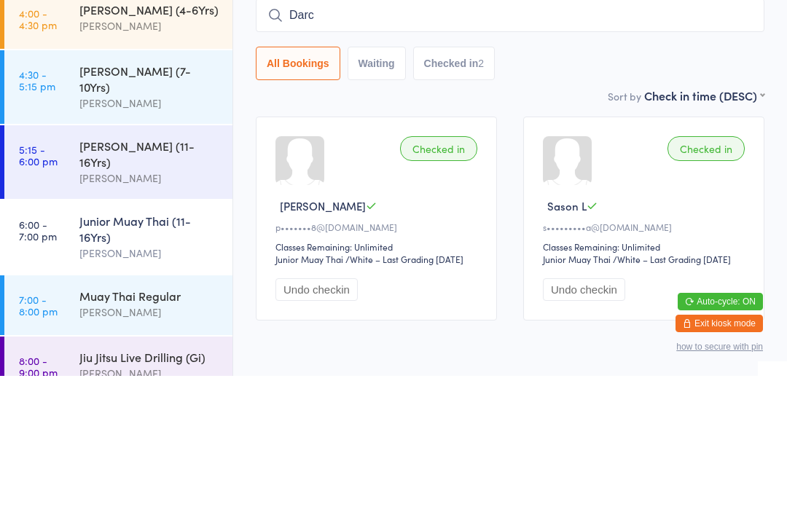
type input "[PERSON_NAME]"
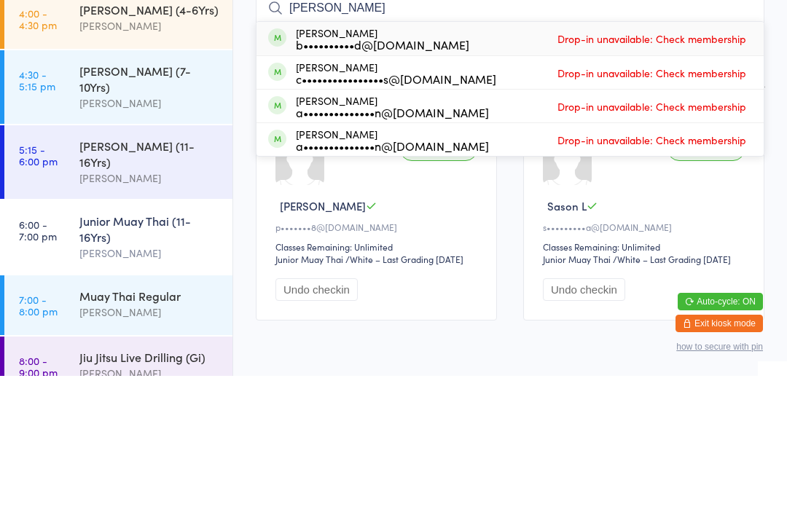
scroll to position [78, 0]
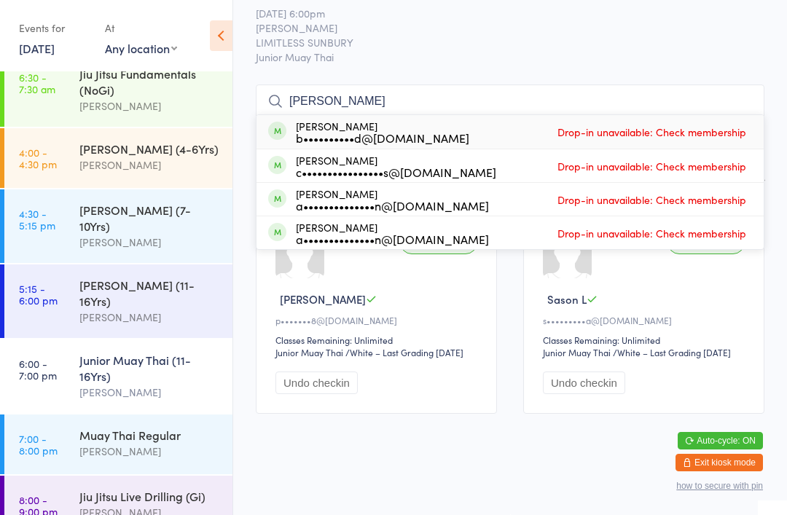
click at [106, 309] on div "[PERSON_NAME]" at bounding box center [149, 317] width 141 height 17
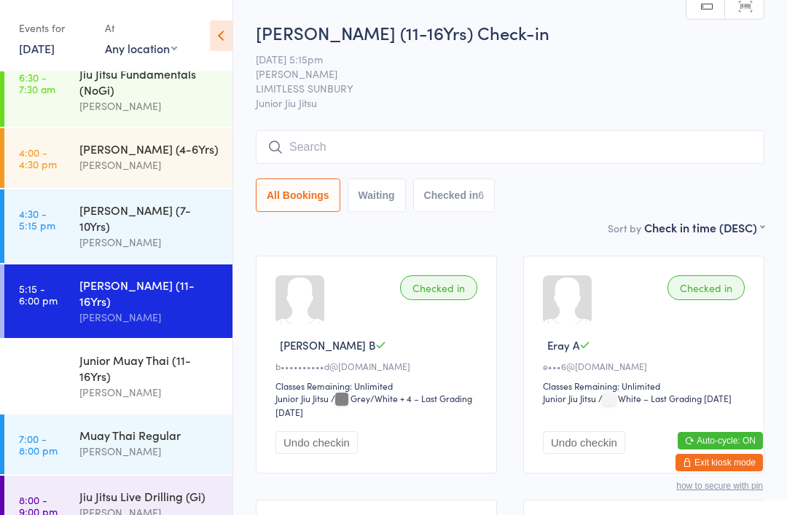
click at [421, 164] on input "search" at bounding box center [510, 147] width 508 height 34
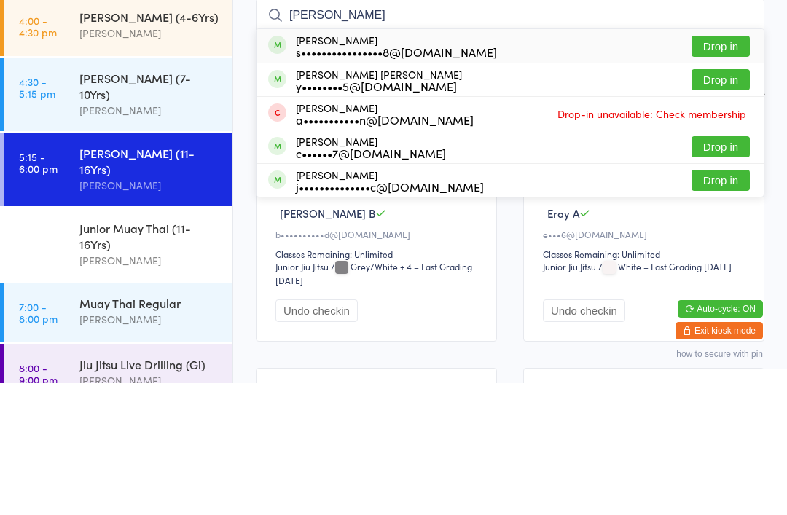
type input "[PERSON_NAME]"
click at [714, 168] on button "Drop in" at bounding box center [720, 178] width 58 height 21
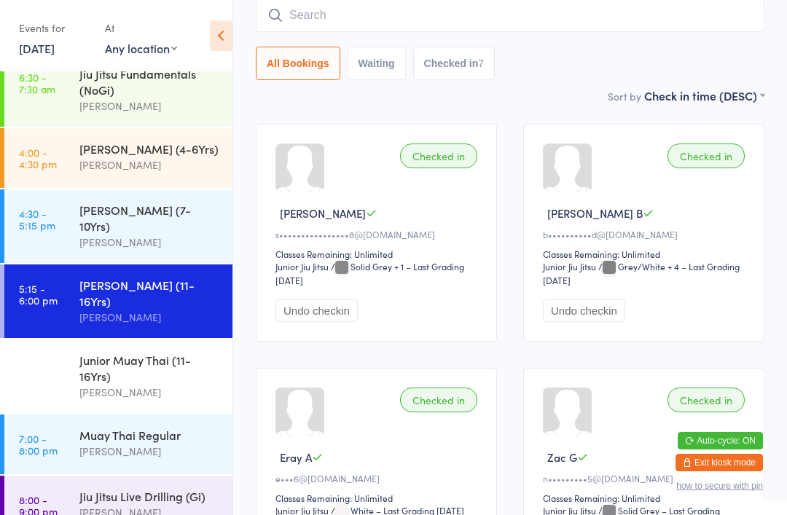
click at [566, 31] on input "search" at bounding box center [510, 16] width 508 height 34
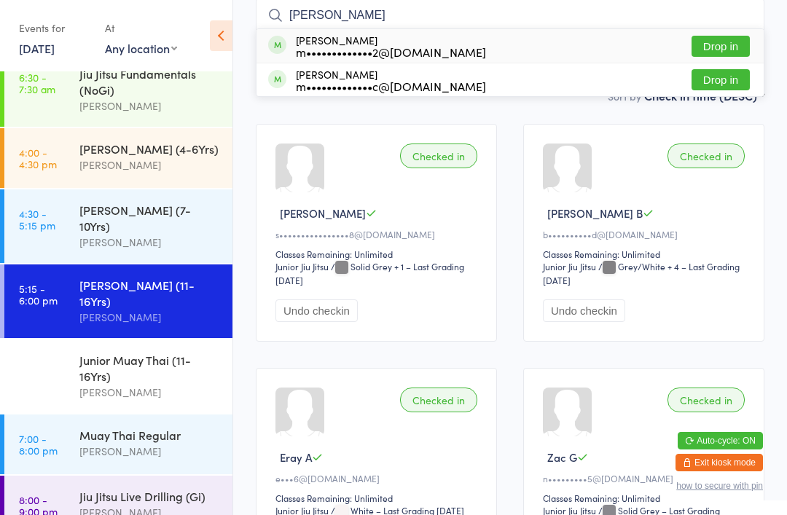
type input "[PERSON_NAME]"
click at [739, 79] on button "Drop in" at bounding box center [720, 79] width 58 height 21
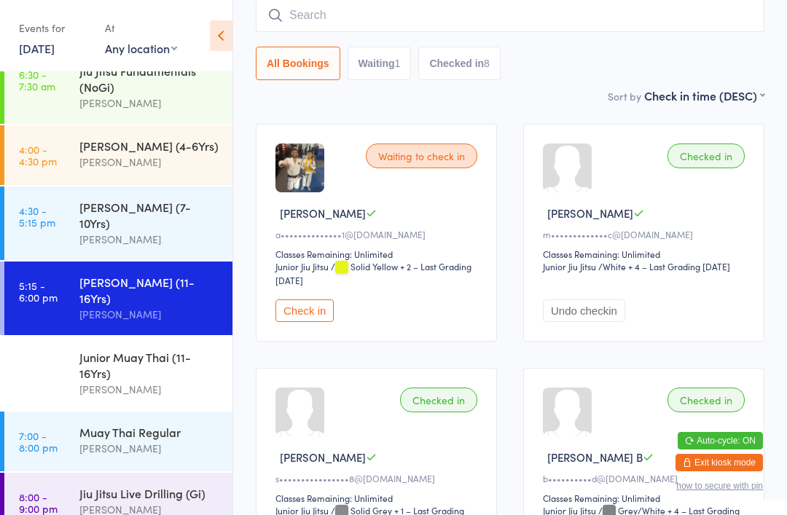
scroll to position [18, 0]
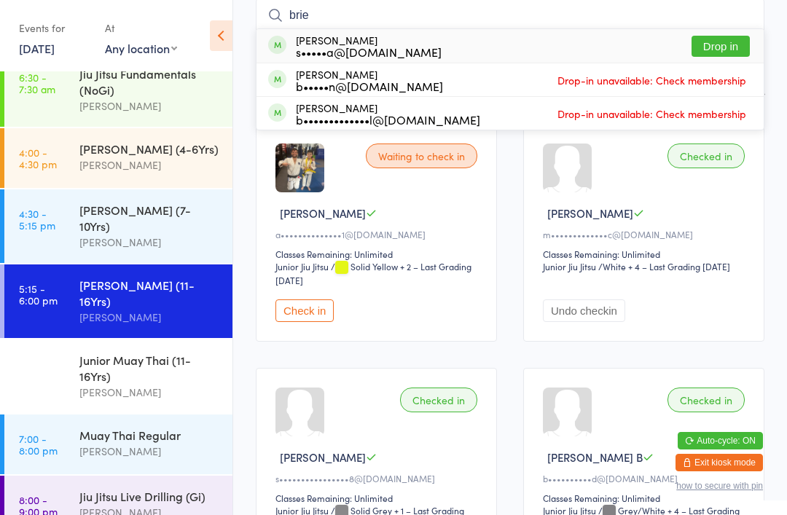
type input "brie"
click at [723, 51] on button "Drop in" at bounding box center [720, 46] width 58 height 21
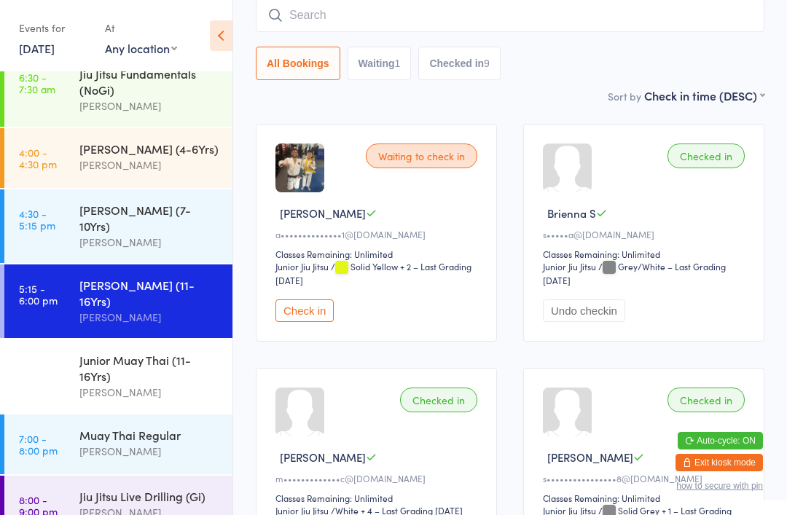
click at [42, 371] on link "6:00 - 7:00 pm Junior Muay Thai (11-16Yrs) [PERSON_NAME]" at bounding box center [118, 376] width 228 height 74
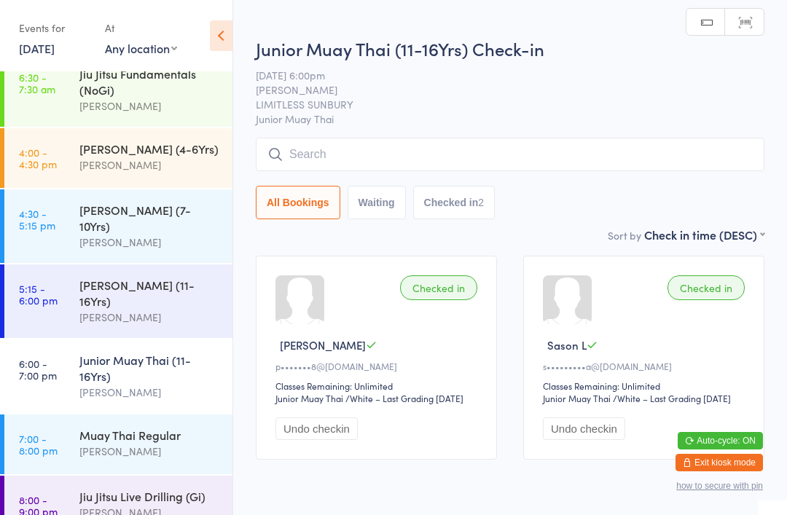
click at [323, 123] on span "Junior Muay Thai" at bounding box center [510, 118] width 508 height 15
click at [312, 160] on input "search" at bounding box center [510, 155] width 508 height 34
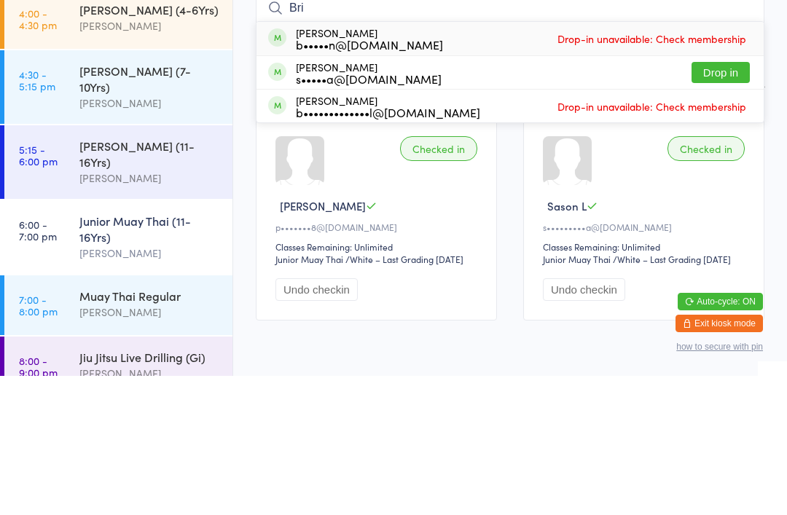
type input "Bri"
click at [716, 201] on button "Drop in" at bounding box center [720, 211] width 58 height 21
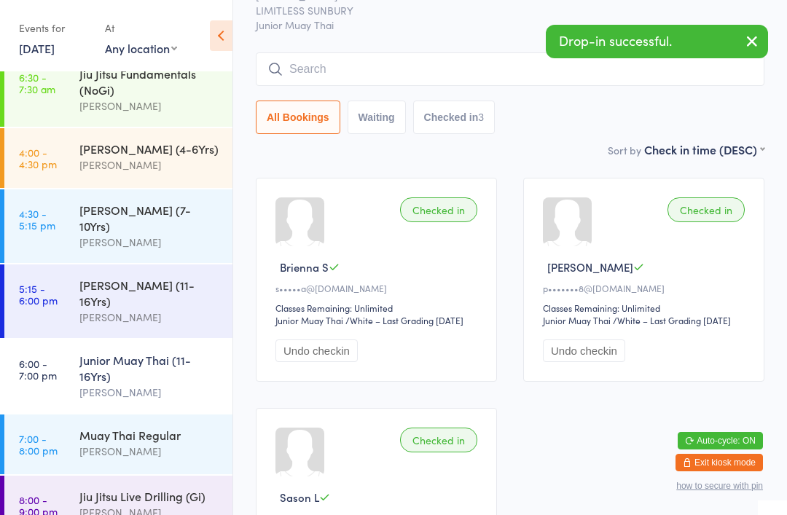
click at [75, 296] on link "5:15 - 6:00 pm [PERSON_NAME] (11-16Yrs) [PERSON_NAME]" at bounding box center [118, 301] width 228 height 74
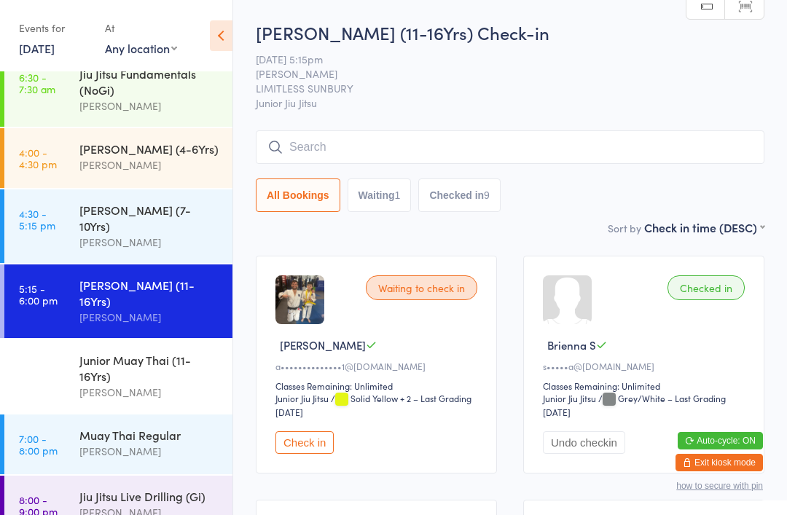
click at [307, 140] on input "search" at bounding box center [510, 147] width 508 height 34
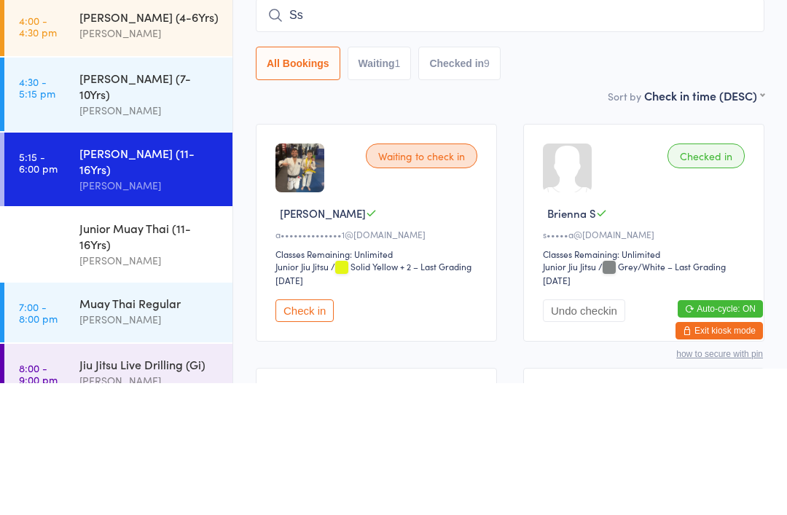
type input "S"
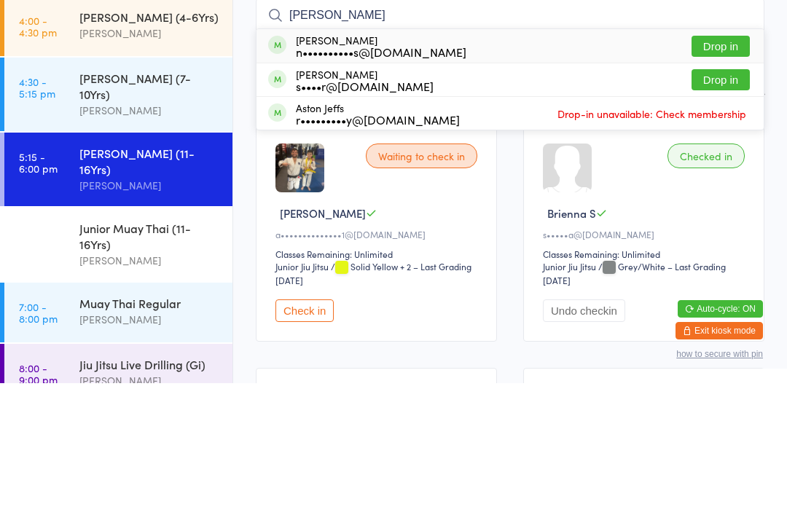
type input "[PERSON_NAME]"
click at [321, 200] on div "[PERSON_NAME] s••••r@[DOMAIN_NAME]" at bounding box center [365, 211] width 138 height 23
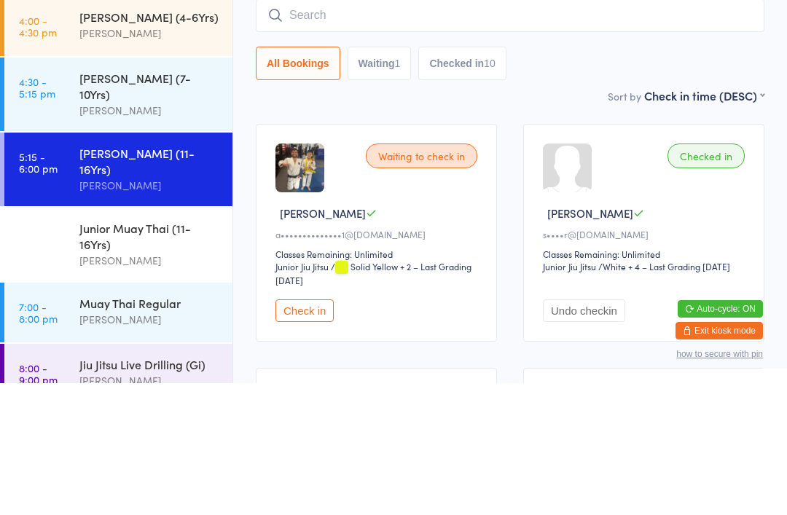
click at [320, 130] on input "search" at bounding box center [510, 147] width 508 height 34
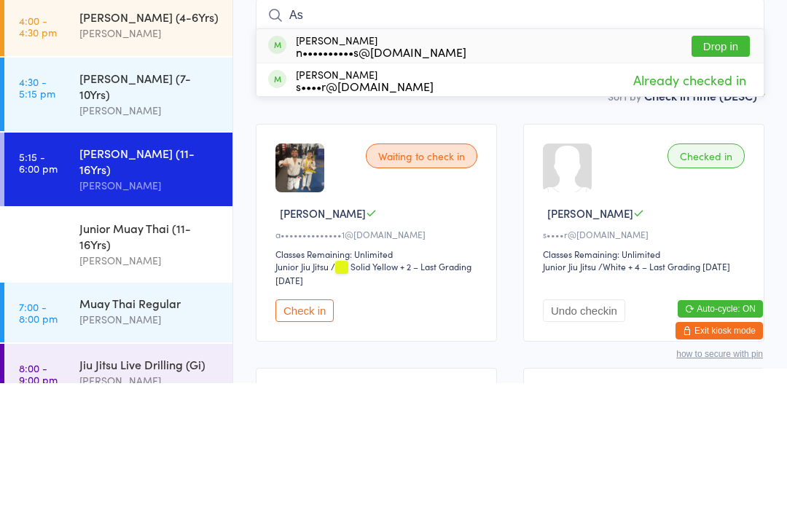
type input "A"
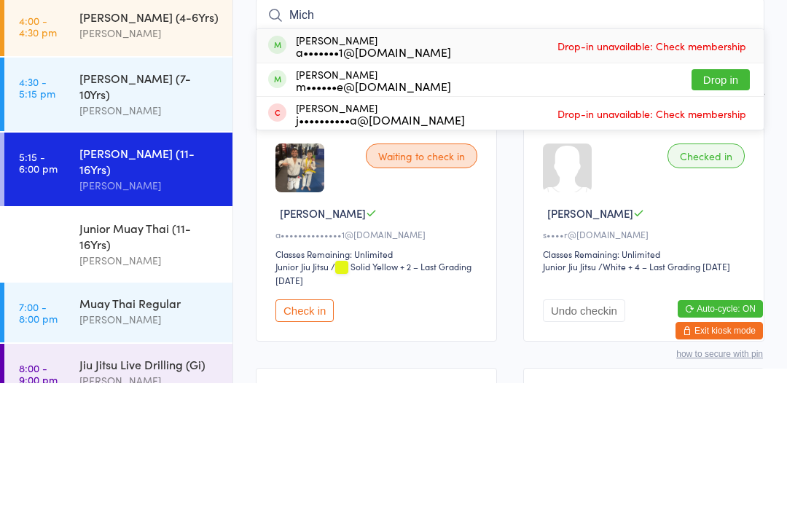
type input "Mich"
click at [393, 212] on div "m••••••e@[DOMAIN_NAME]" at bounding box center [373, 218] width 155 height 12
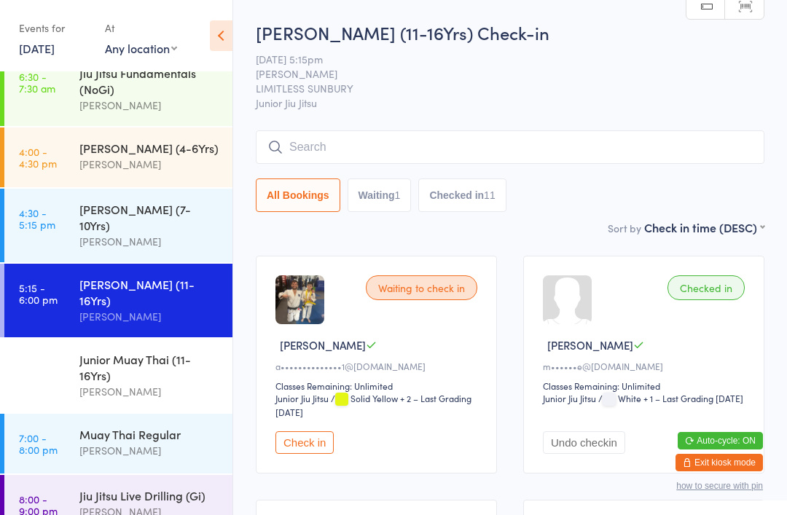
scroll to position [18, 0]
click at [42, 214] on time "4:30 - 5:15 pm" at bounding box center [37, 219] width 36 height 23
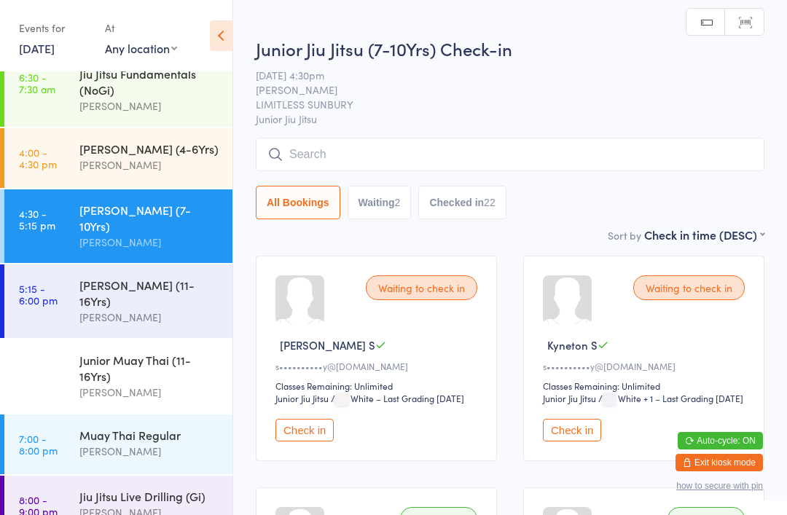
click at [531, 149] on input "search" at bounding box center [510, 155] width 508 height 34
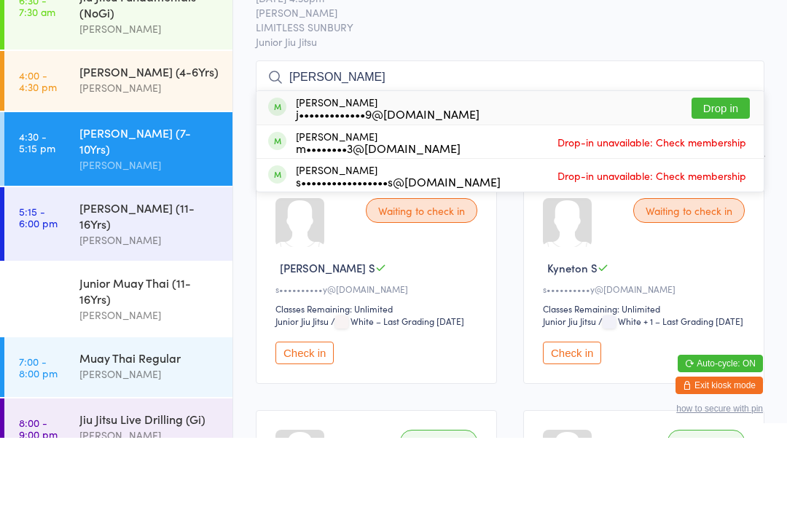
type input "[PERSON_NAME]"
click at [715, 202] on div "[PERSON_NAME] m••••••••3@[DOMAIN_NAME] Drop-in unavailable: Check membership" at bounding box center [509, 218] width 507 height 33
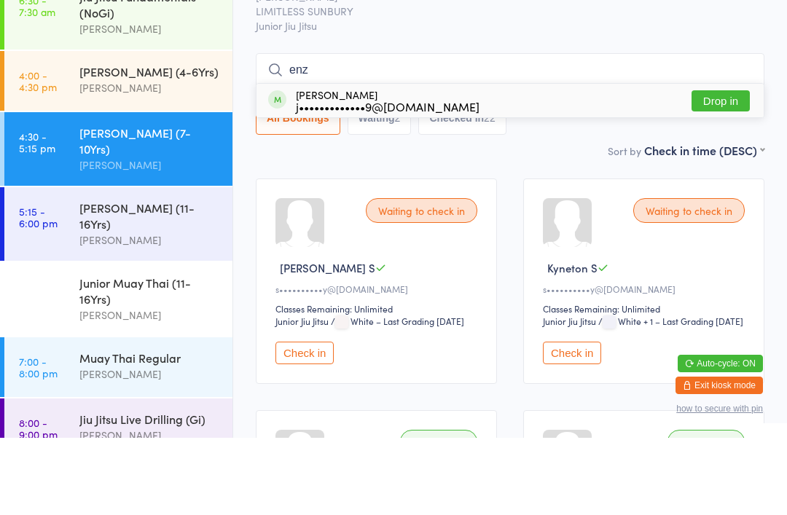
type input "enz"
click at [713, 168] on button "Drop in" at bounding box center [720, 178] width 58 height 21
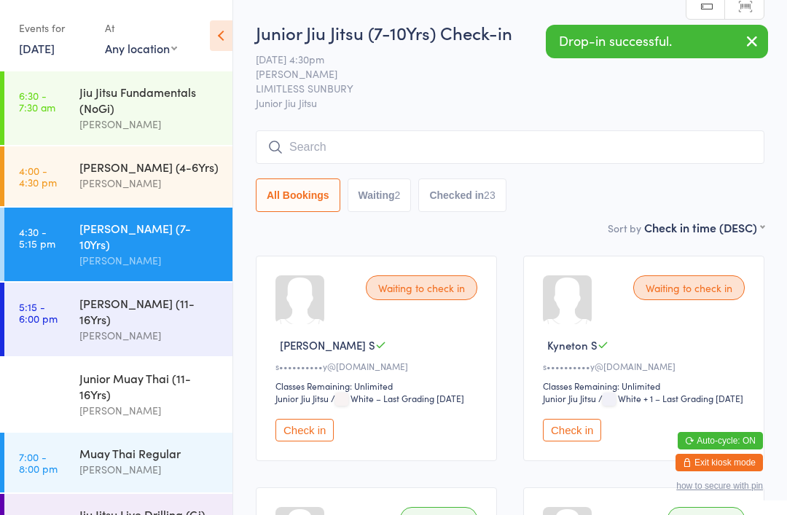
click at [206, 327] on div "[PERSON_NAME]" at bounding box center [149, 335] width 141 height 17
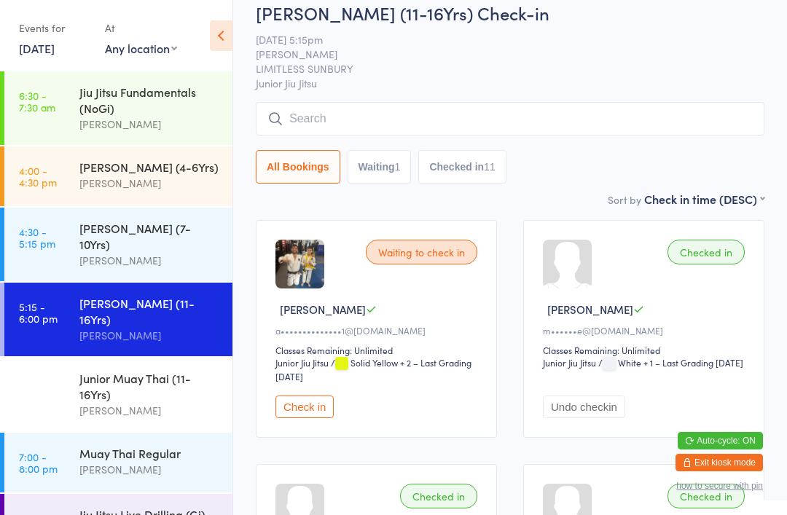
scroll to position [36, 0]
click at [308, 396] on div "Waiting to check in [PERSON_NAME] F a••••••••••••••1@[DOMAIN_NAME] Classes Rema…" at bounding box center [376, 328] width 241 height 218
click at [315, 412] on button "Check in" at bounding box center [304, 406] width 58 height 23
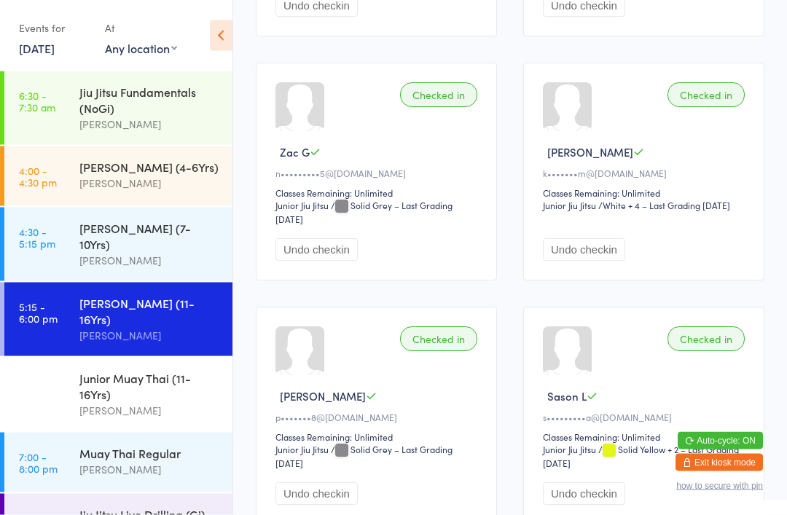
scroll to position [1278, 0]
